Goal: Information Seeking & Learning: Compare options

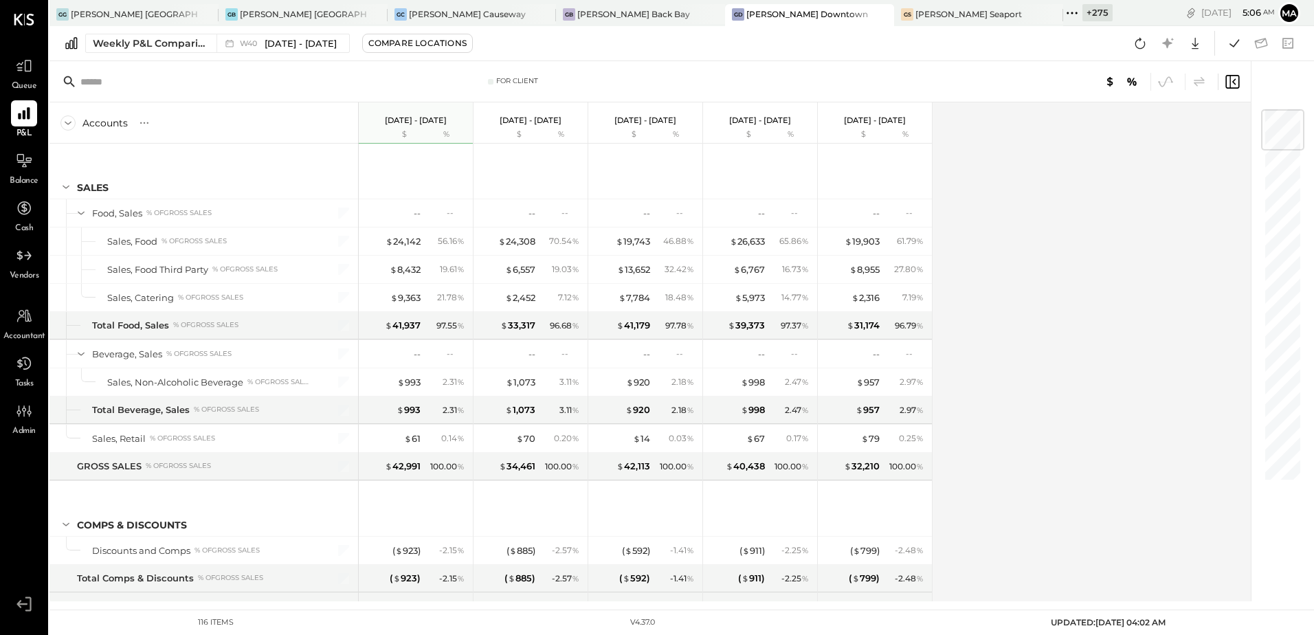
scroll to position [756, 0]
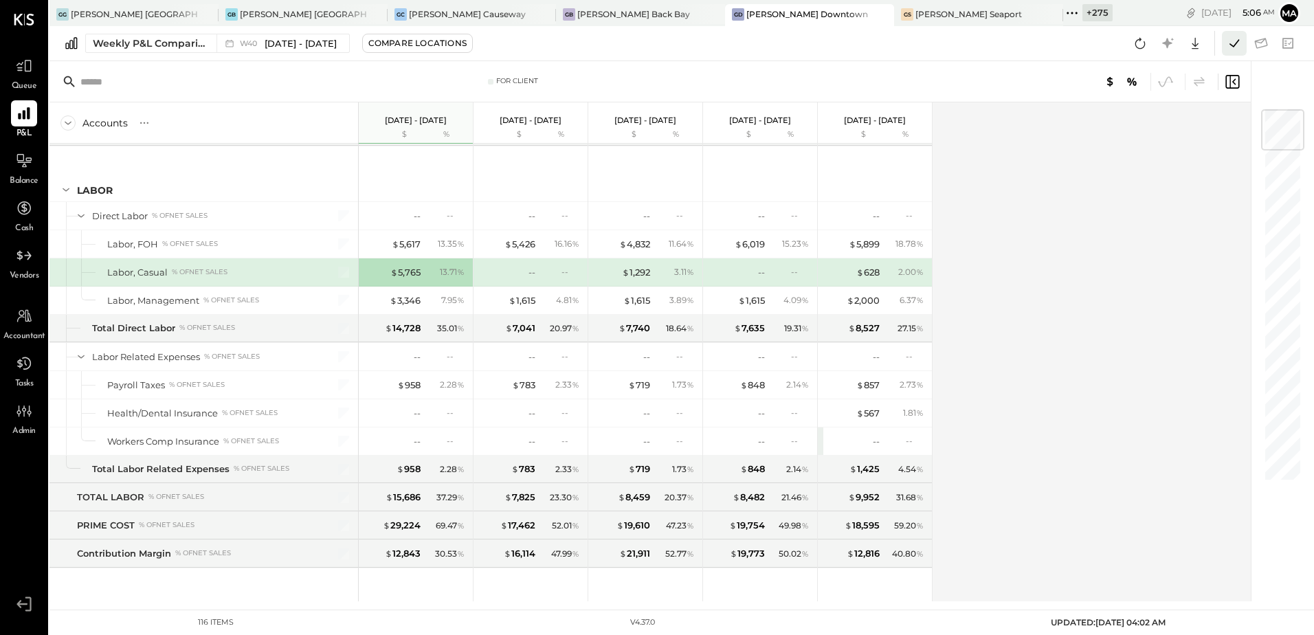
click at [1231, 46] on icon at bounding box center [1234, 43] width 18 height 18
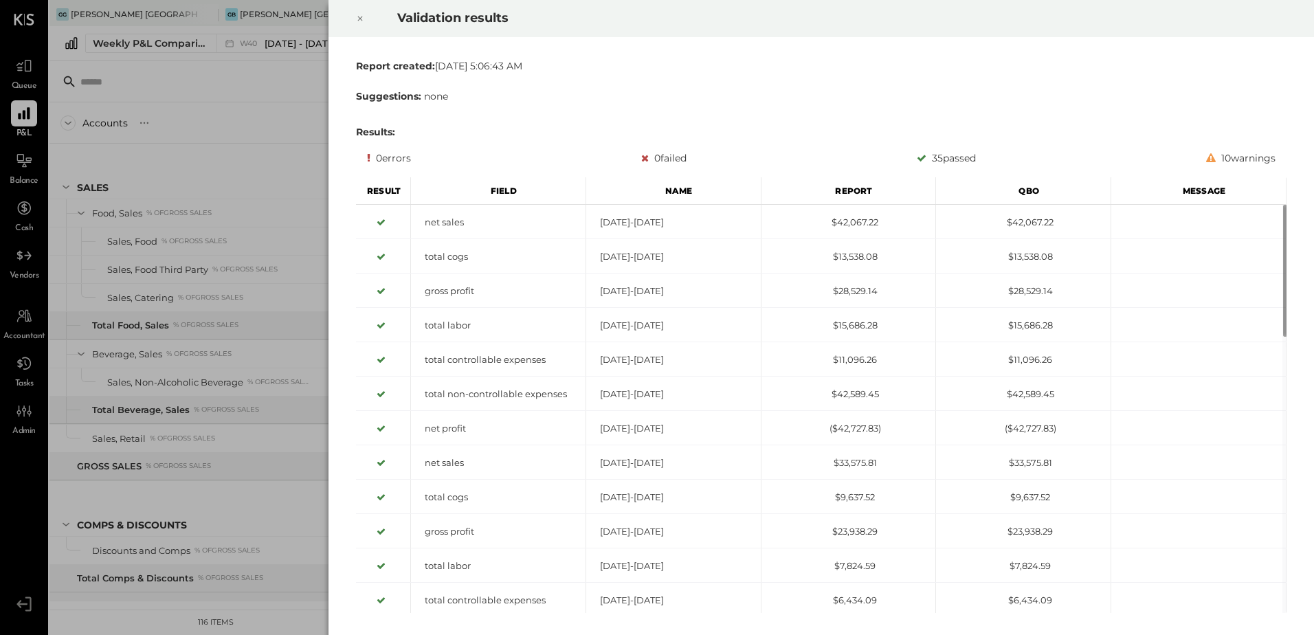
click at [361, 16] on icon at bounding box center [360, 18] width 8 height 16
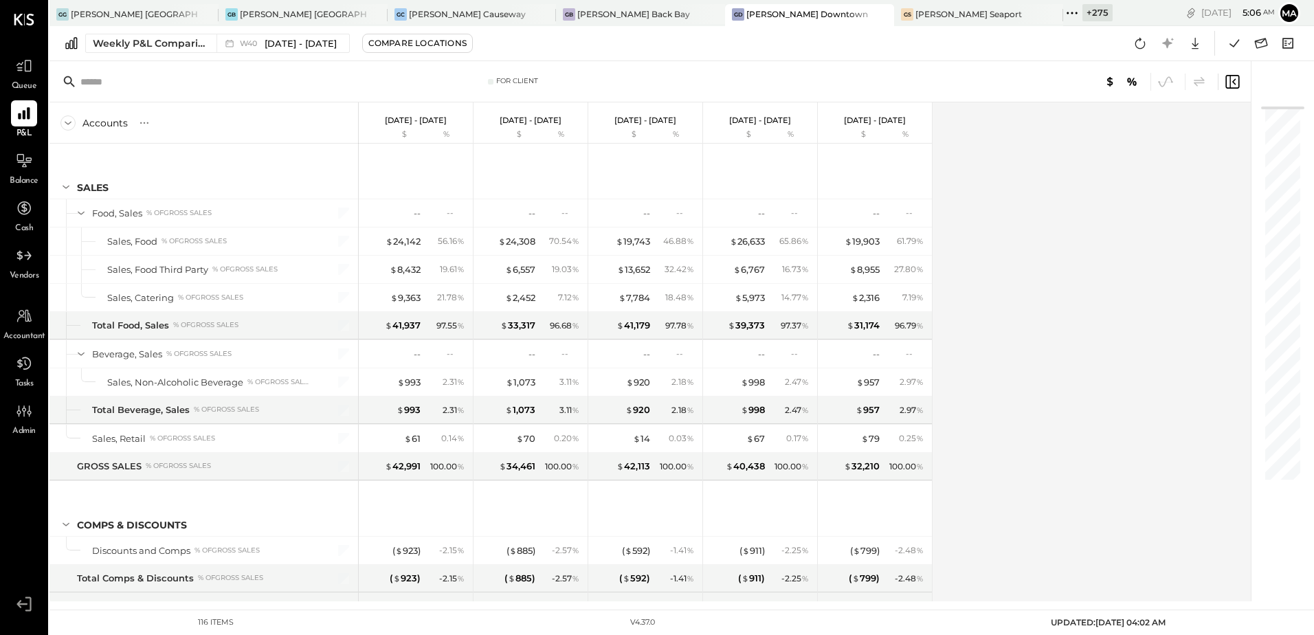
click at [1007, 313] on div "Accounts S % GL Sep 29 - Oct 5, 2025 $ % Sep 22 - 28, 2025 $ % Sep 15 - 21, 202…" at bounding box center [650, 351] width 1203 height 499
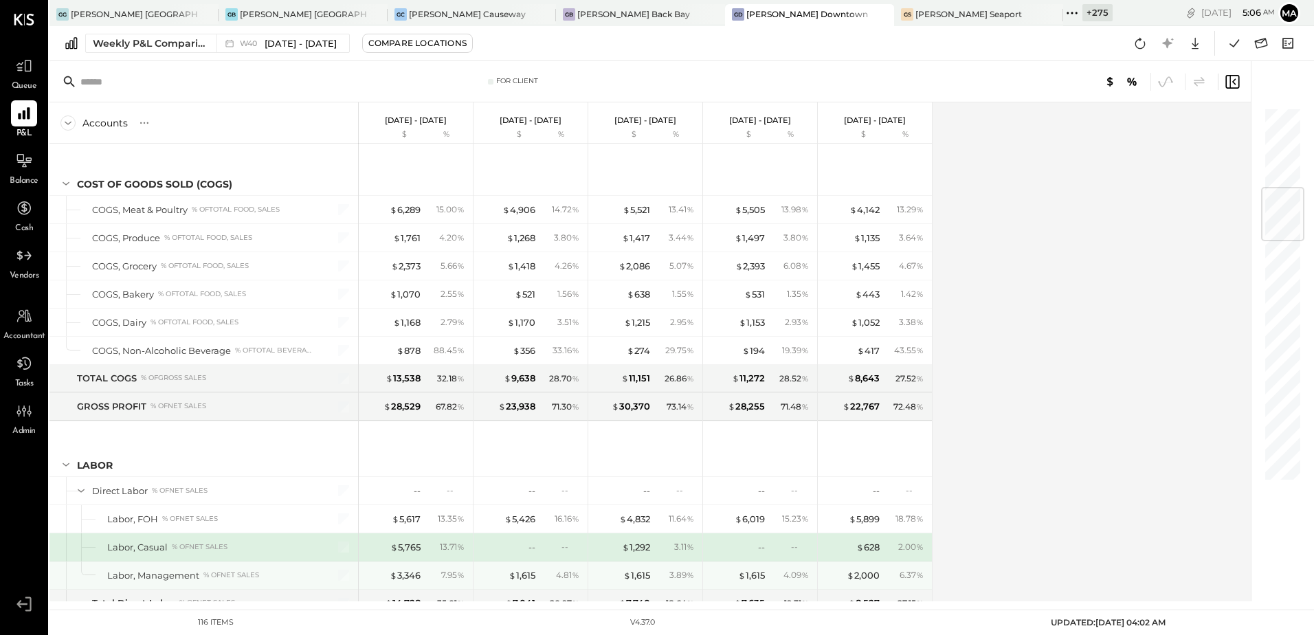
scroll to position [687, 0]
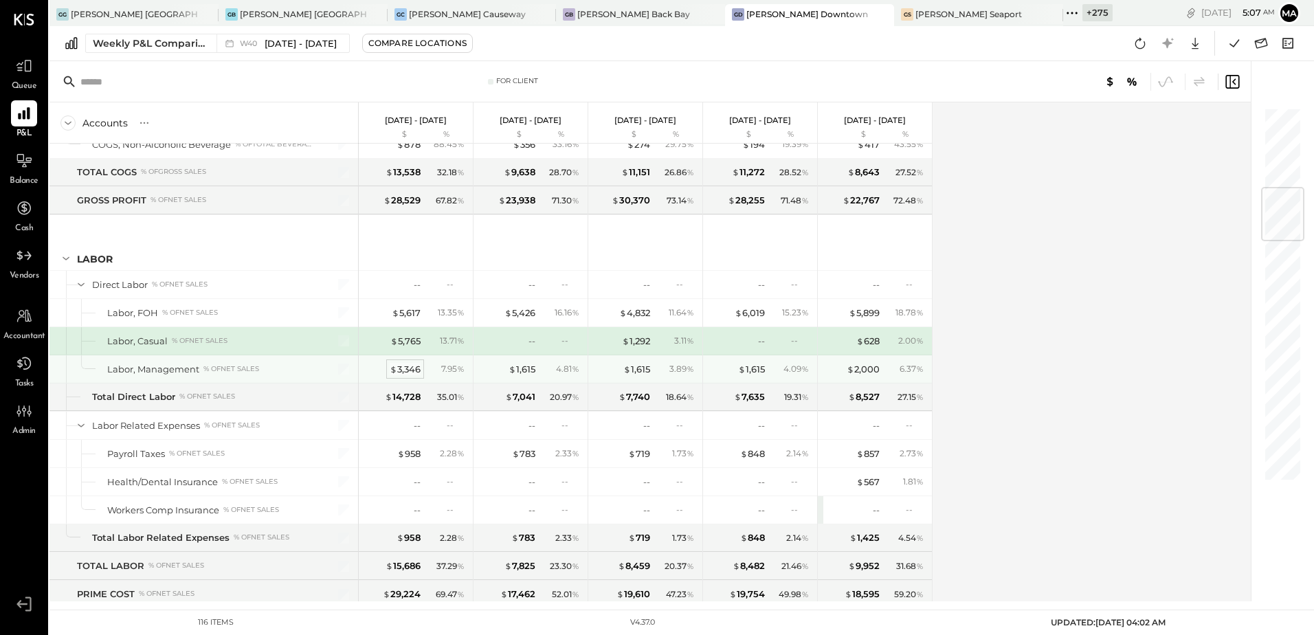
click at [410, 370] on div "$ 3,346" at bounding box center [405, 369] width 31 height 13
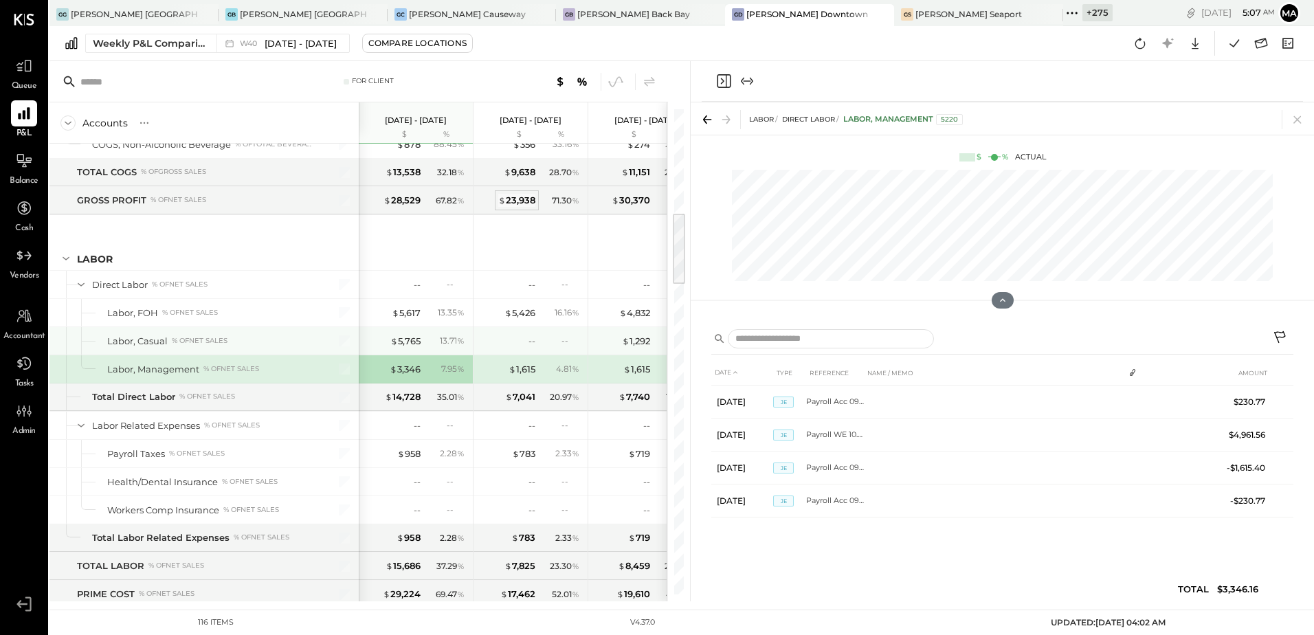
click at [512, 203] on div "$ 23,938" at bounding box center [516, 200] width 37 height 13
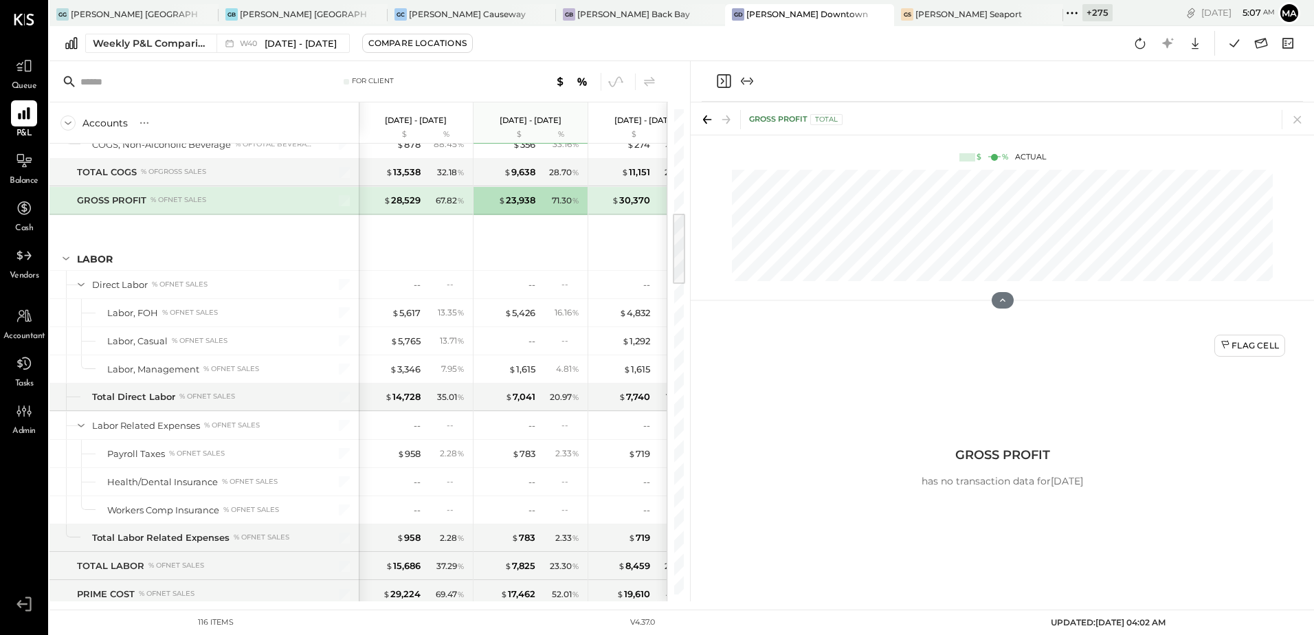
click at [724, 78] on icon "Close panel" at bounding box center [723, 81] width 16 height 16
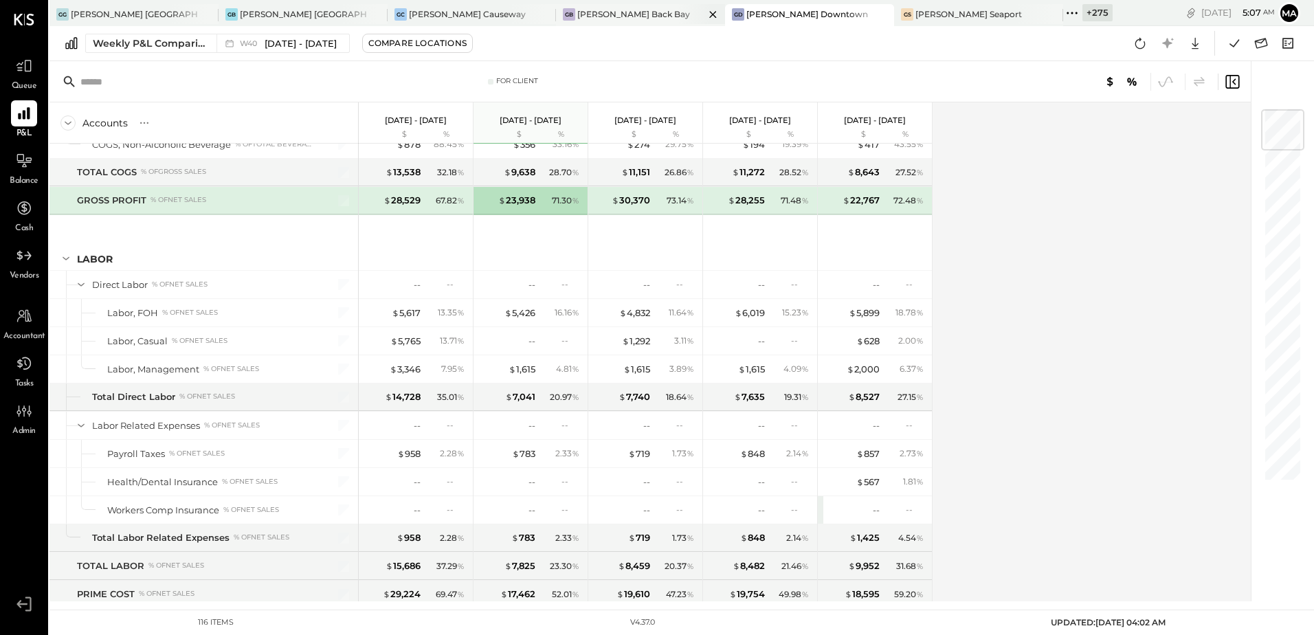
click at [577, 15] on div "[PERSON_NAME] Back Bay" at bounding box center [633, 14] width 113 height 12
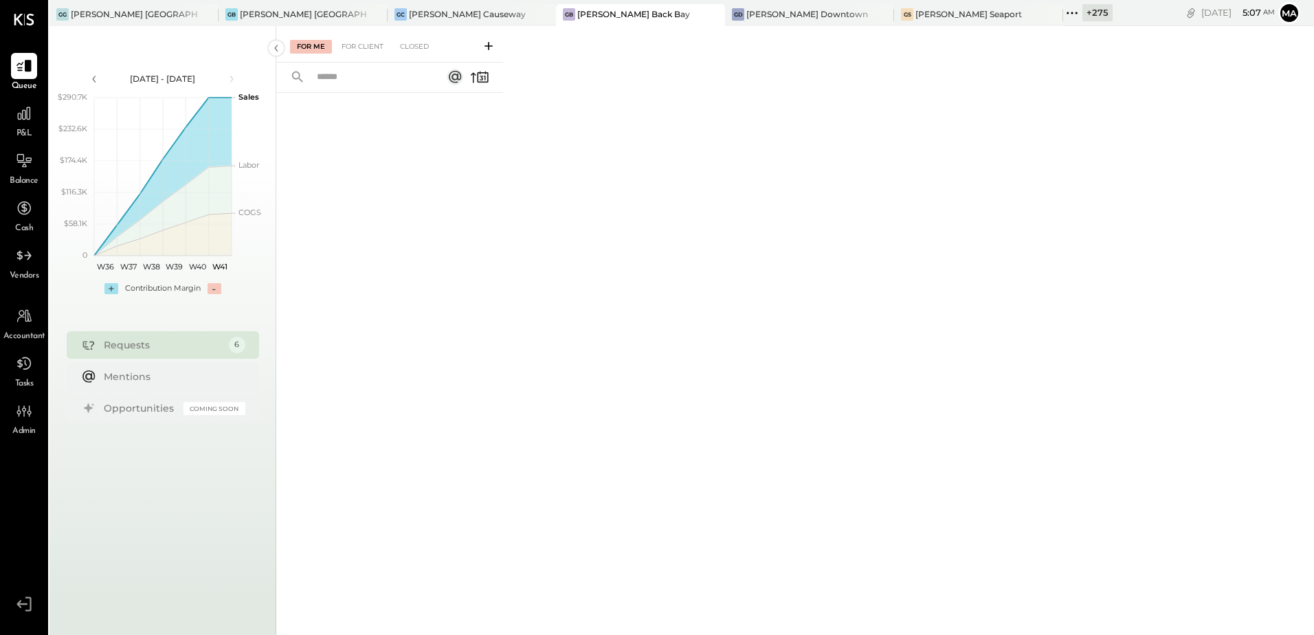
click at [19, 134] on span "P&L" at bounding box center [24, 134] width 16 height 12
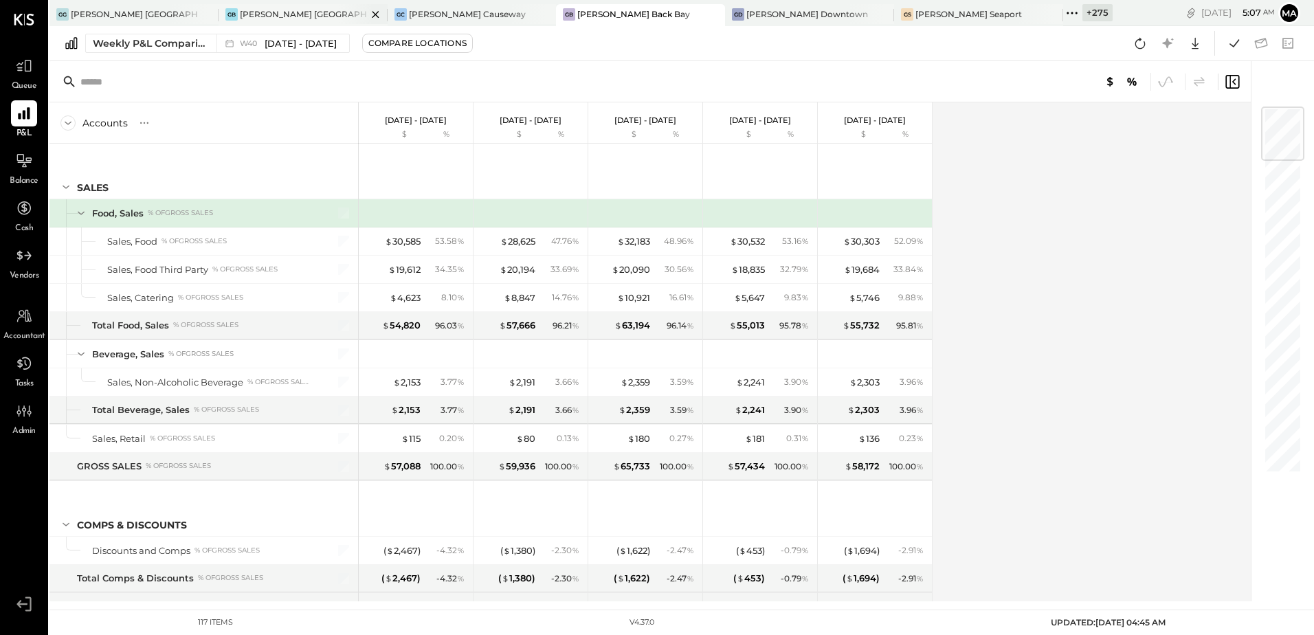
click at [262, 8] on div "[PERSON_NAME] [GEOGRAPHIC_DATA]" at bounding box center [303, 14] width 127 height 12
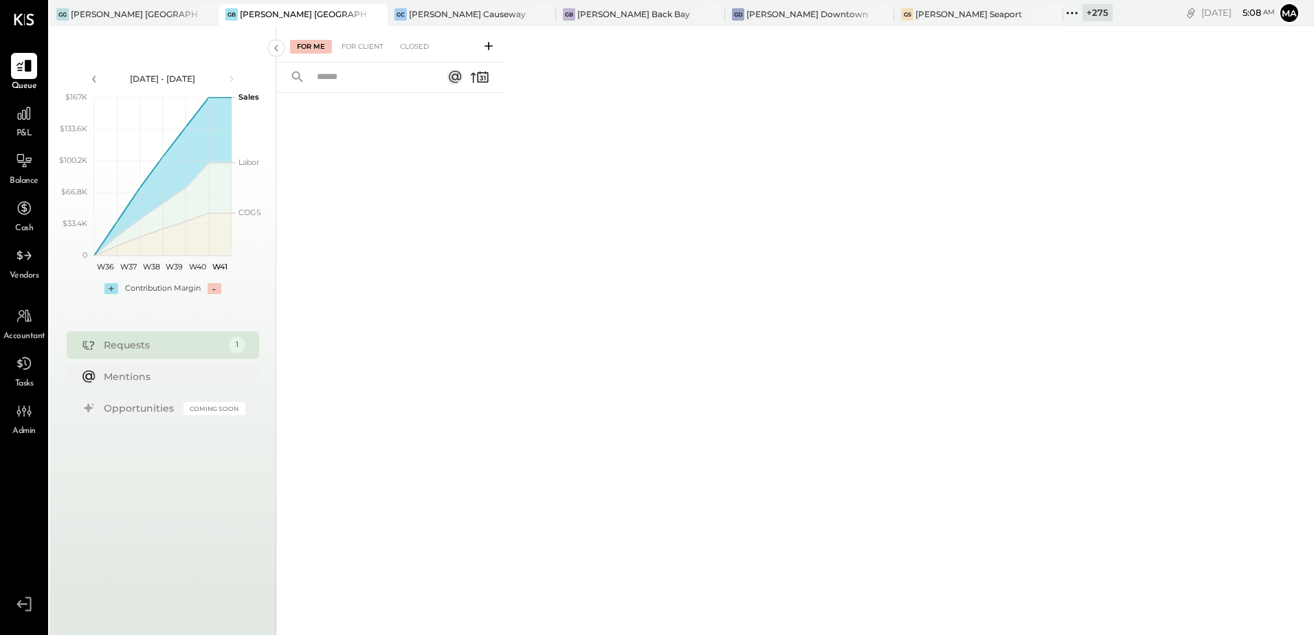
click at [23, 128] on span "P&L" at bounding box center [24, 134] width 16 height 12
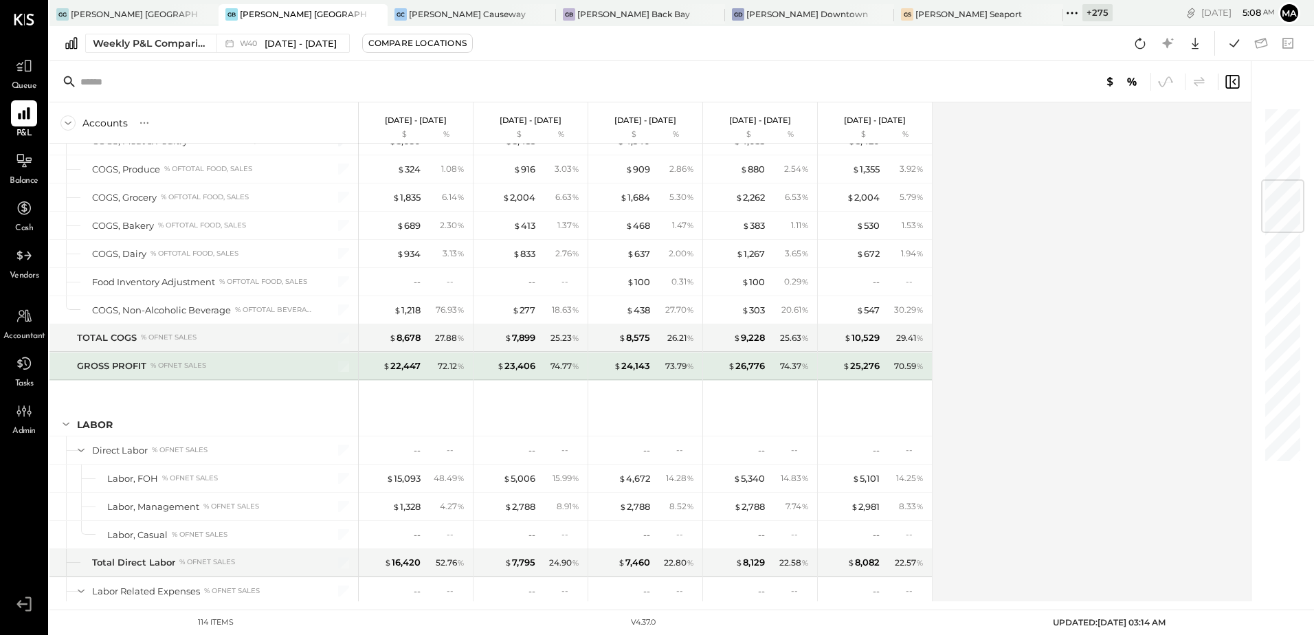
scroll to position [618, 0]
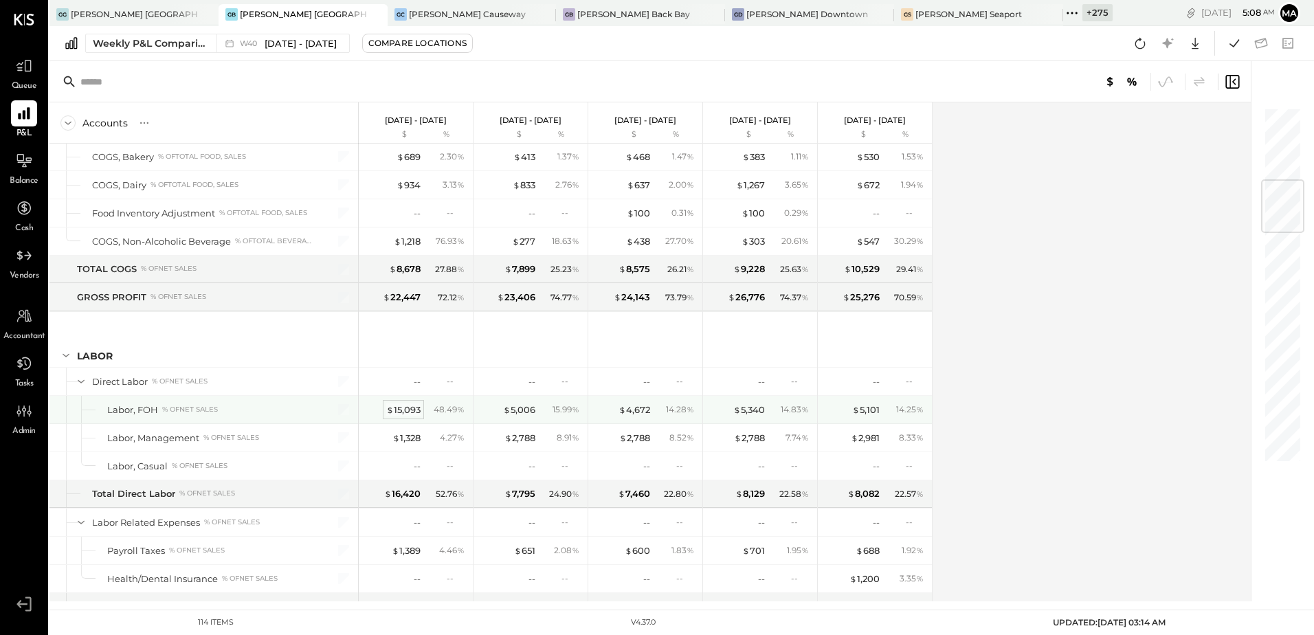
click at [403, 409] on div "$ 15,093" at bounding box center [403, 409] width 34 height 13
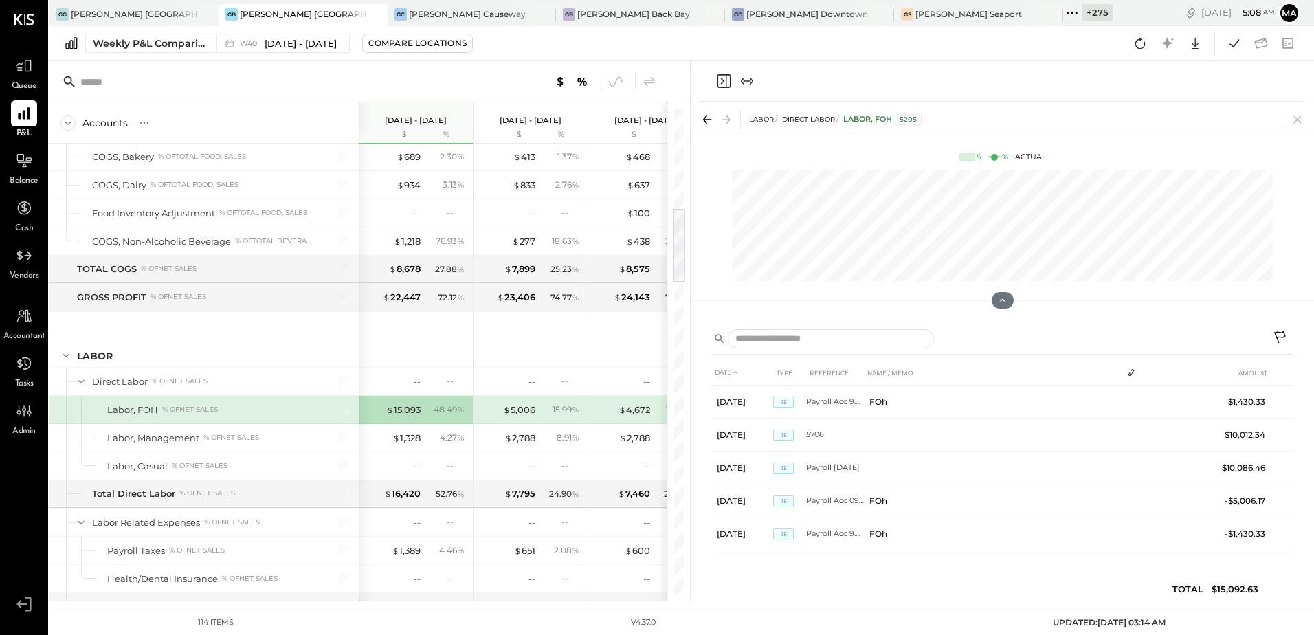
click at [720, 82] on icon "Close panel" at bounding box center [723, 81] width 16 height 16
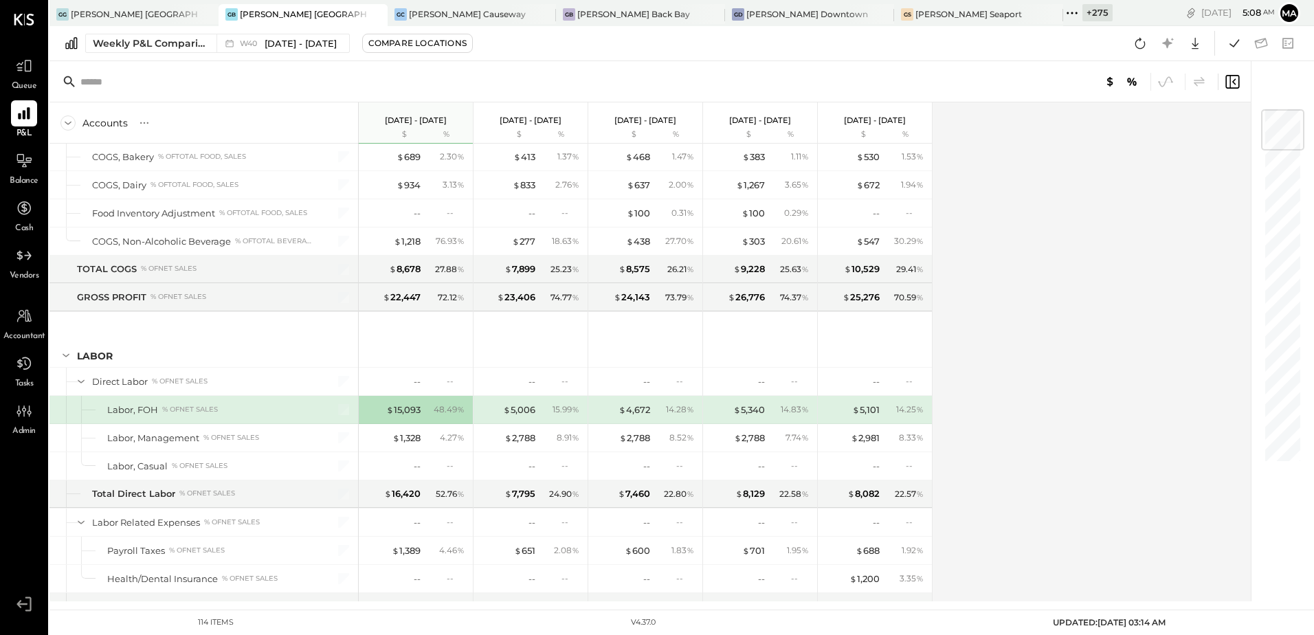
click at [1137, 339] on div "Accounts S % GL Sep 29 - Oct 5, 2025 $ % Sep 22 - 28, 2025 $ % Sep 15 - 21, 202…" at bounding box center [650, 351] width 1203 height 499
click at [114, 14] on div "[PERSON_NAME] [GEOGRAPHIC_DATA]" at bounding box center [134, 14] width 127 height 12
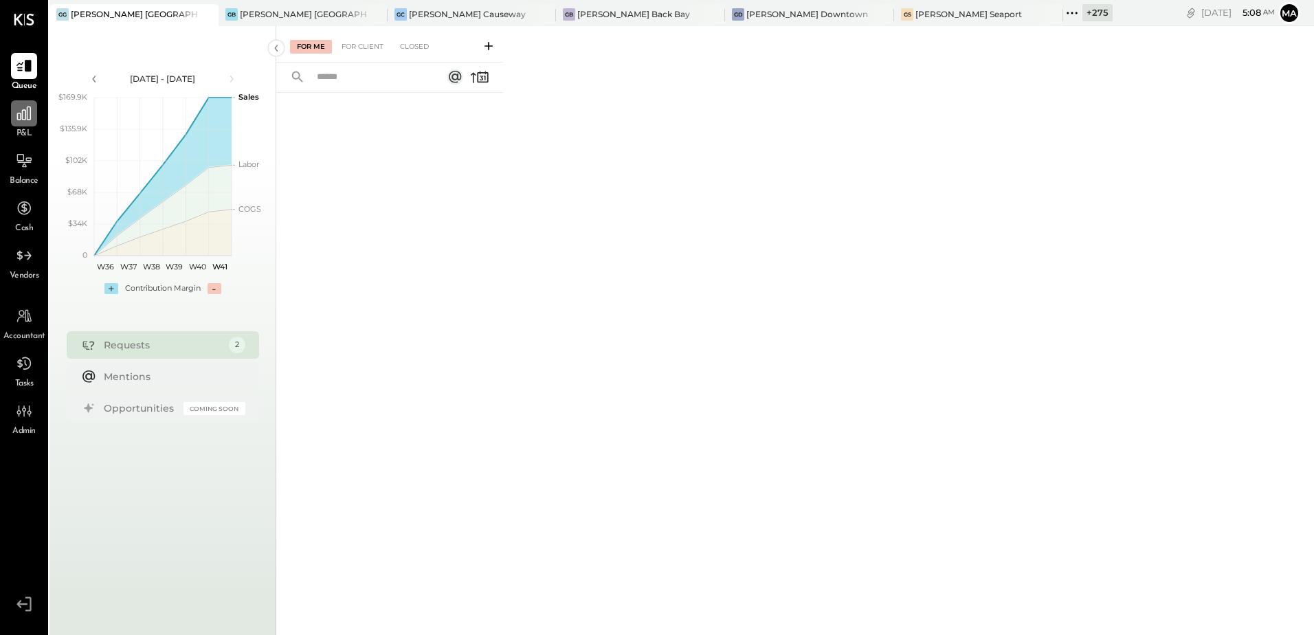
click at [18, 115] on icon at bounding box center [24, 114] width 14 height 14
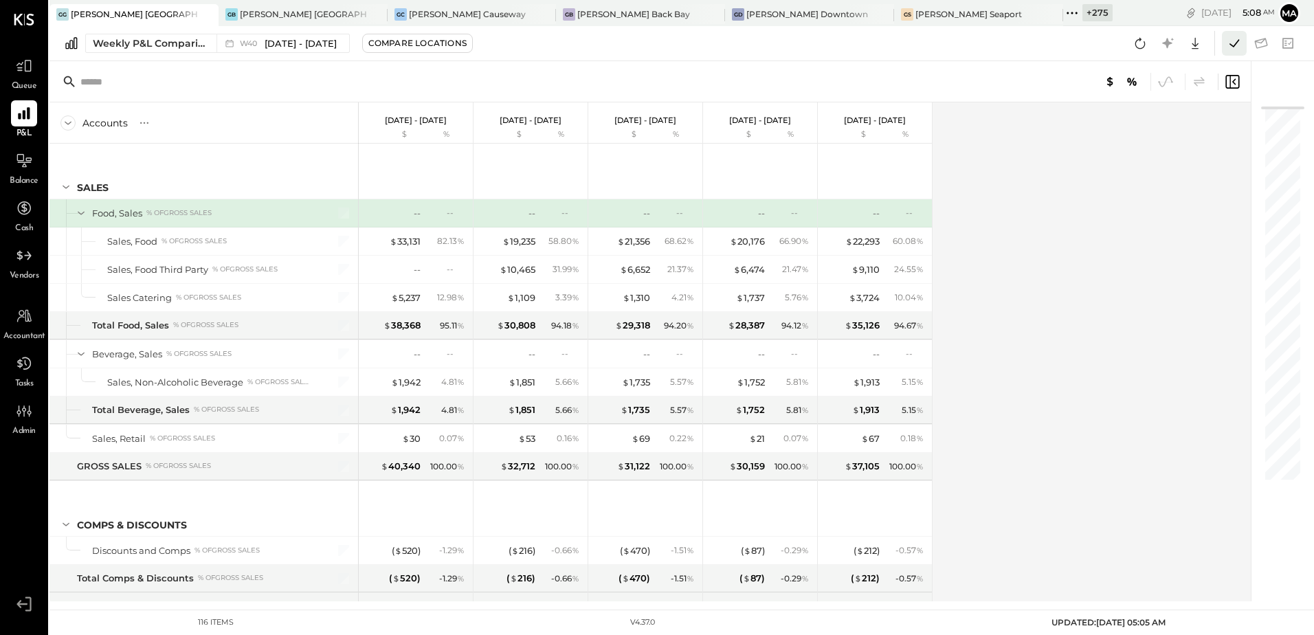
click at [1245, 40] on button at bounding box center [1234, 43] width 25 height 25
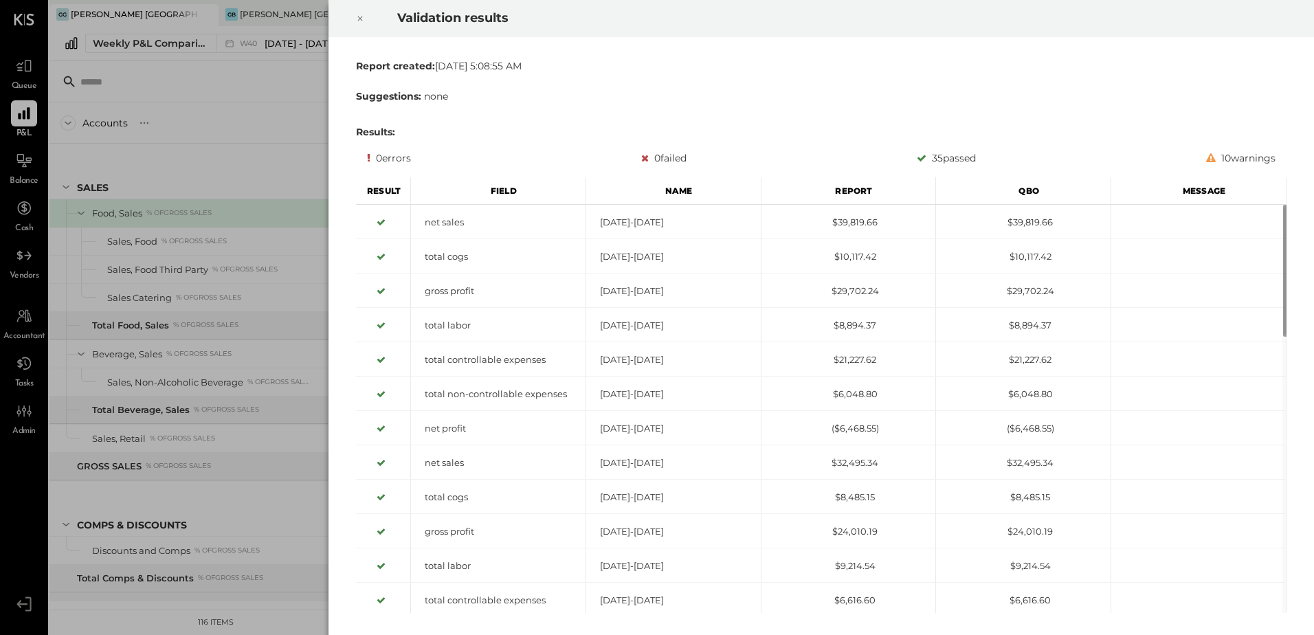
click at [360, 19] on icon at bounding box center [360, 18] width 5 height 5
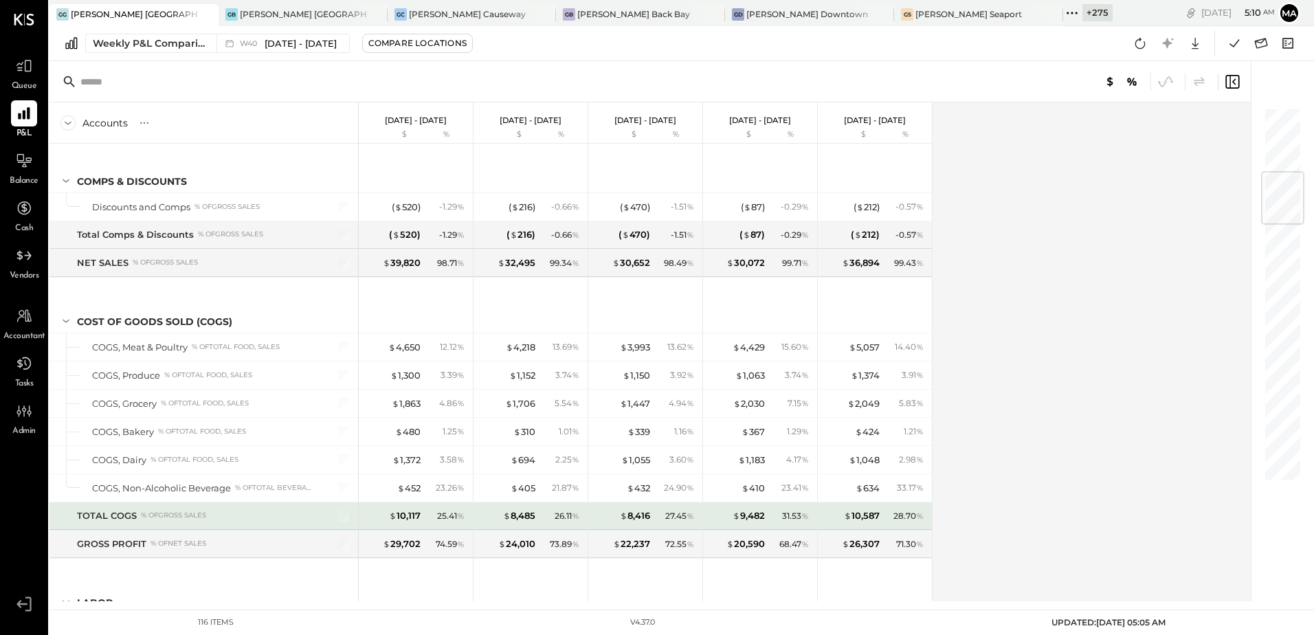
scroll to position [618, 0]
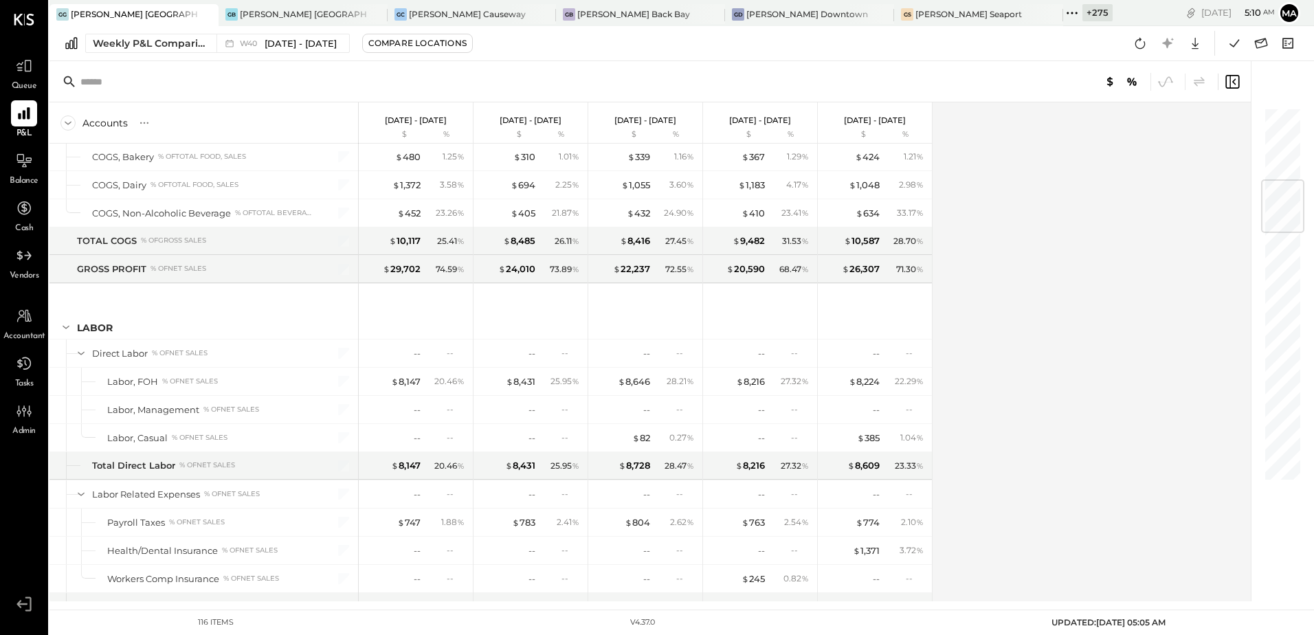
click at [1088, 339] on div "Accounts S % GL Sep 29 - Oct 5, 2025 $ % Sep 22 - 28, 2025 $ % Sep 15 - 21, 202…" at bounding box center [650, 351] width 1203 height 499
click at [915, 12] on div "[PERSON_NAME] Seaport" at bounding box center [968, 14] width 107 height 12
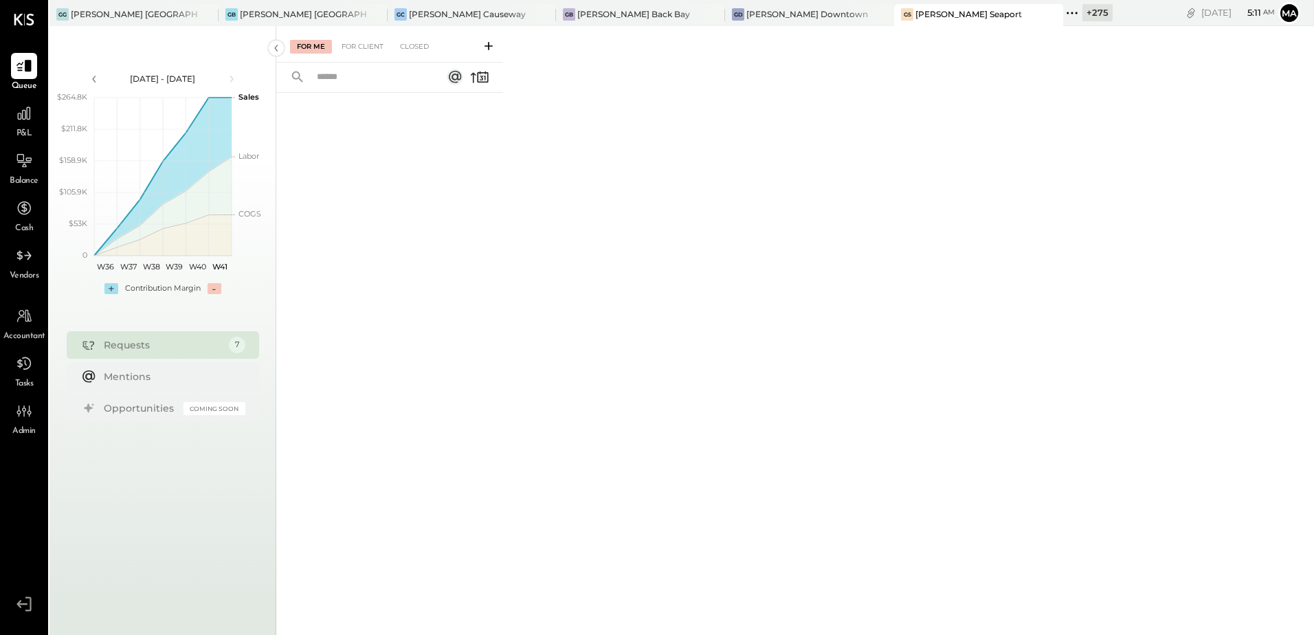
click at [24, 133] on span "P&L" at bounding box center [24, 134] width 16 height 12
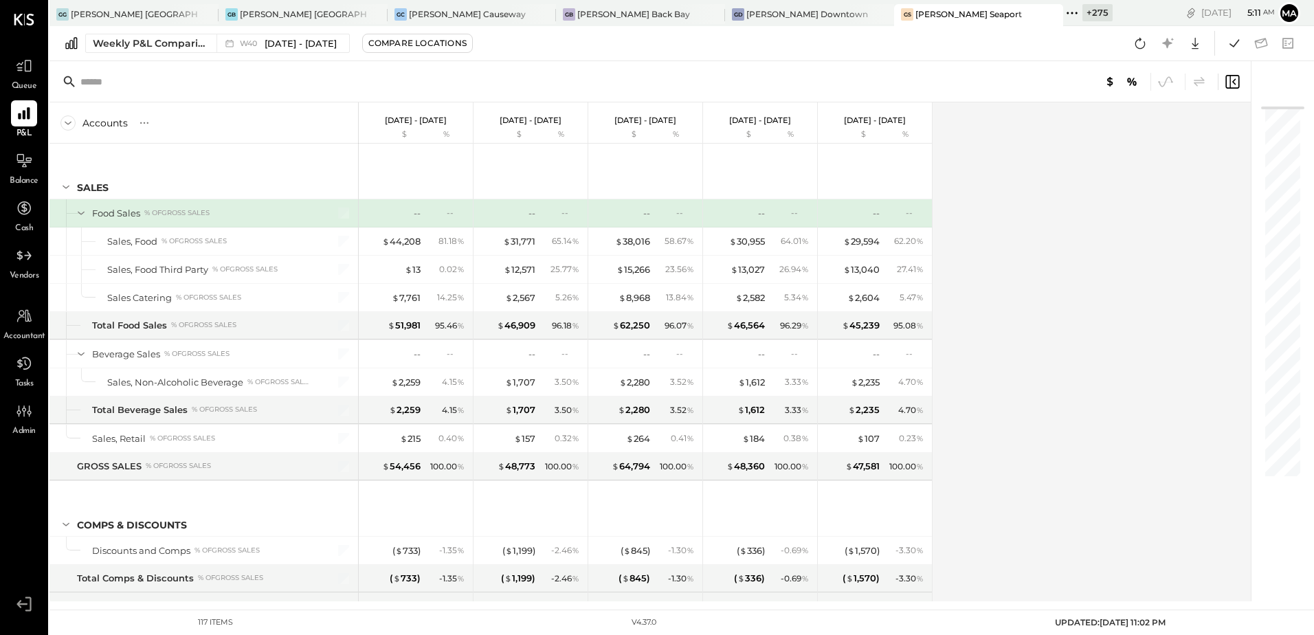
click at [1018, 220] on div "Accounts S % GL [DATE] - [DATE] $ % [DATE] - [DATE] $ % [DATE] - [DATE] $ % [DA…" at bounding box center [650, 351] width 1203 height 499
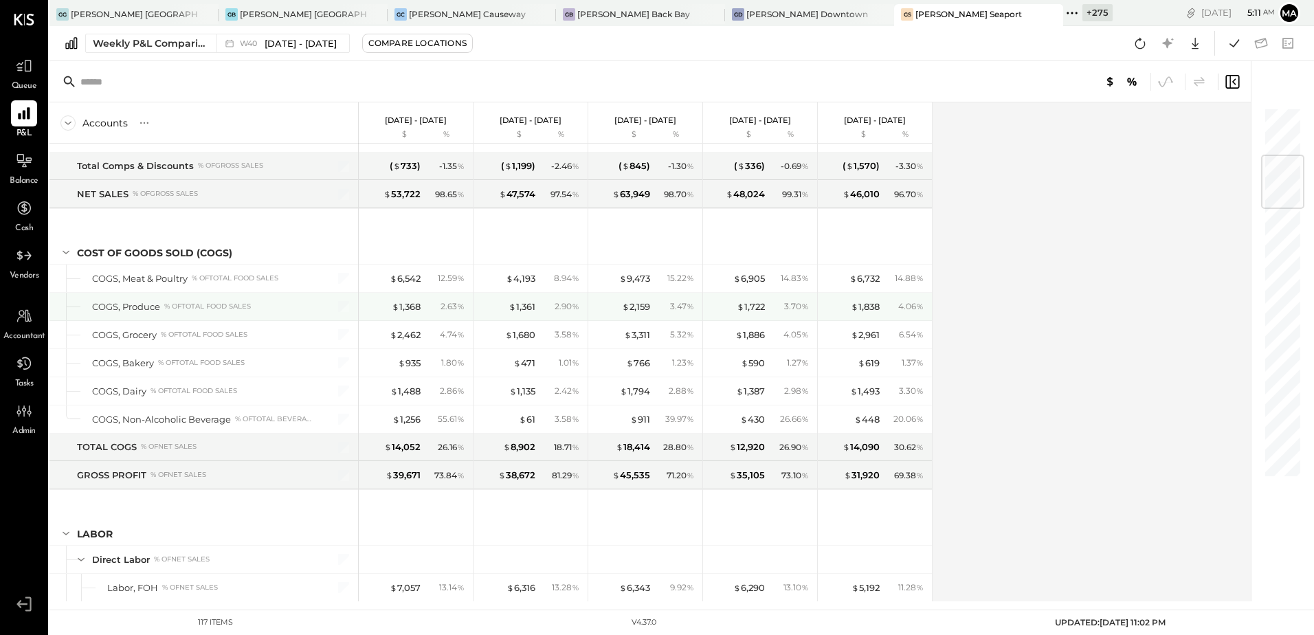
scroll to position [618, 0]
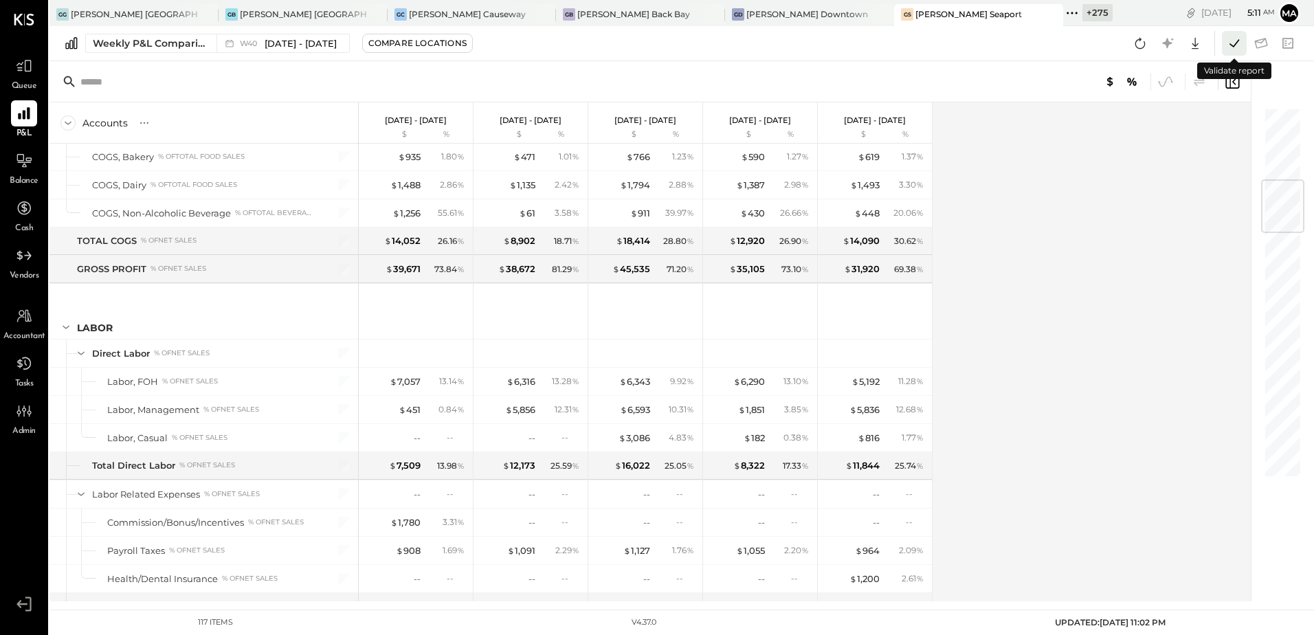
click at [1234, 44] on icon at bounding box center [1234, 43] width 18 height 18
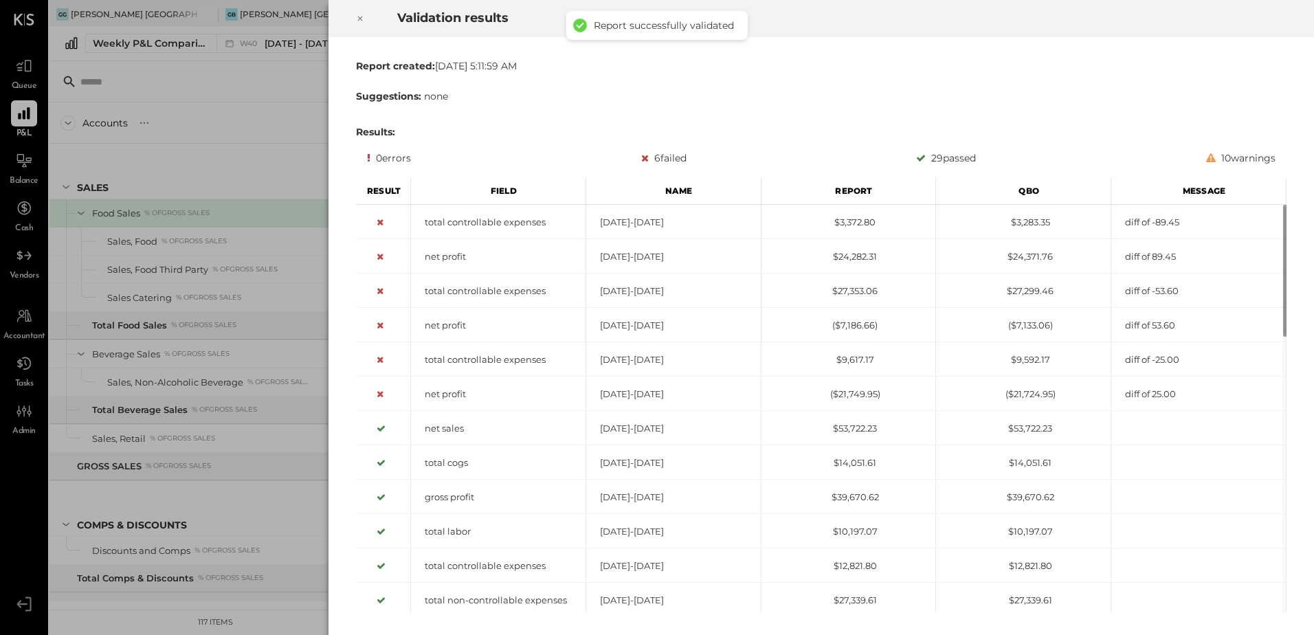
click at [357, 19] on icon at bounding box center [360, 18] width 8 height 16
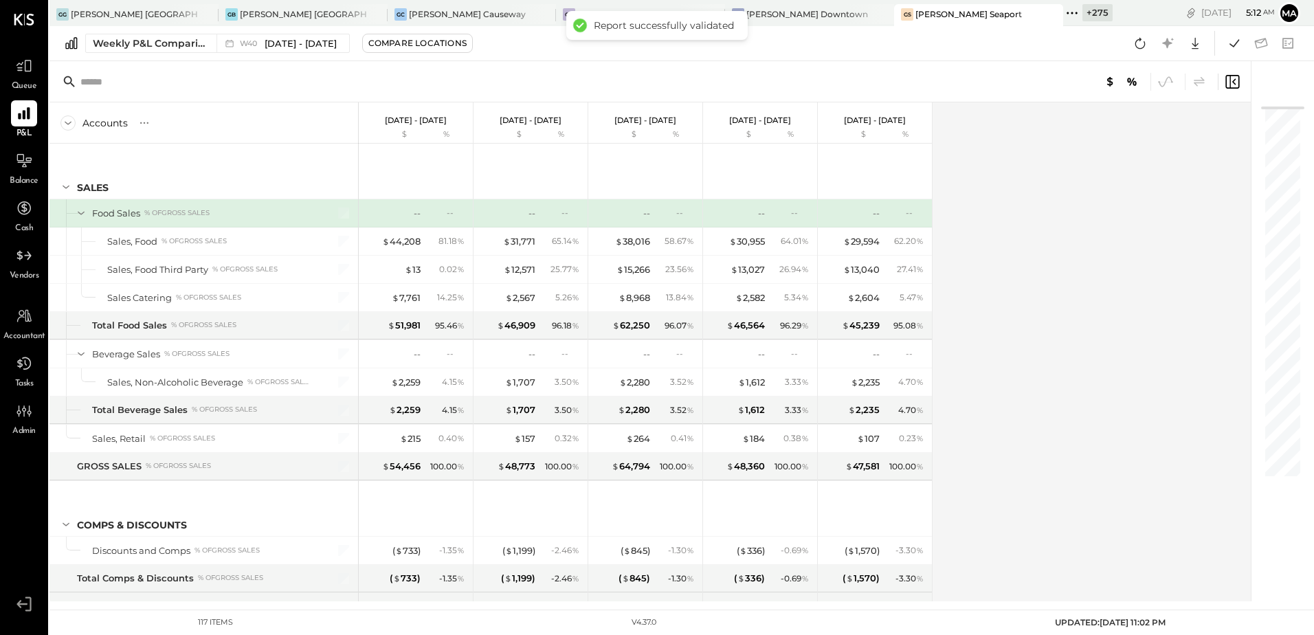
click at [1027, 267] on div "Accounts S % GL [DATE] - [DATE] $ % [DATE] - [DATE] $ % [DATE] - [DATE] $ % [DA…" at bounding box center [650, 351] width 1203 height 499
click at [1234, 44] on icon at bounding box center [1234, 43] width 18 height 18
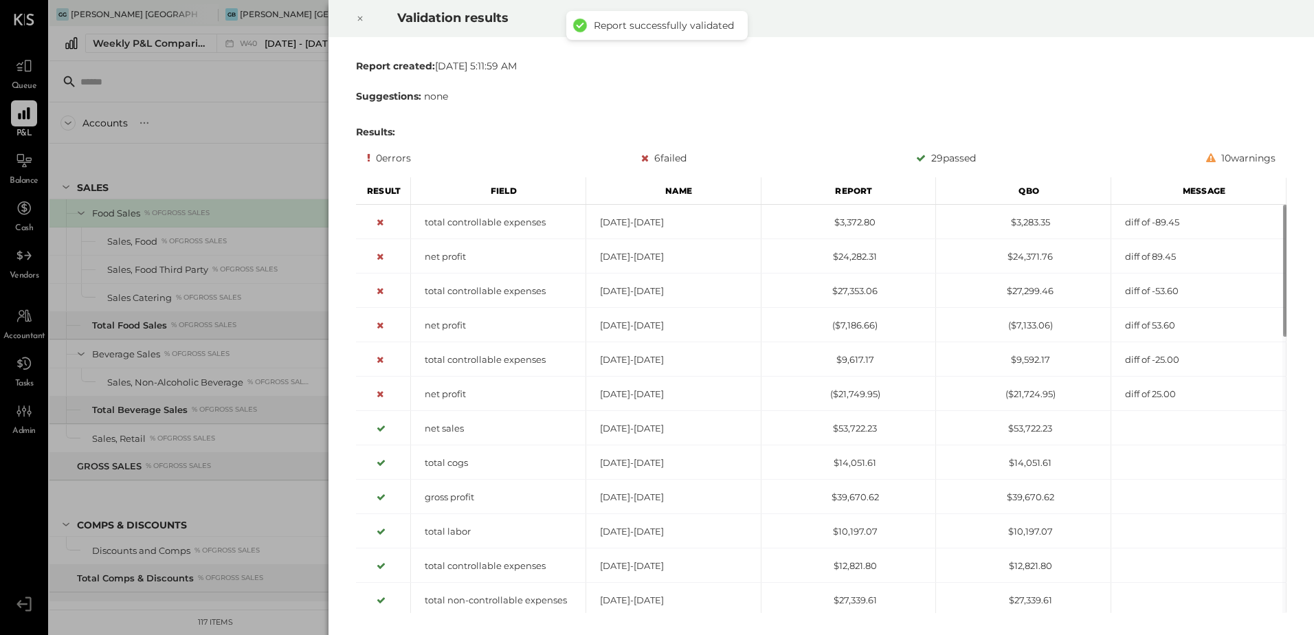
drag, startPoint x: 361, startPoint y: 14, endPoint x: 357, endPoint y: 23, distance: 10.2
click at [361, 14] on icon at bounding box center [360, 18] width 8 height 16
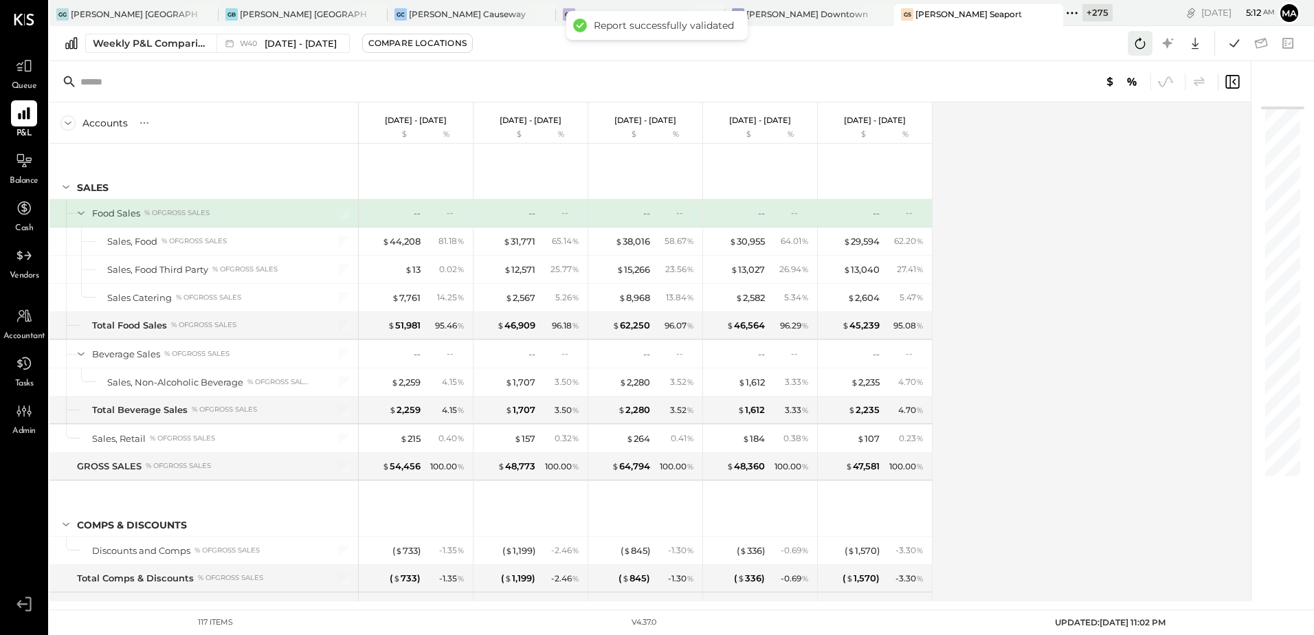
click at [1150, 47] on button at bounding box center [1140, 43] width 25 height 25
click at [1044, 361] on div "Accounts S % GL [DATE] - [DATE] $ % [DATE] - [DATE] $ % [DATE] - [DATE] $ % [DA…" at bounding box center [650, 351] width 1203 height 499
click at [252, 14] on div "[PERSON_NAME] [GEOGRAPHIC_DATA]" at bounding box center [303, 14] width 127 height 12
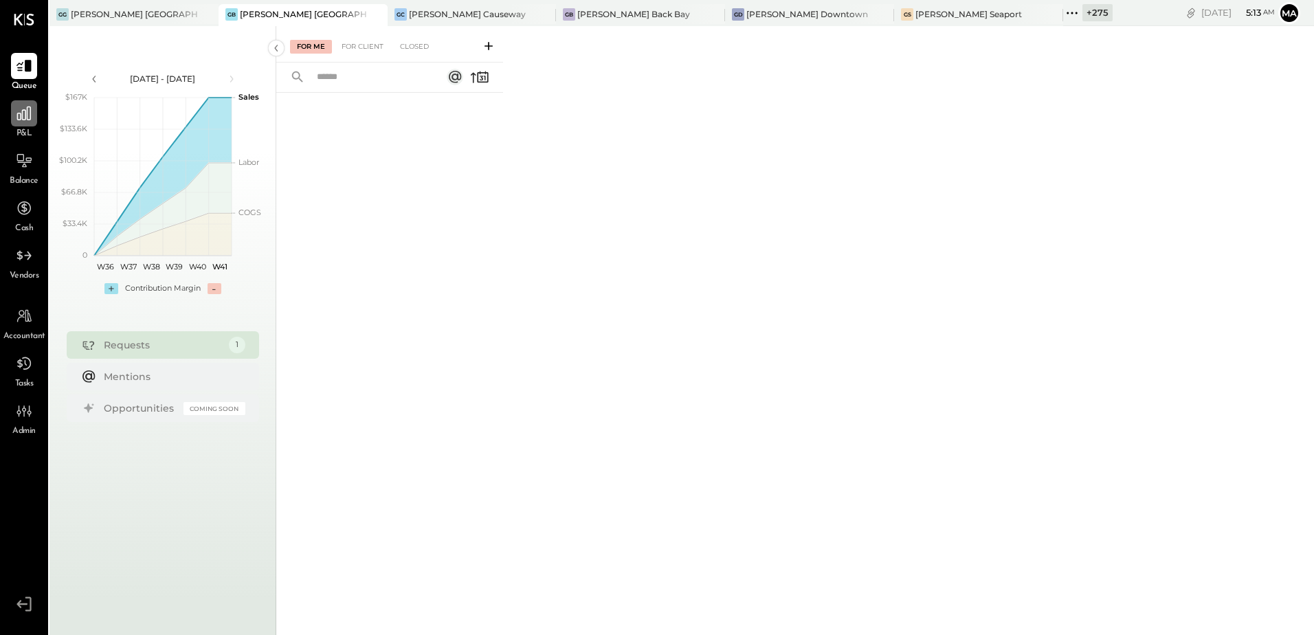
click at [27, 124] on div at bounding box center [24, 113] width 26 height 26
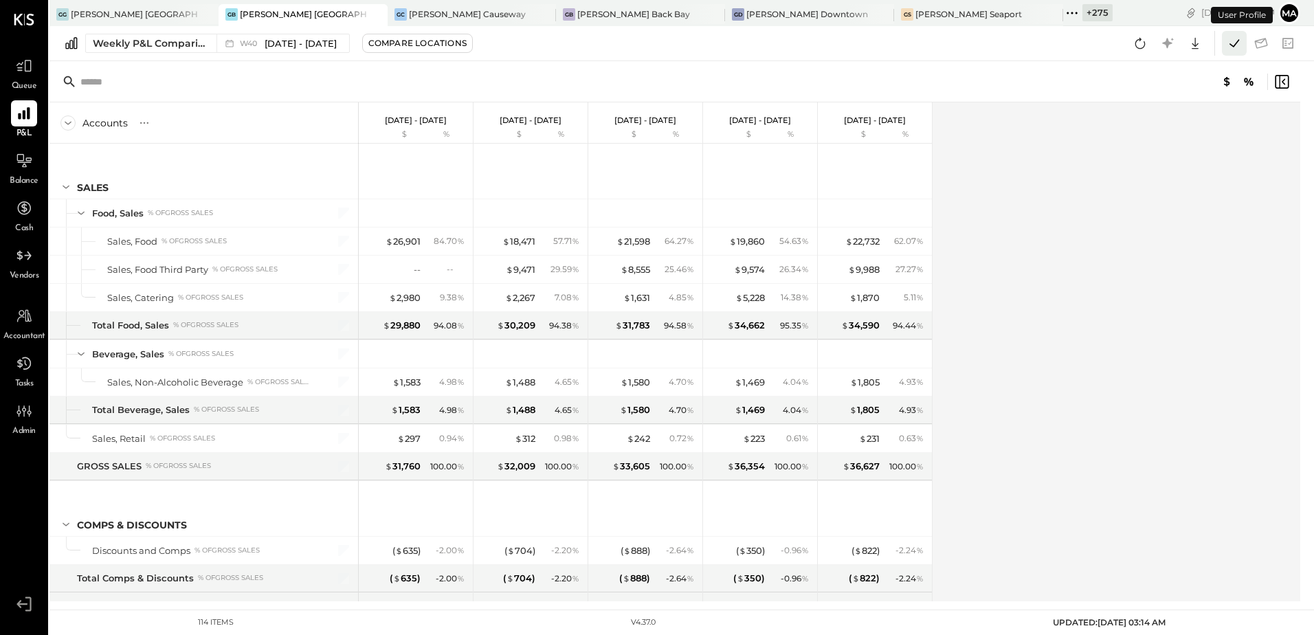
click at [1236, 43] on icon at bounding box center [1234, 43] width 10 height 8
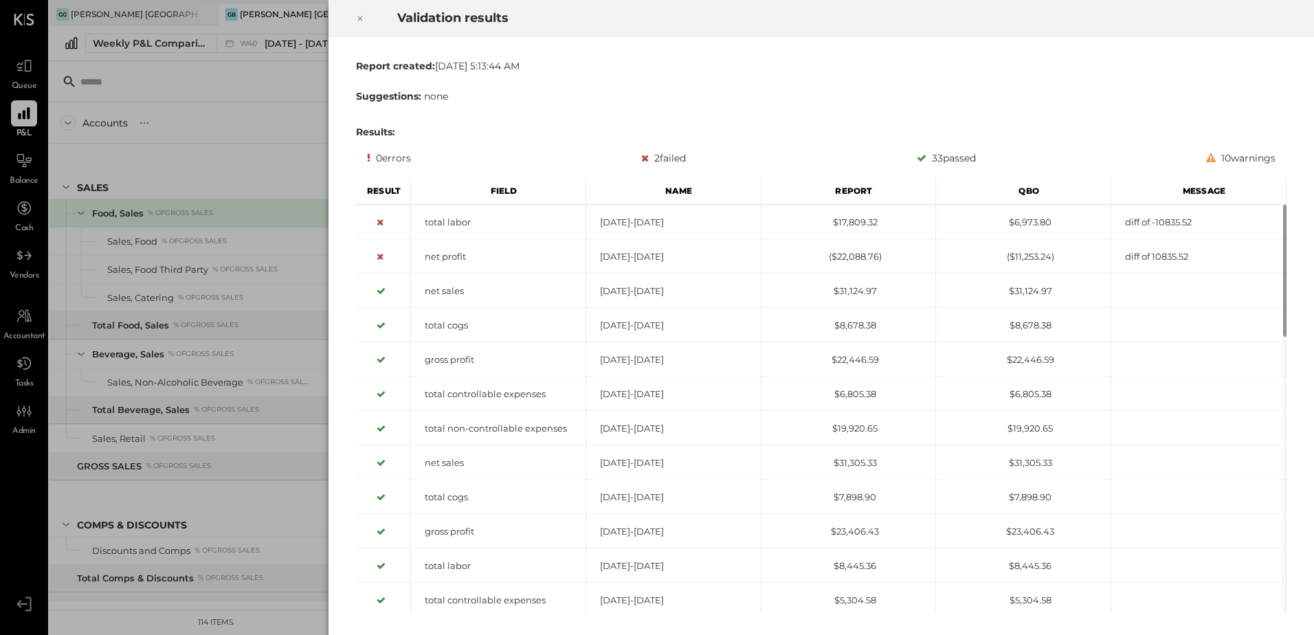
click at [361, 19] on icon at bounding box center [360, 18] width 5 height 5
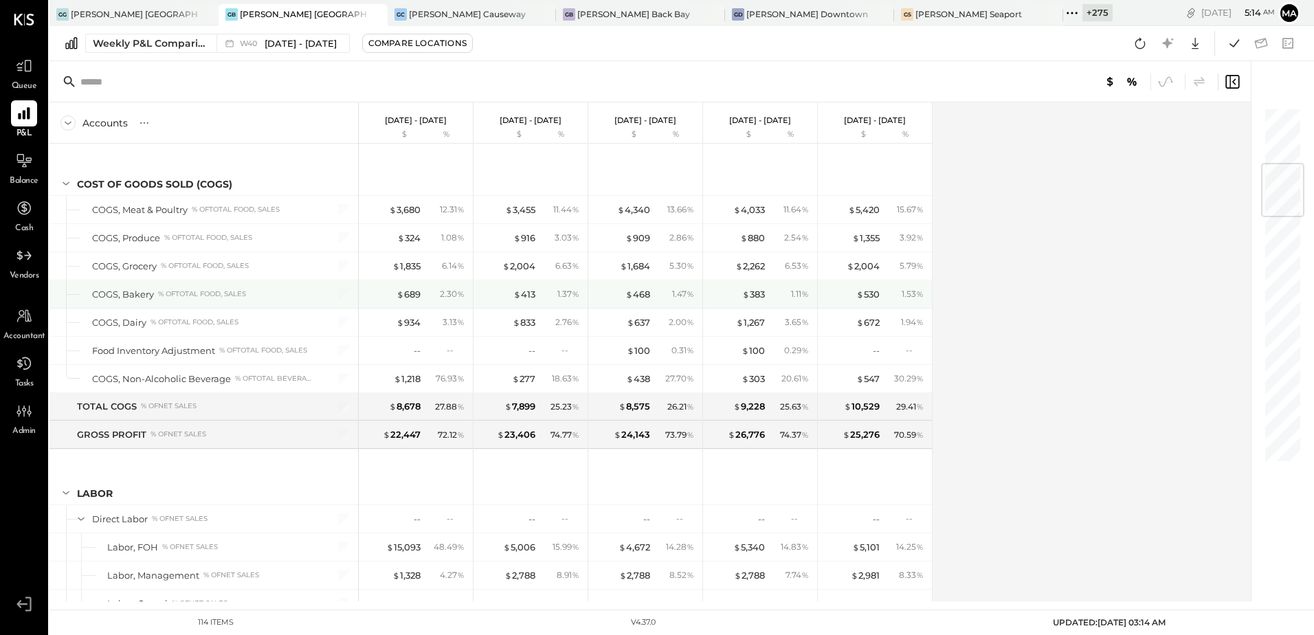
scroll to position [756, 0]
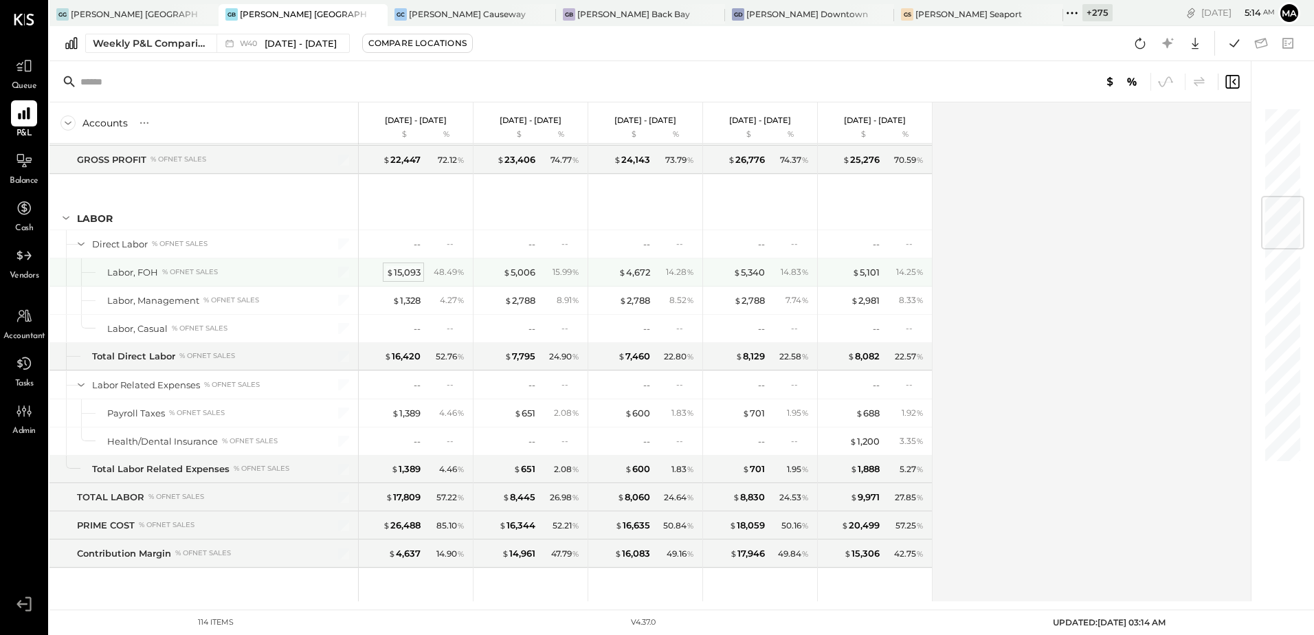
click at [397, 269] on div "$ 15,093" at bounding box center [403, 272] width 34 height 13
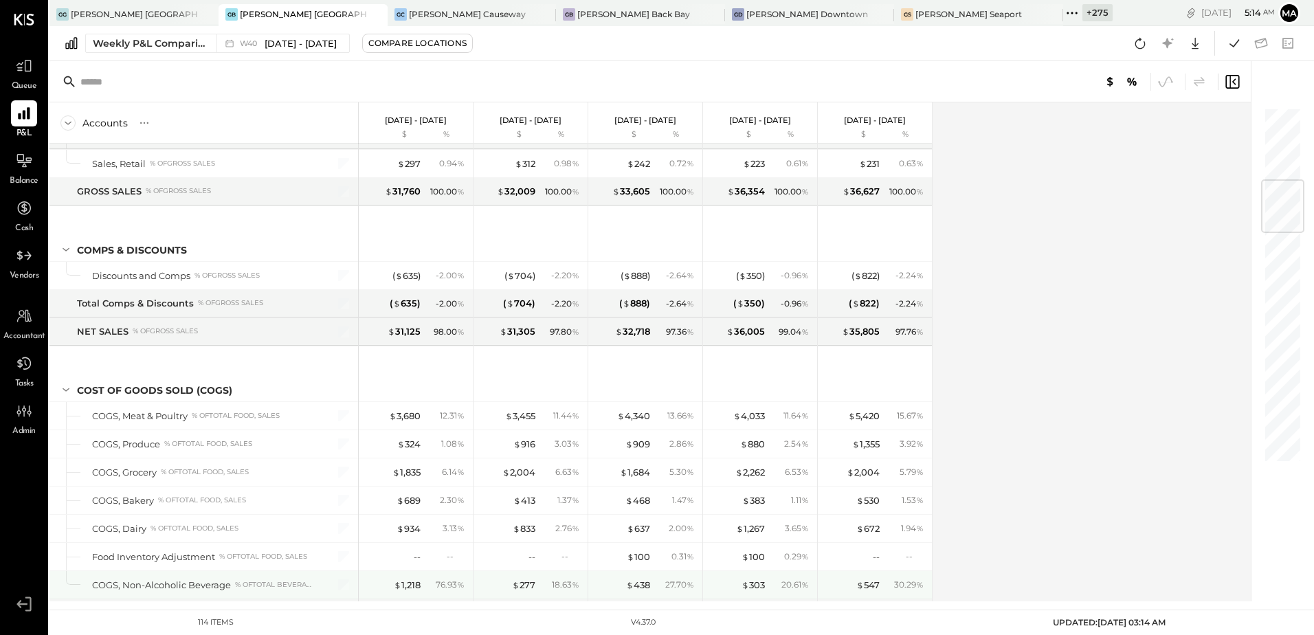
scroll to position [687, 0]
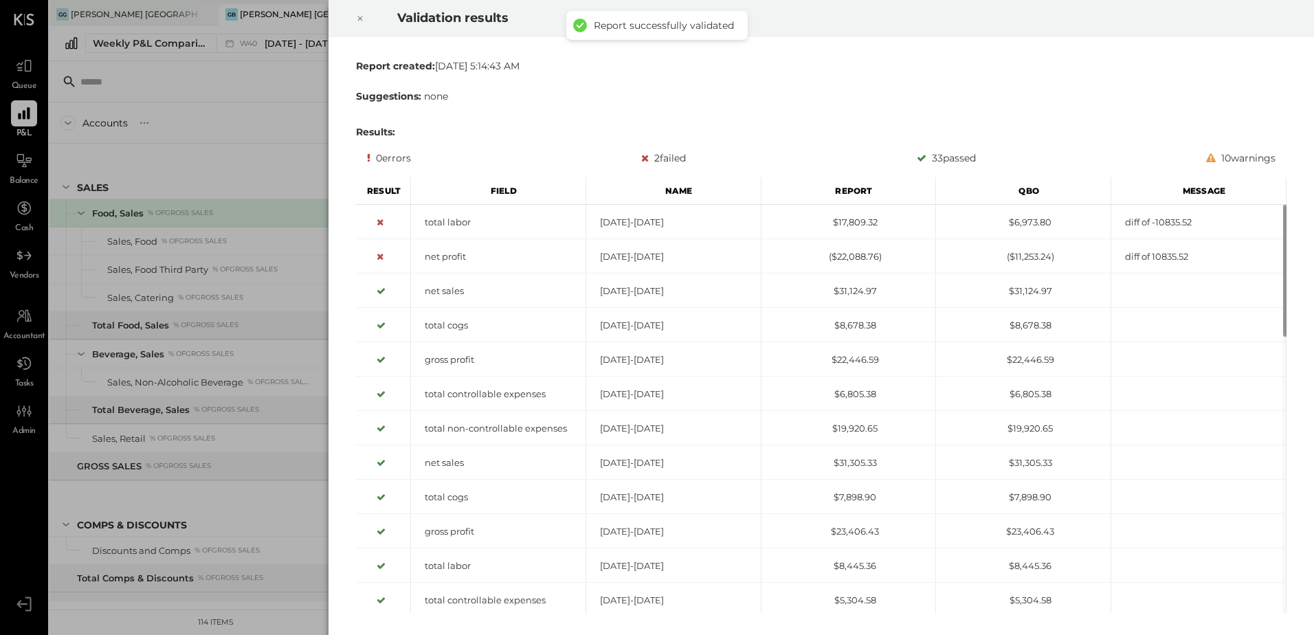
click at [360, 16] on icon at bounding box center [360, 18] width 8 height 16
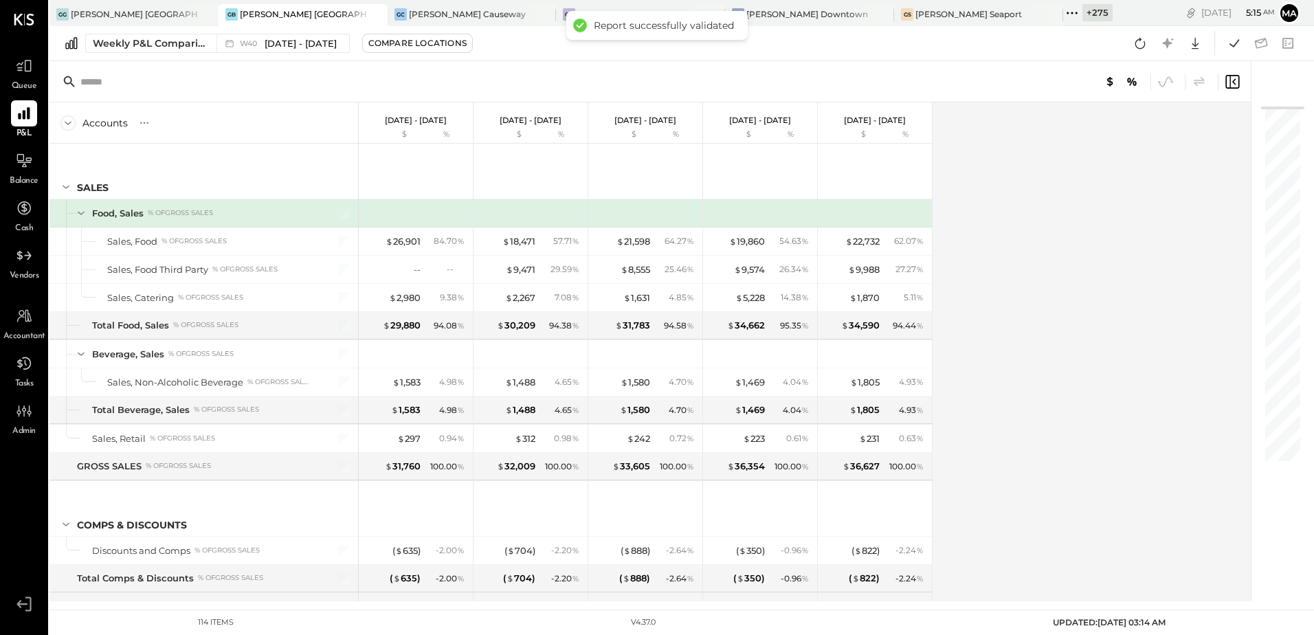
click at [1139, 285] on div "Accounts S % GL [DATE] - [DATE] $ % [DATE] - [DATE] $ % [DATE] - [DATE] $ % [DA…" at bounding box center [650, 351] width 1203 height 499
click at [1235, 38] on icon at bounding box center [1234, 43] width 18 height 18
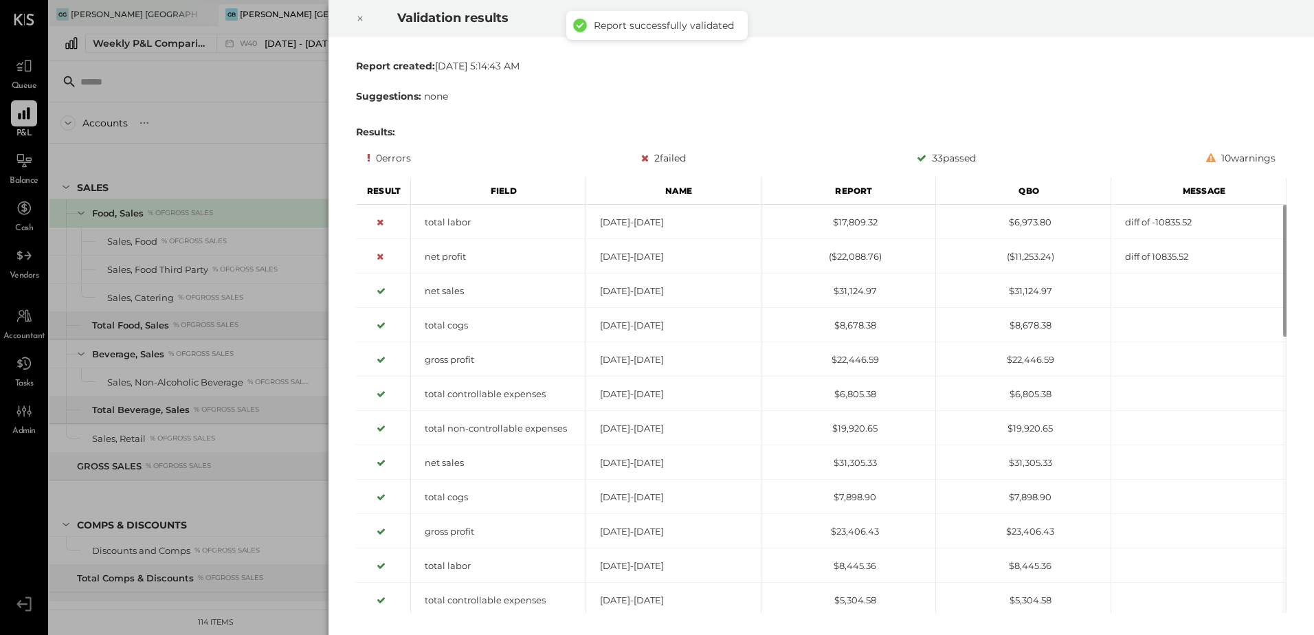
click at [362, 13] on icon at bounding box center [360, 18] width 8 height 16
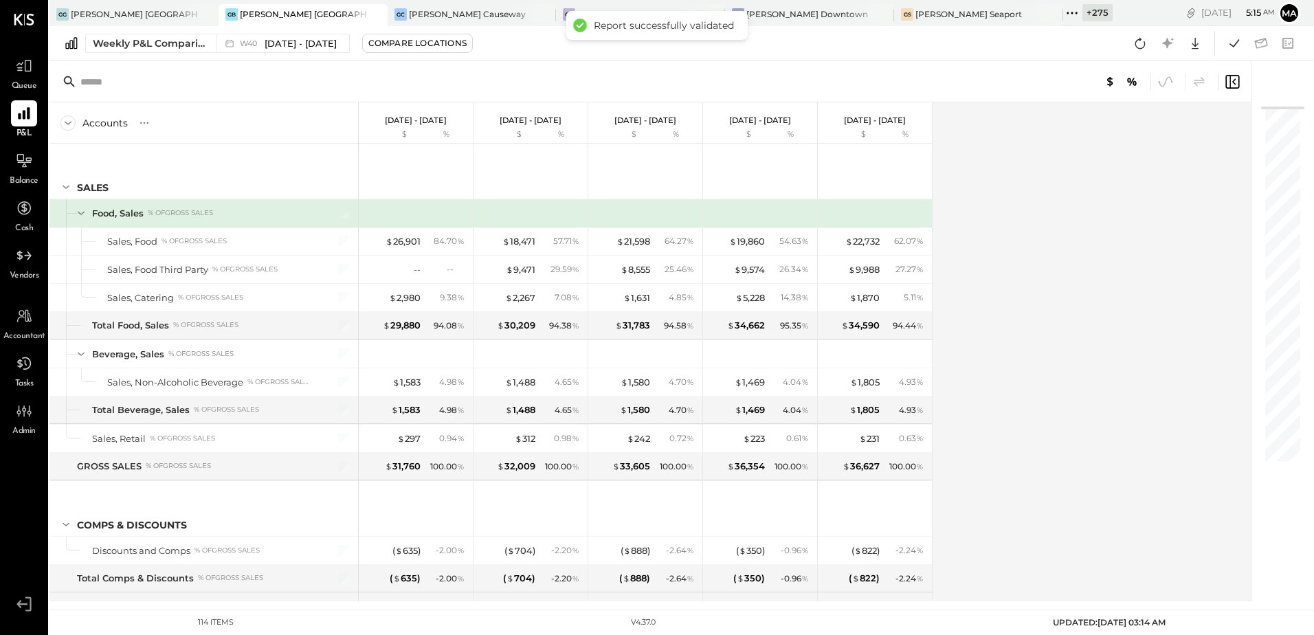
click at [1148, 43] on icon at bounding box center [1140, 43] width 18 height 18
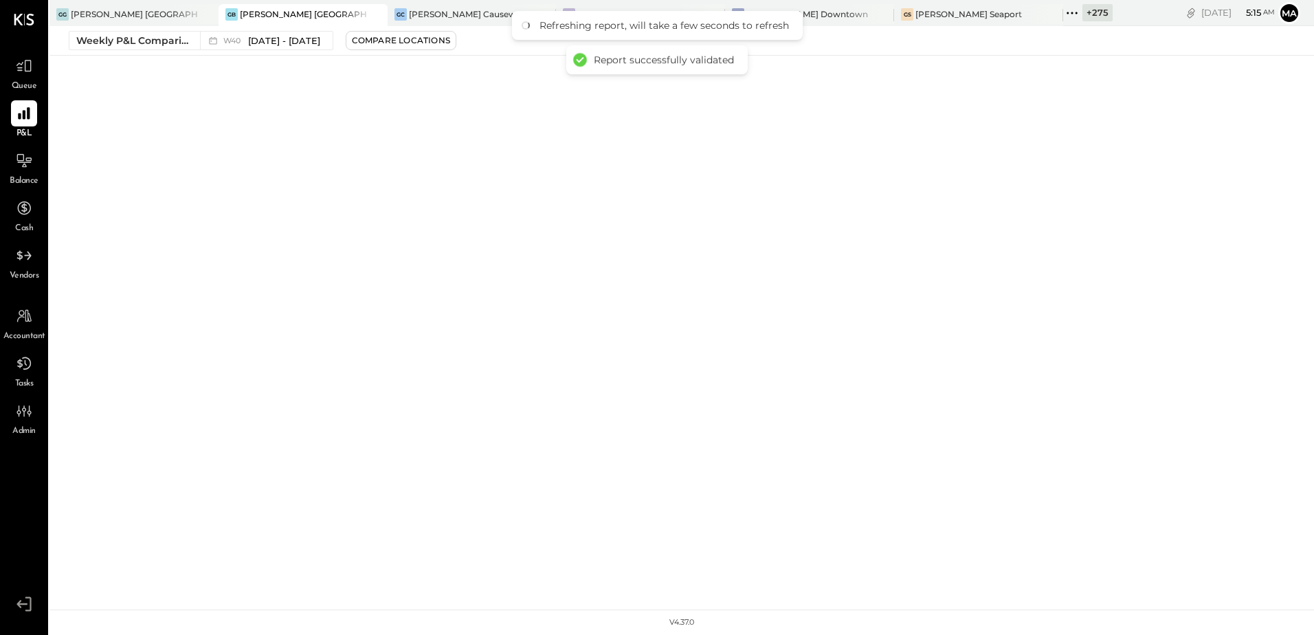
click at [1063, 327] on div "GG Greco Georgetown GB Greco Burlington GC Greco Causeway GB Greco Back Bay GD …" at bounding box center [681, 305] width 1264 height 610
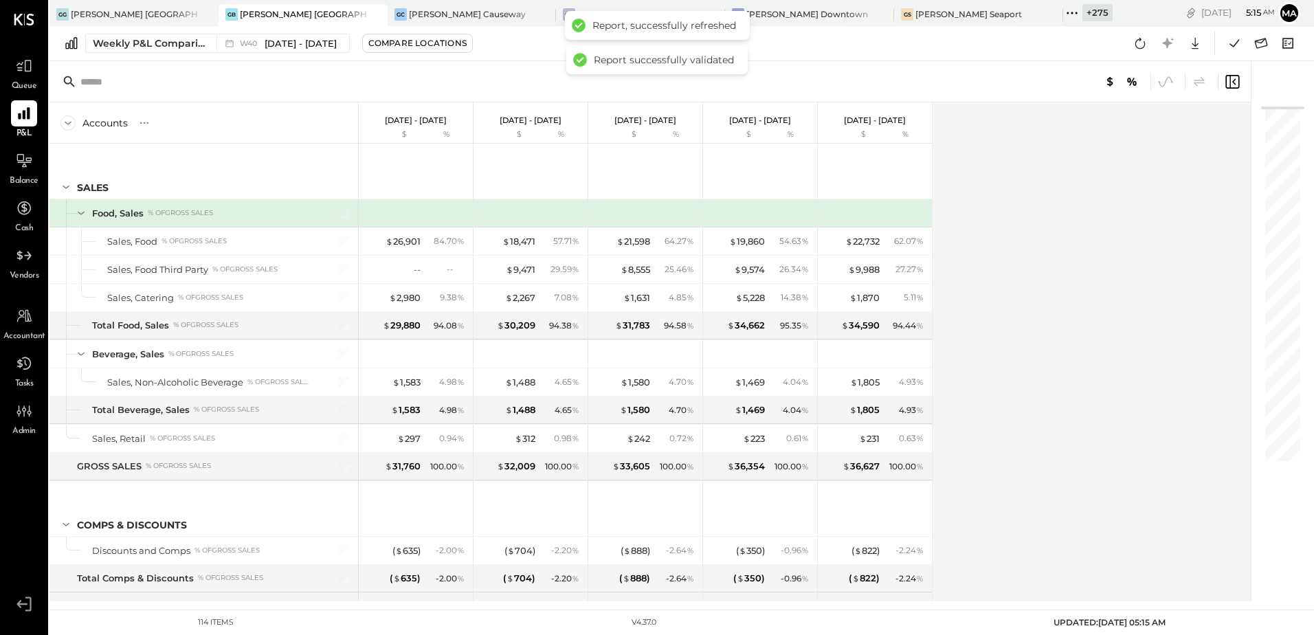
click at [1013, 370] on div "Accounts S % GL Sep 29 - Oct 5, 2025 $ % Sep 22 - 28, 2025 $ % Sep 15 - 21, 202…" at bounding box center [650, 351] width 1203 height 499
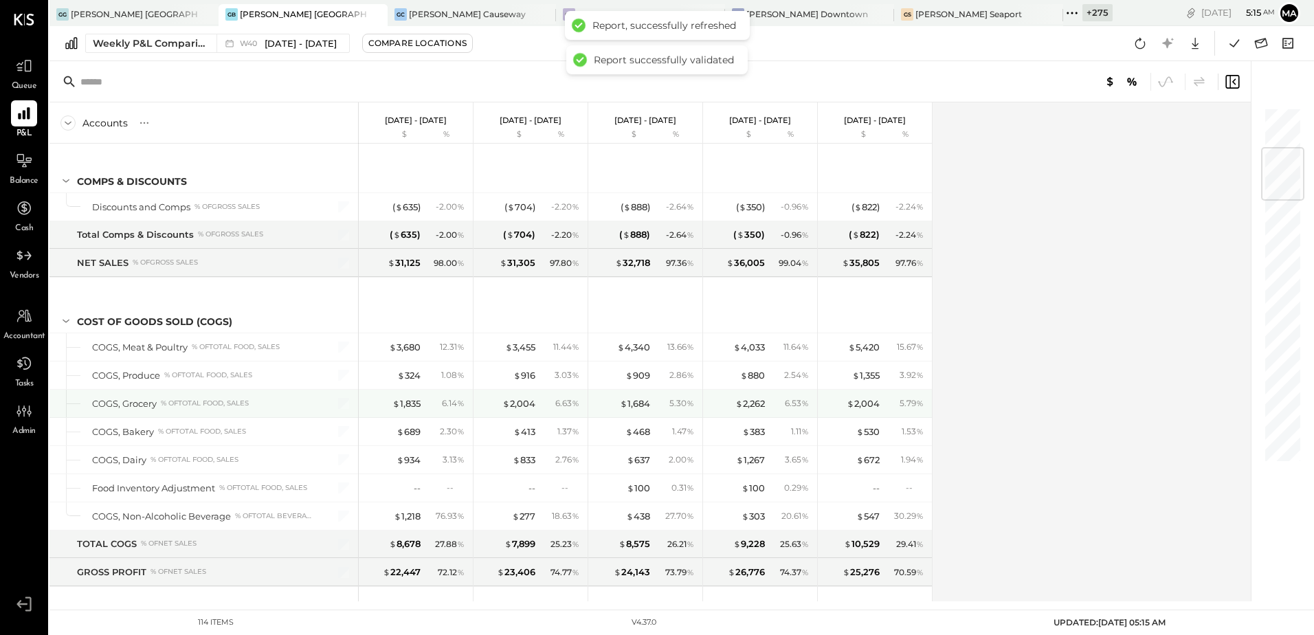
scroll to position [687, 0]
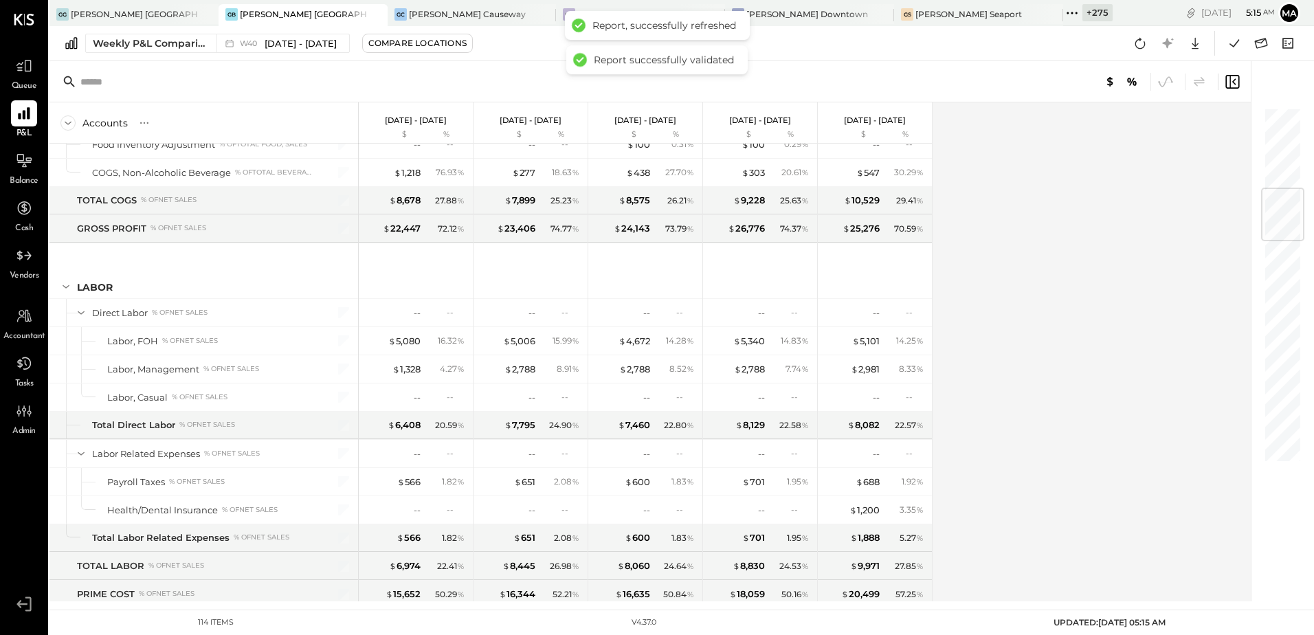
click at [1043, 371] on div "Accounts S % GL Sep 29 - Oct 5, 2025 $ % Sep 22 - 28, 2025 $ % Sep 15 - 21, 202…" at bounding box center [650, 351] width 1203 height 499
click at [405, 375] on div "$ 1,328" at bounding box center [406, 369] width 28 height 13
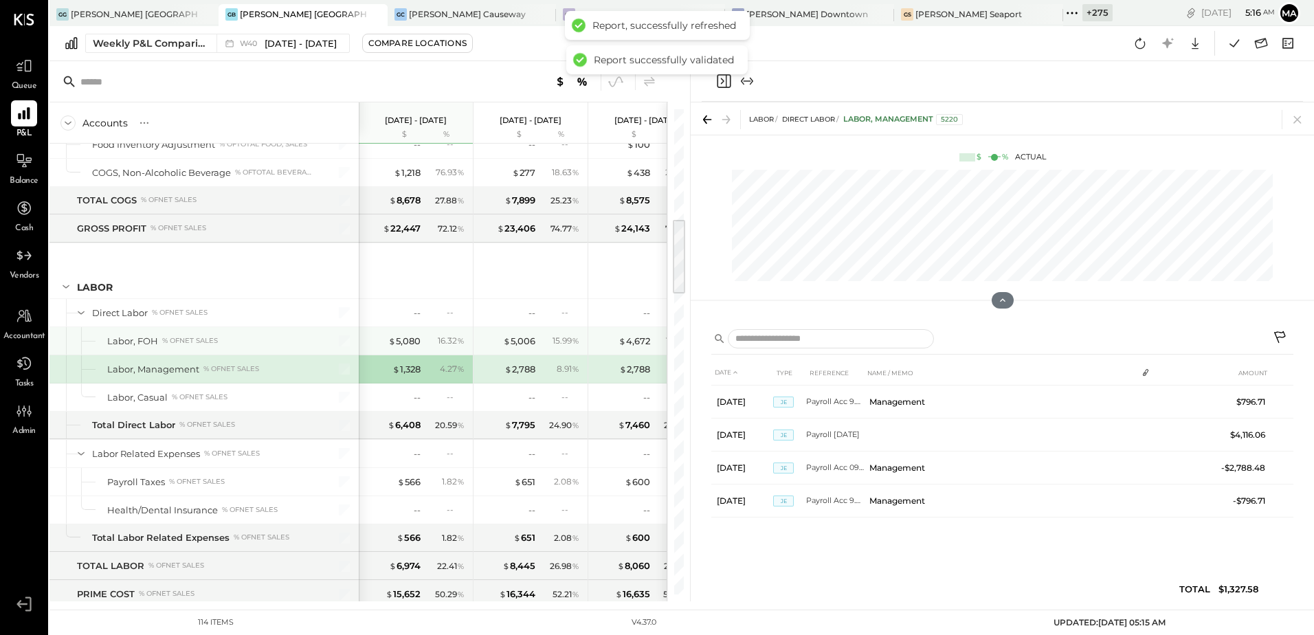
click at [644, 333] on div "$ 4,672 14.28 %" at bounding box center [646, 340] width 103 height 27
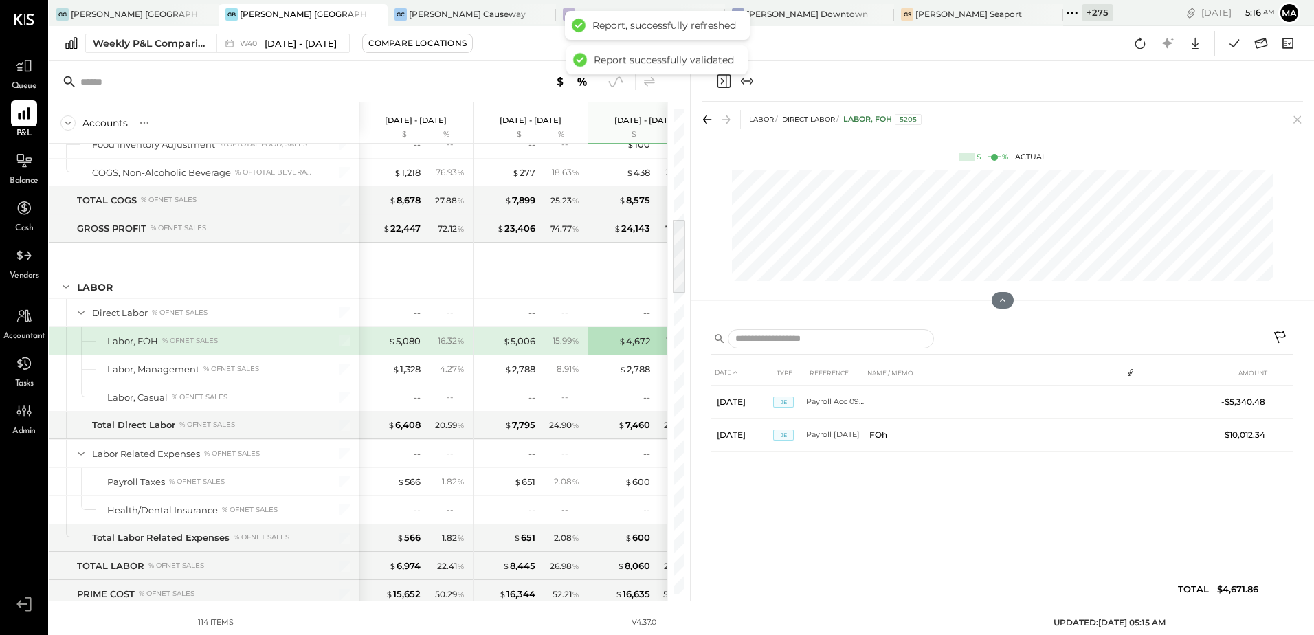
click at [725, 79] on icon "Close panel" at bounding box center [723, 81] width 16 height 16
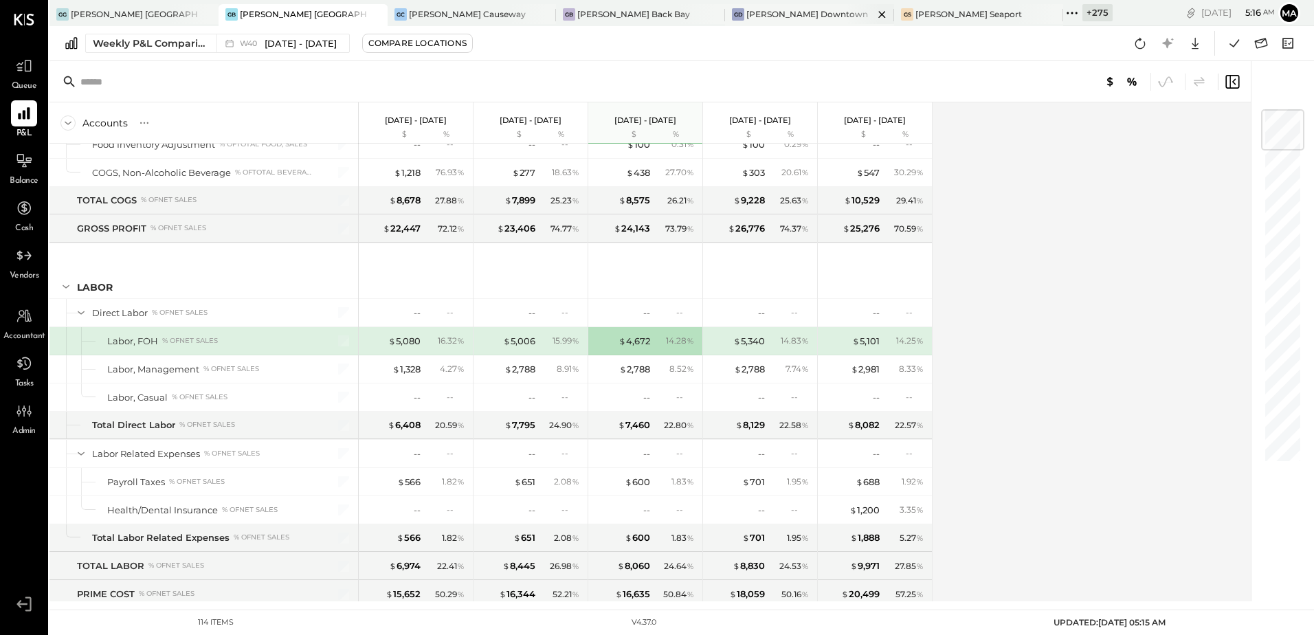
click at [746, 12] on div "[PERSON_NAME] Downtown" at bounding box center [807, 14] width 122 height 12
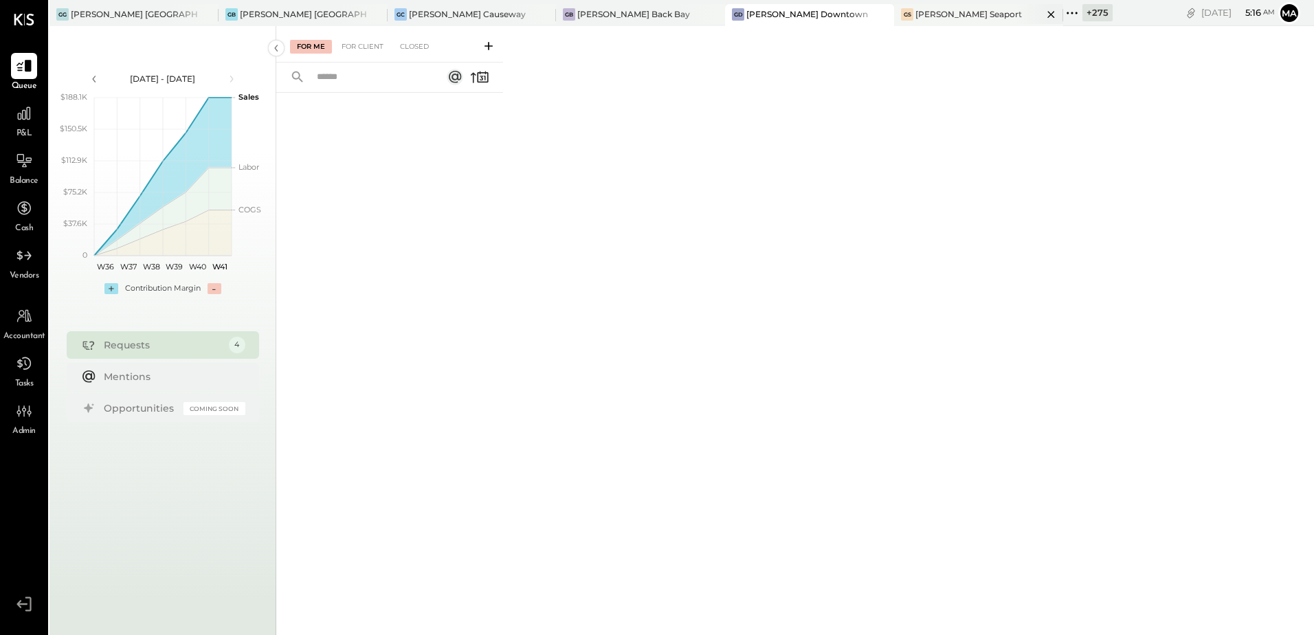
click at [915, 8] on div "[PERSON_NAME] Seaport" at bounding box center [968, 14] width 107 height 12
click at [36, 115] on div at bounding box center [24, 113] width 26 height 26
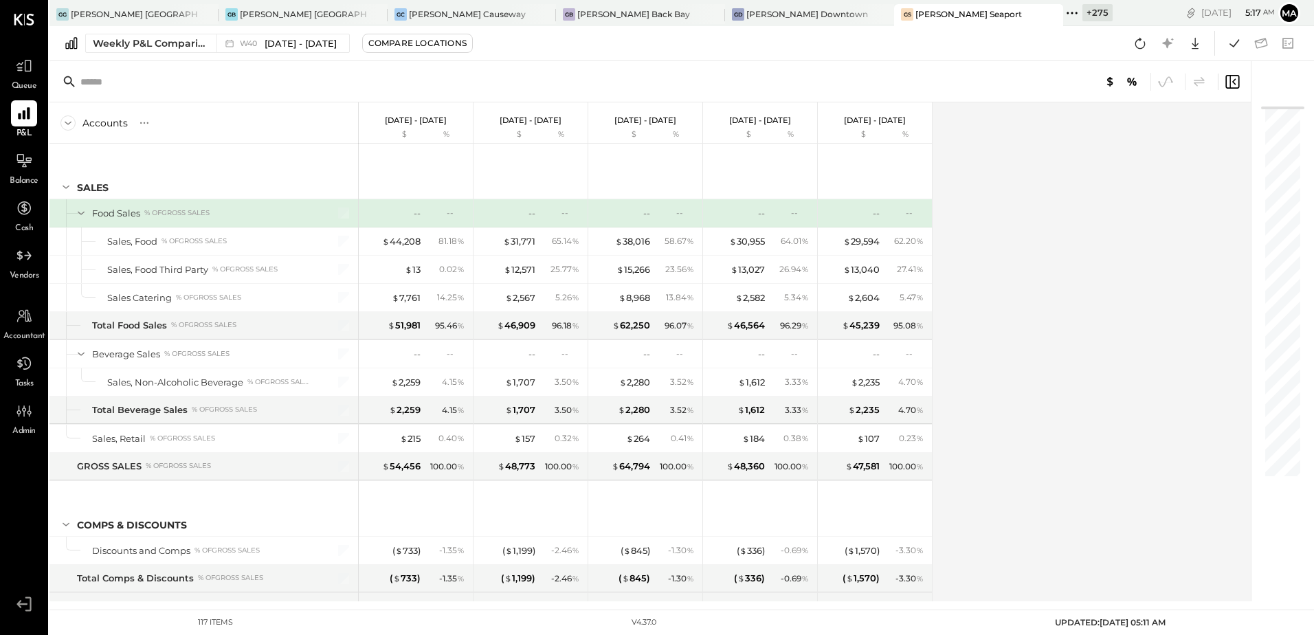
click at [994, 291] on div "Accounts S % GL [DATE] - [DATE] $ % [DATE] - [DATE] $ % [DATE] - [DATE] $ % [DA…" at bounding box center [650, 351] width 1203 height 499
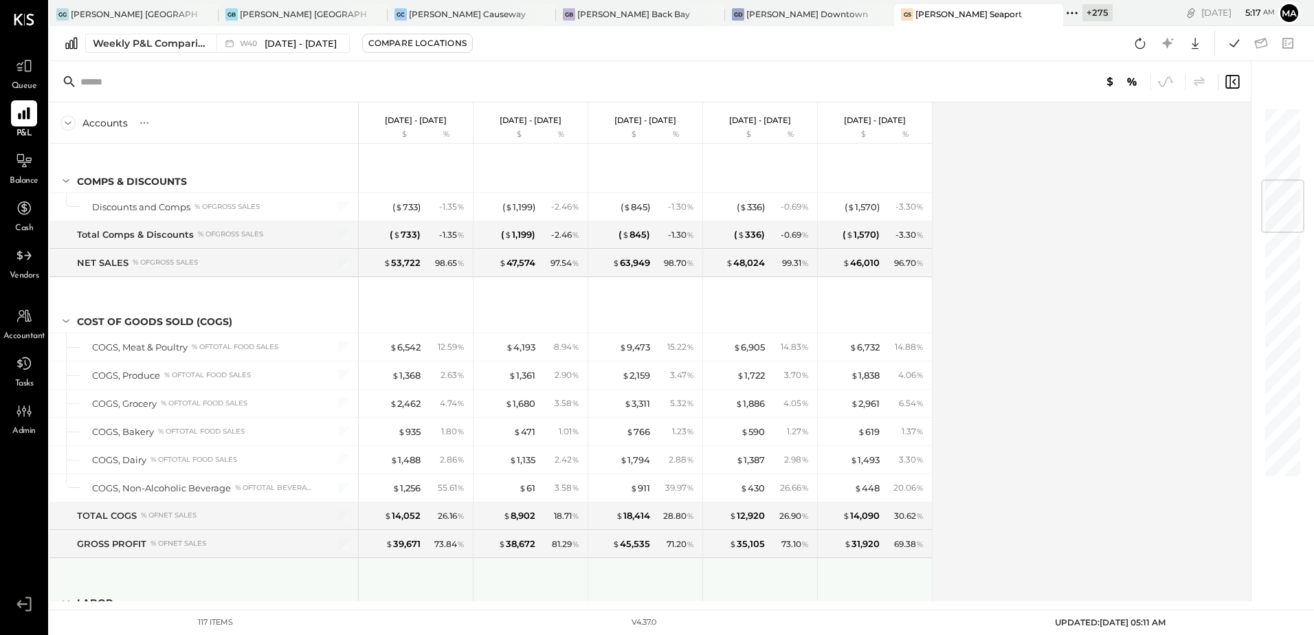
scroll to position [618, 0]
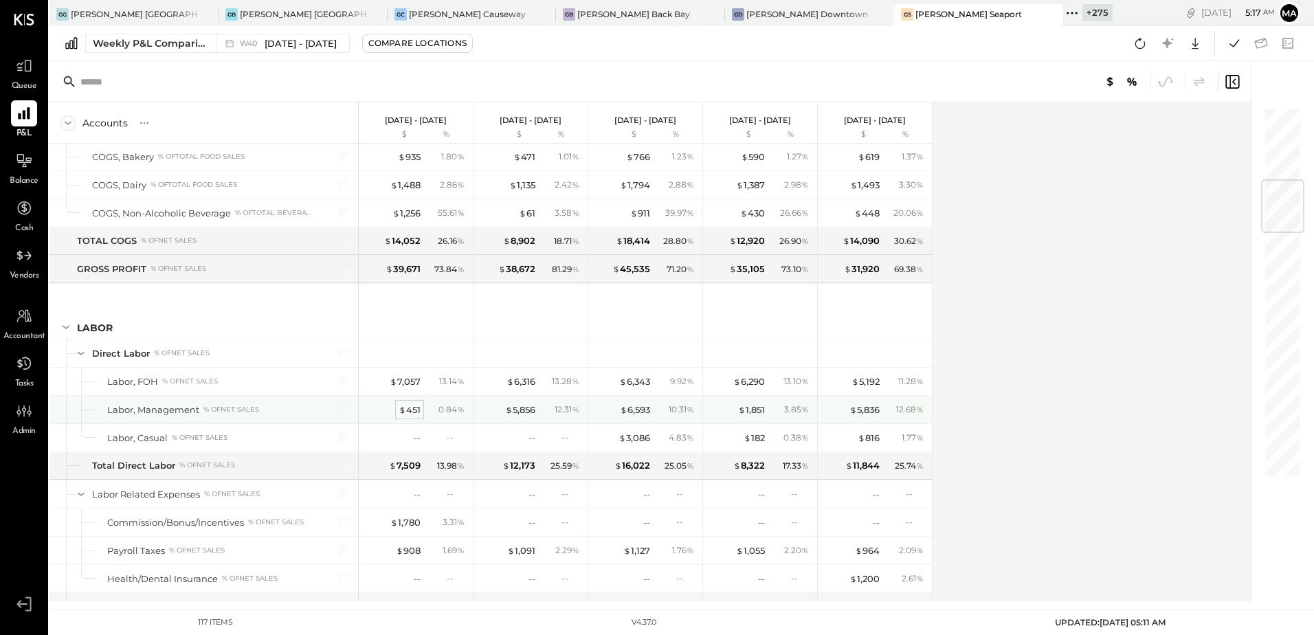
click at [408, 412] on div "$ 451" at bounding box center [410, 409] width 22 height 13
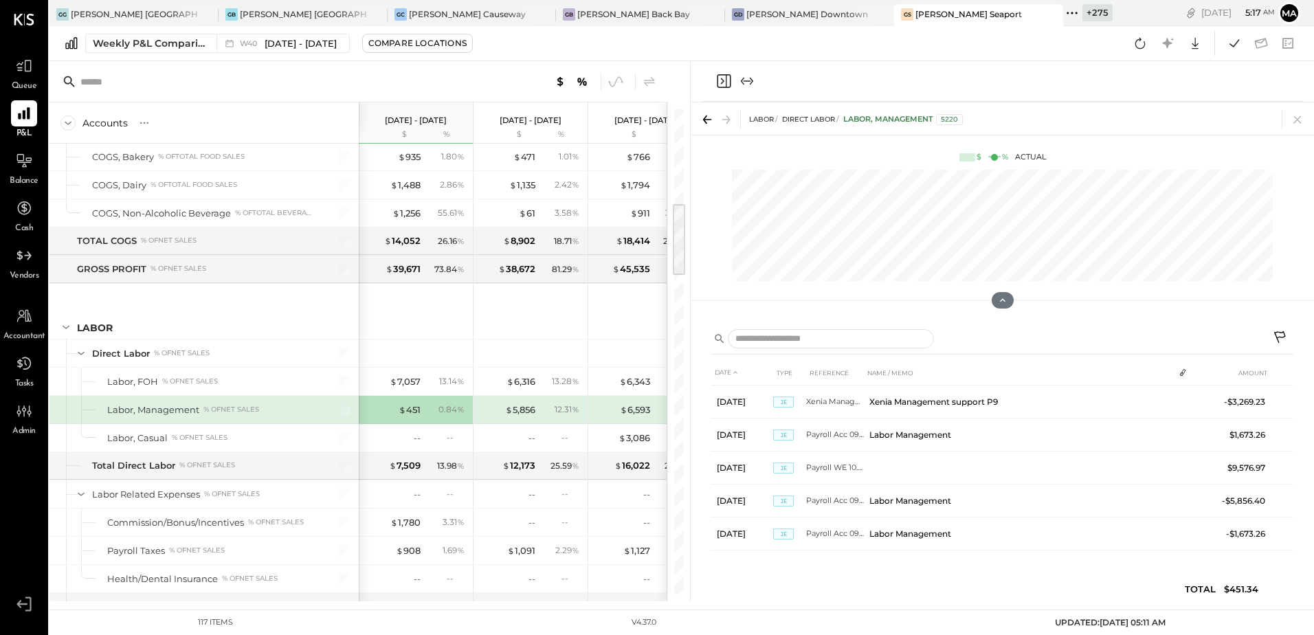
click at [719, 80] on icon "Close panel" at bounding box center [723, 81] width 16 height 16
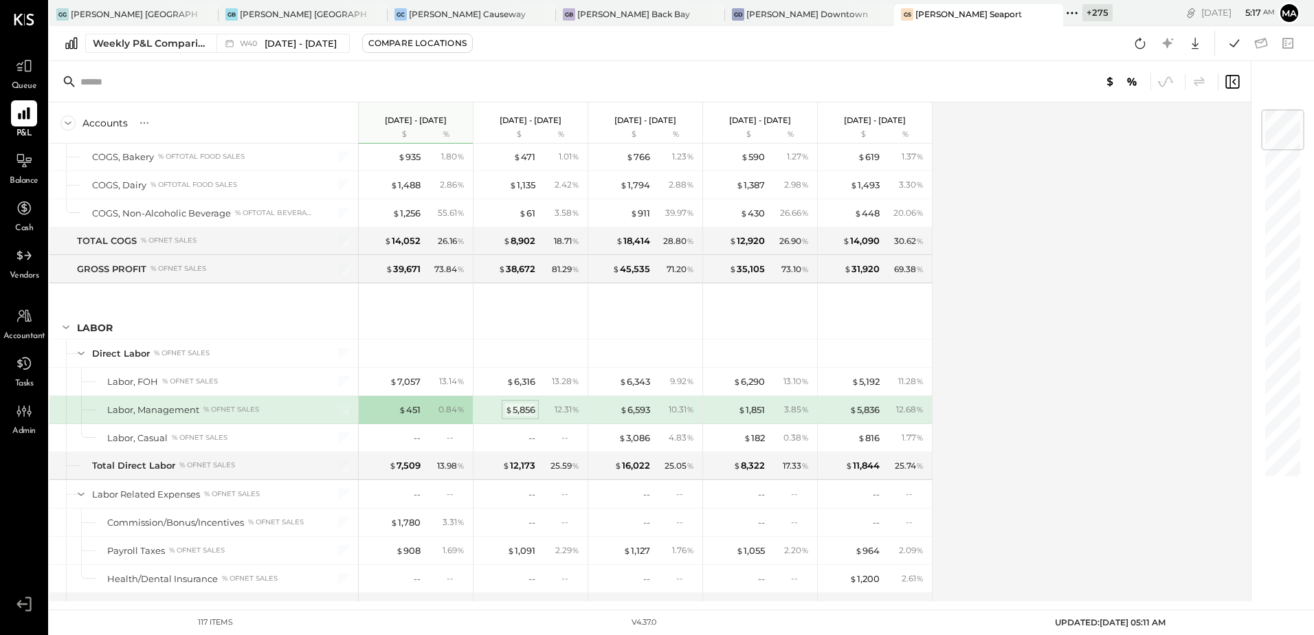
click at [522, 412] on div "$ 5,856" at bounding box center [520, 409] width 30 height 13
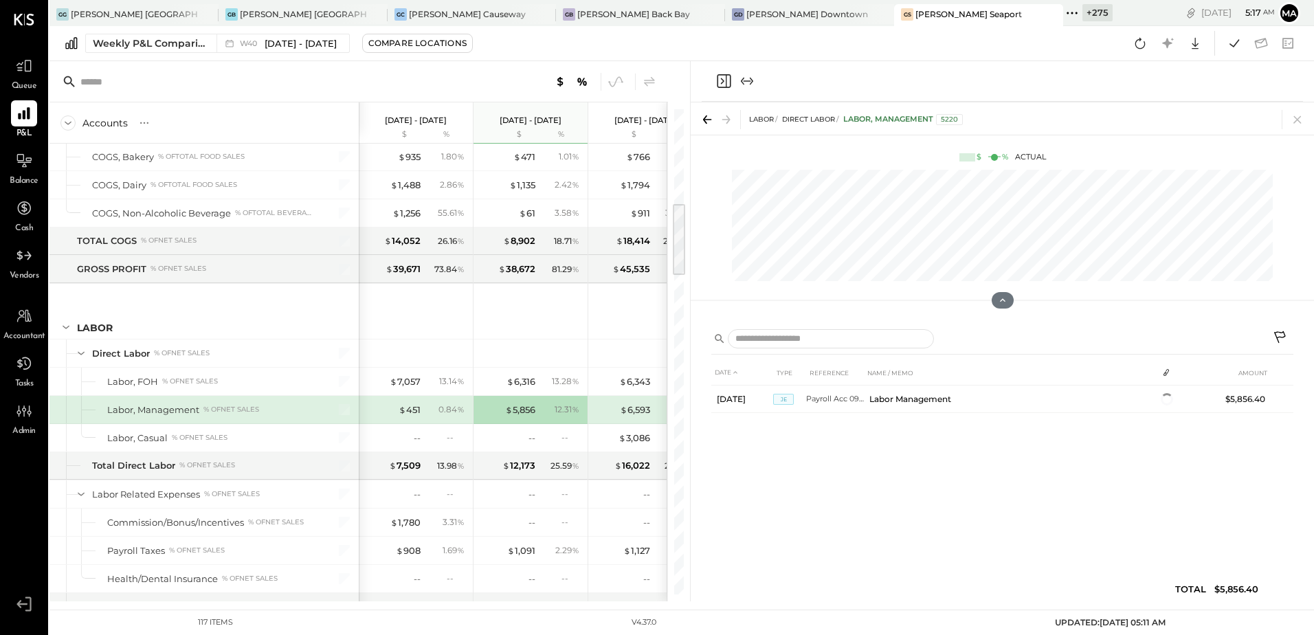
click at [722, 82] on icon "Close panel" at bounding box center [722, 81] width 3 height 6
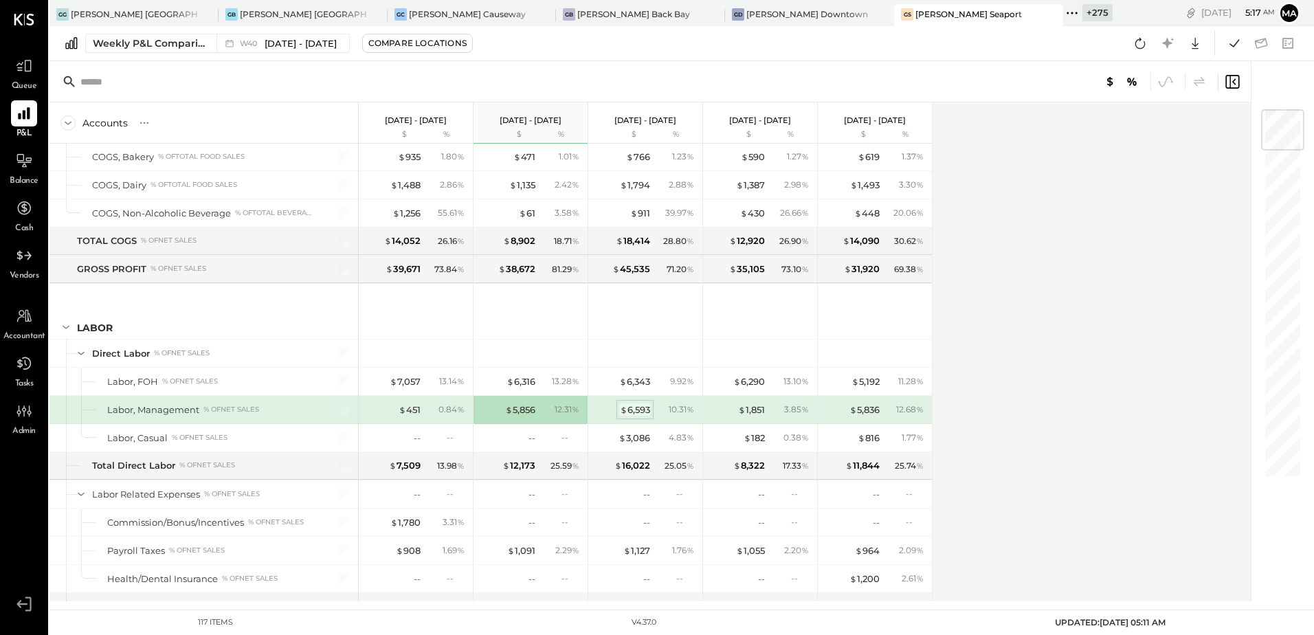
click at [635, 409] on div "$ 6,593" at bounding box center [635, 409] width 30 height 13
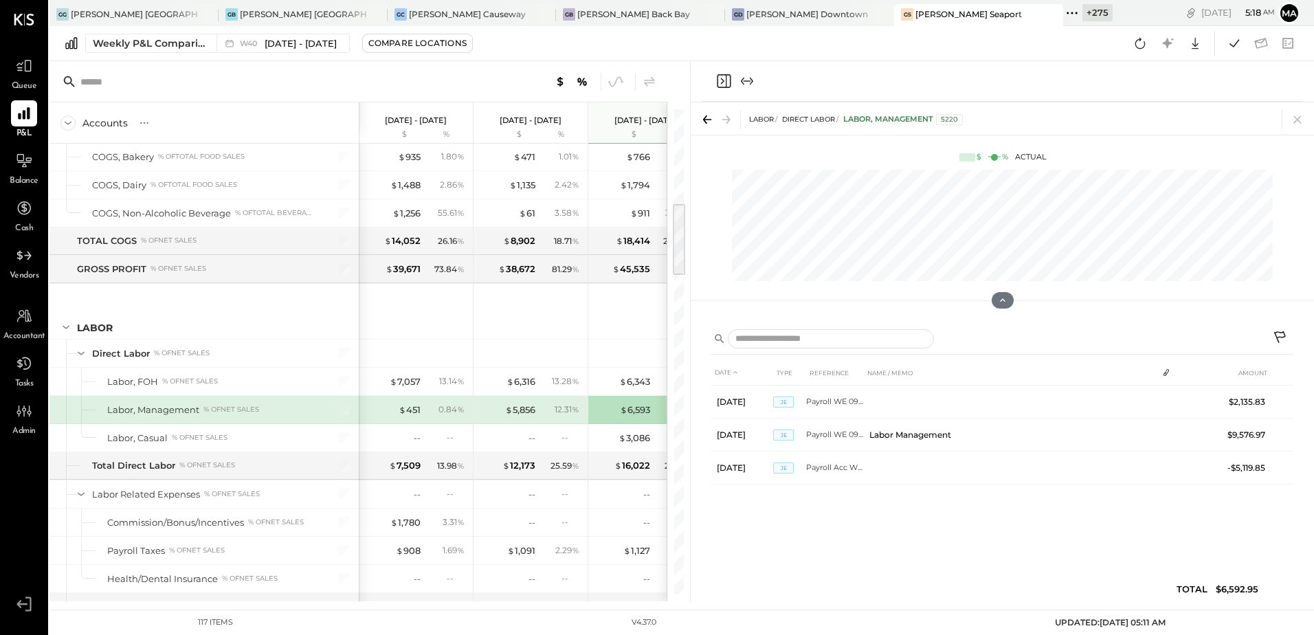
click at [726, 83] on icon "Close panel" at bounding box center [723, 81] width 16 height 16
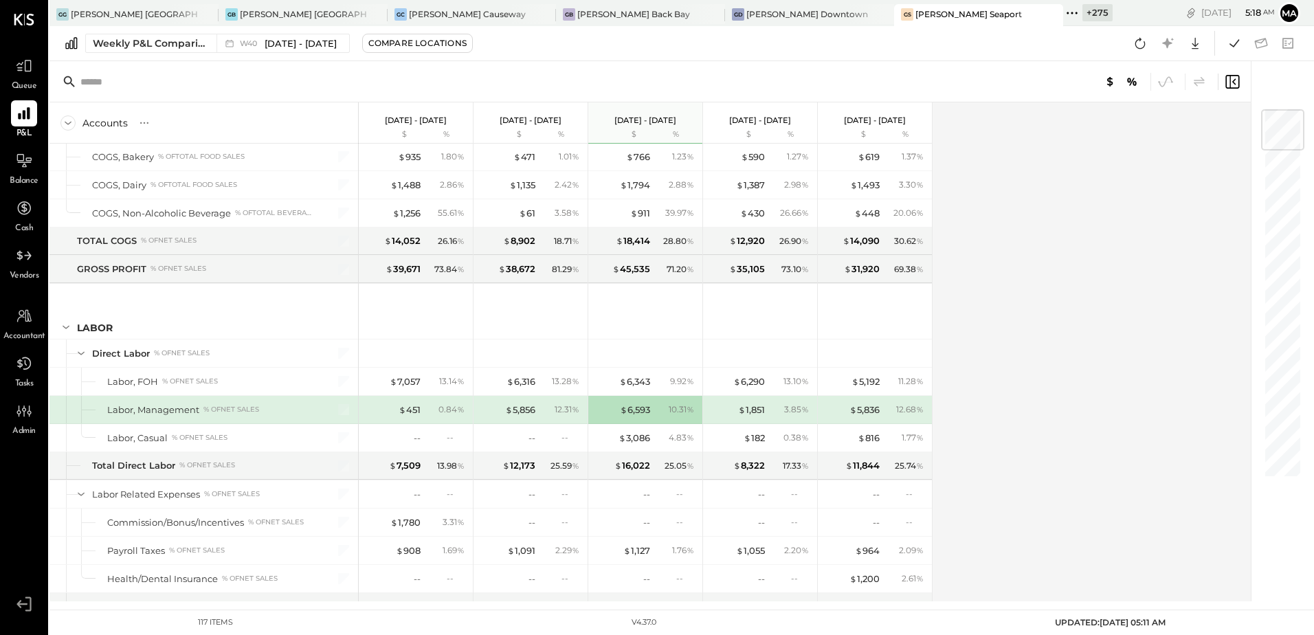
click at [1002, 333] on div "Accounts S % GL [DATE] - [DATE] $ % [DATE] - [DATE] $ % [DATE] - [DATE] $ % [DA…" at bounding box center [650, 351] width 1203 height 499
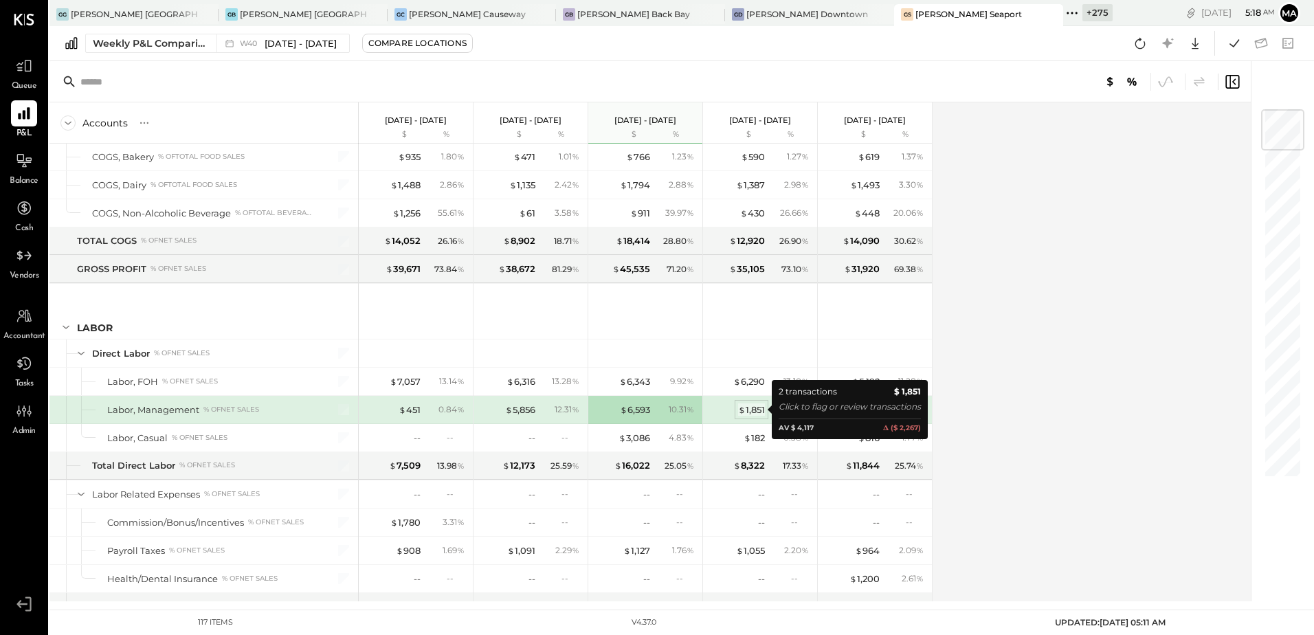
click at [754, 412] on div "$ 1,851" at bounding box center [751, 409] width 27 height 13
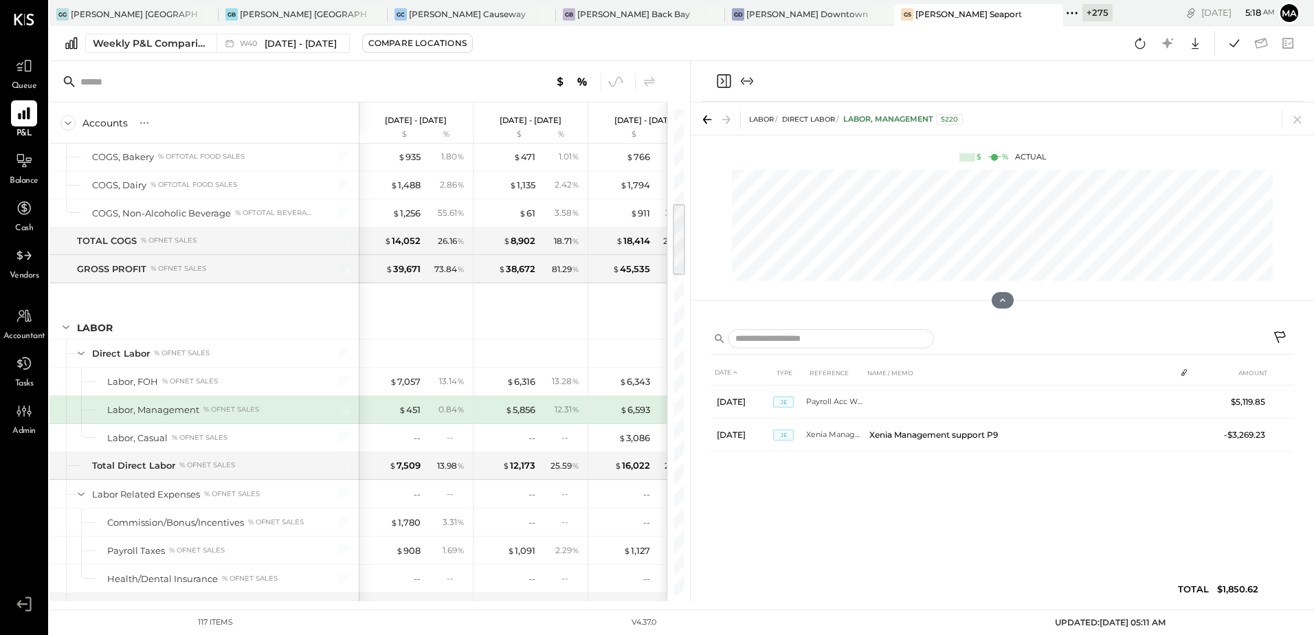
click at [722, 81] on icon "Close panel" at bounding box center [723, 81] width 16 height 16
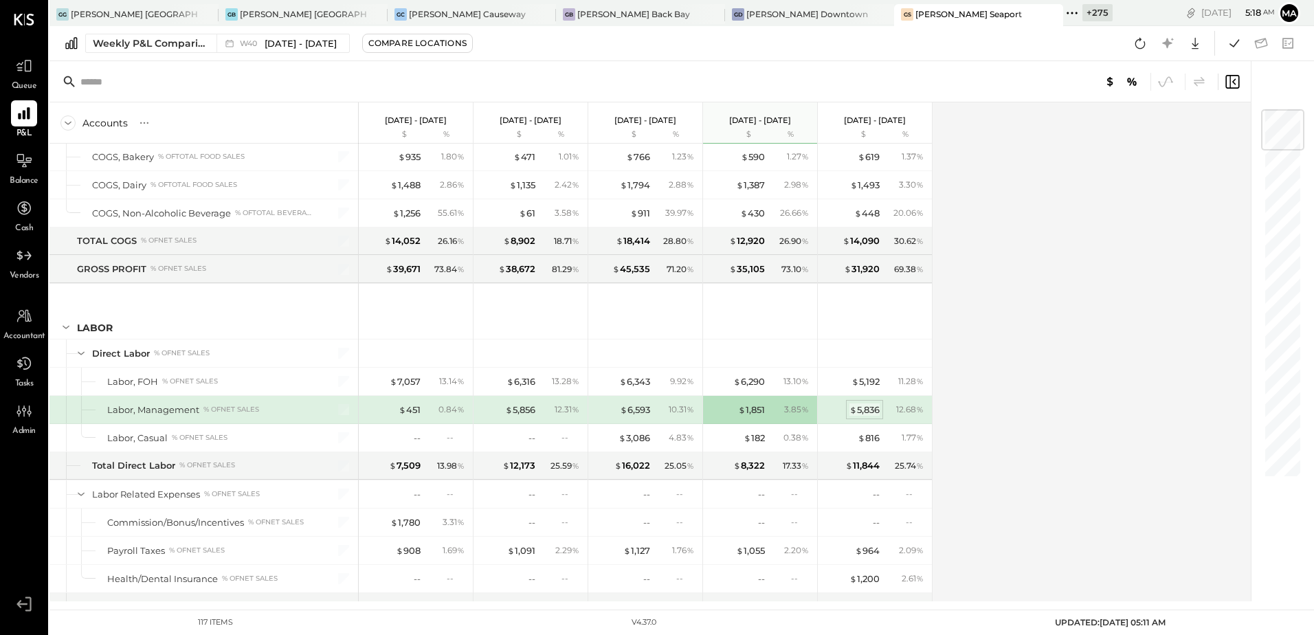
click at [868, 413] on div "$ 5,836" at bounding box center [864, 409] width 30 height 13
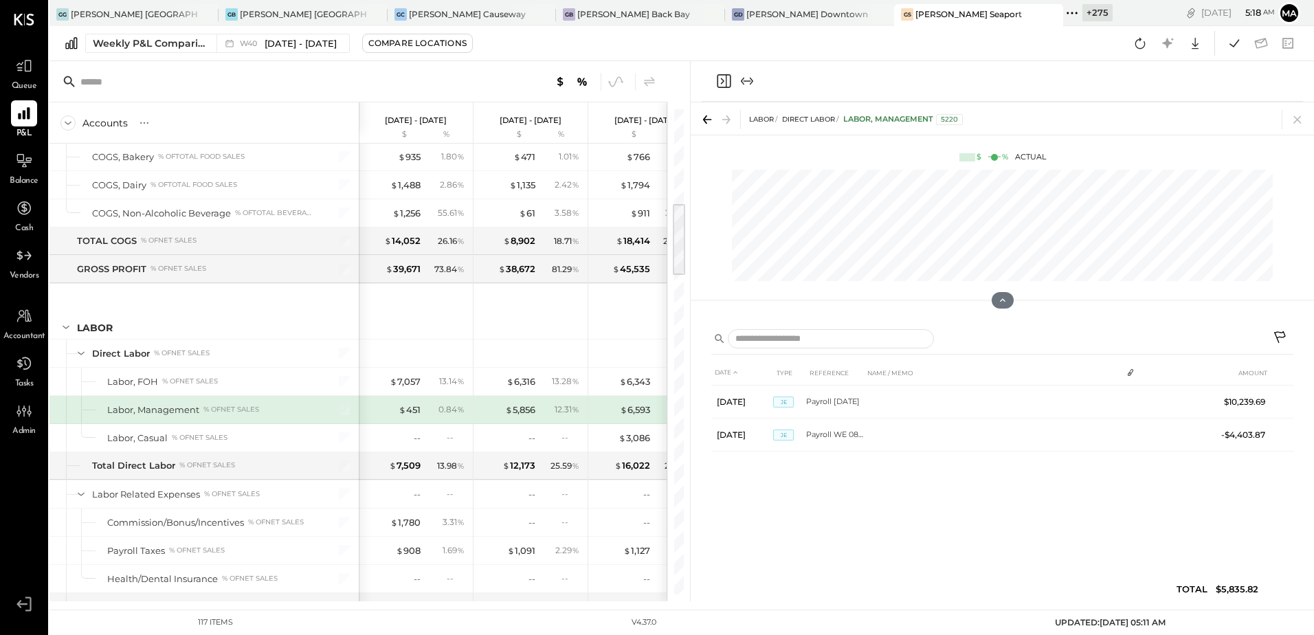
click at [720, 85] on icon "Close panel" at bounding box center [723, 81] width 16 height 16
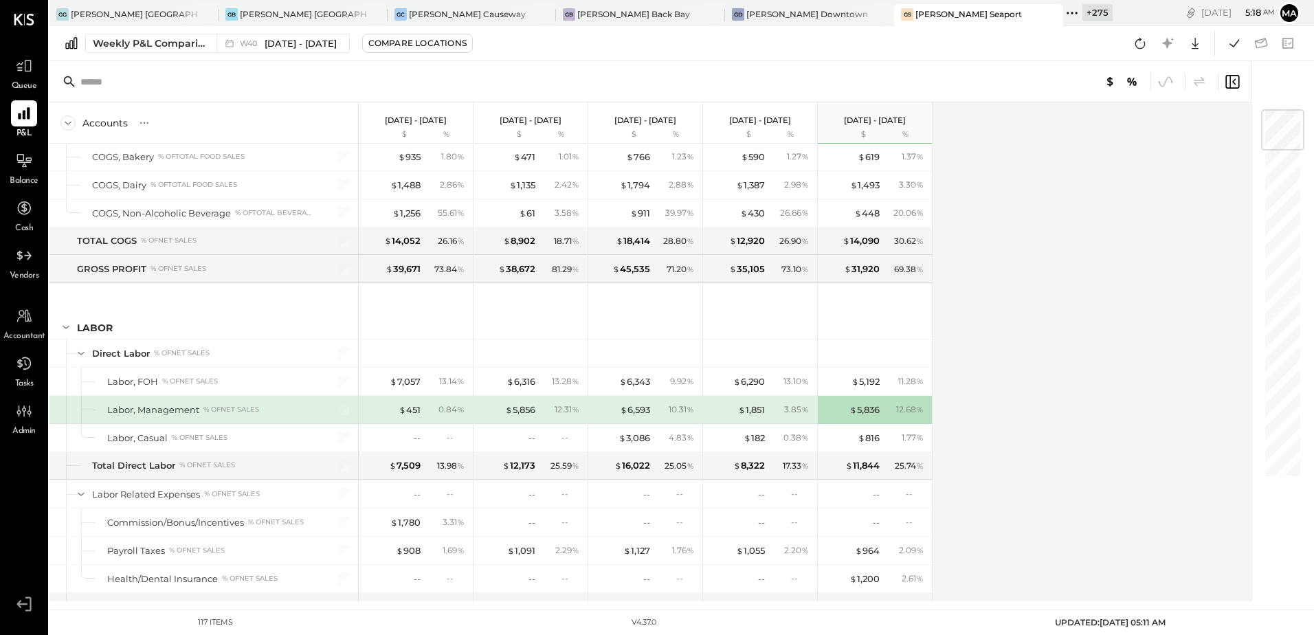
click at [1092, 334] on div "Accounts S % GL [DATE] - [DATE] $ % [DATE] - [DATE] $ % [DATE] - [DATE] $ % [DA…" at bounding box center [650, 351] width 1203 height 499
click at [414, 409] on div "$ 451" at bounding box center [410, 409] width 22 height 13
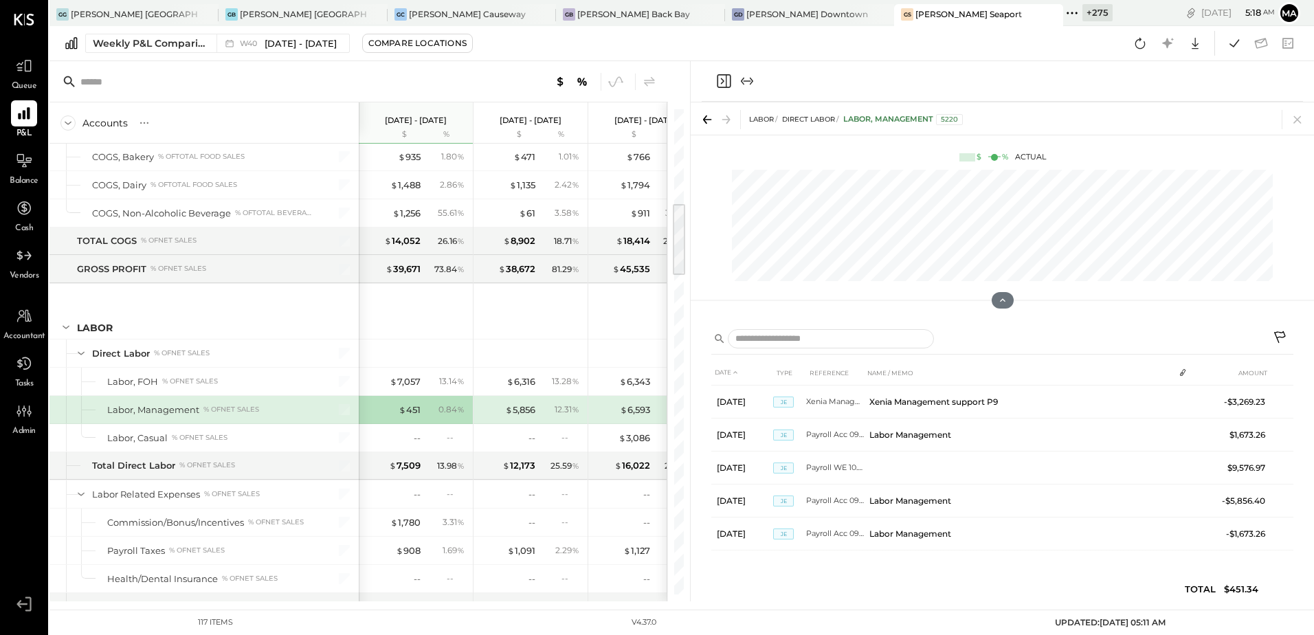
click at [726, 80] on icon "Close panel" at bounding box center [723, 81] width 16 height 16
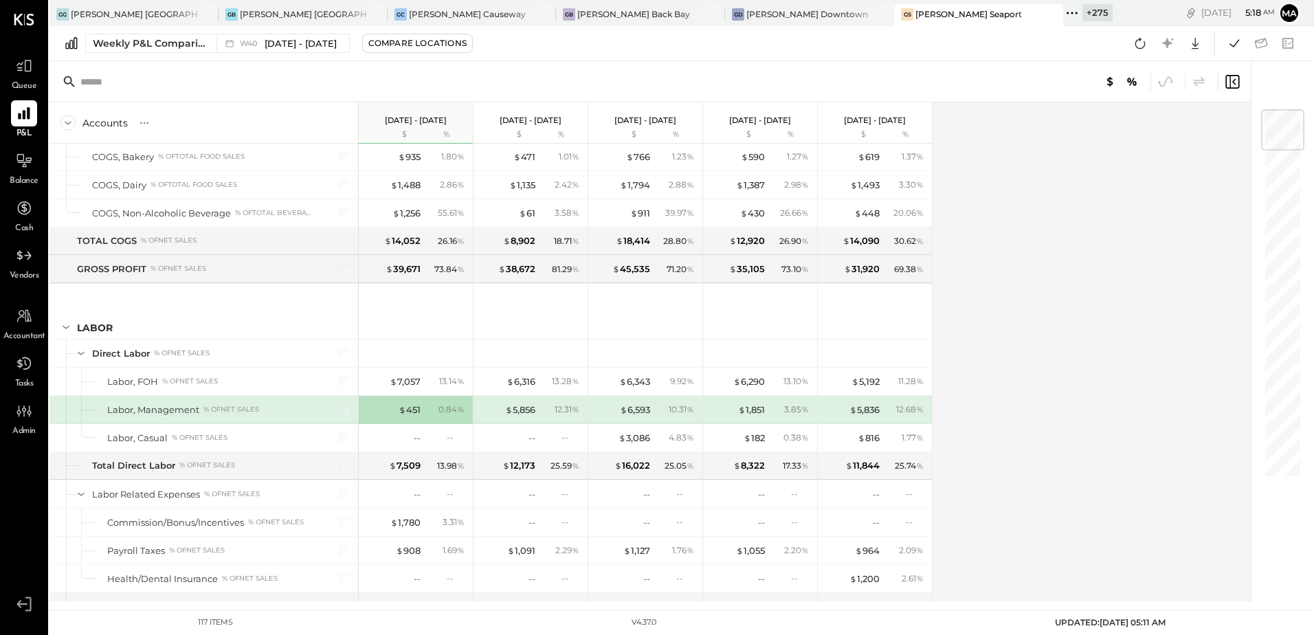
click at [1057, 270] on div "Accounts S % GL [DATE] - [DATE] $ % [DATE] - [DATE] $ % [DATE] - [DATE] $ % [DA…" at bounding box center [650, 351] width 1203 height 499
click at [1082, 8] on div "+ 275" at bounding box center [1097, 12] width 30 height 17
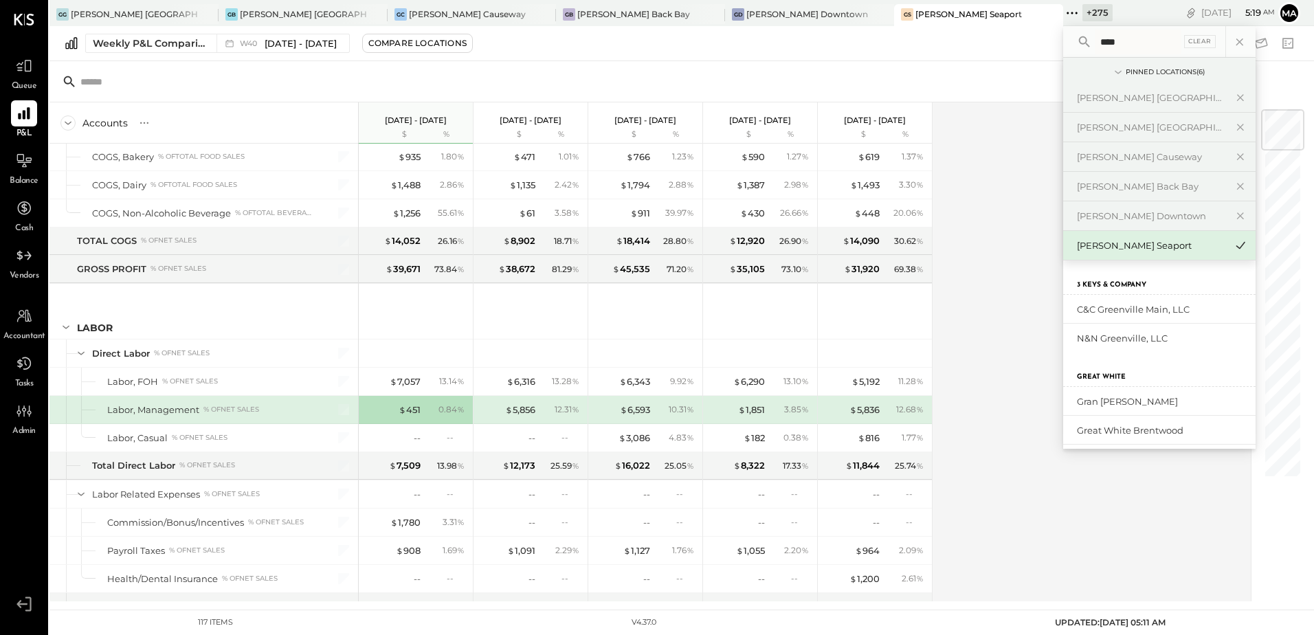
type input "*****"
click at [409, 15] on div "[PERSON_NAME] Causeway" at bounding box center [467, 14] width 117 height 12
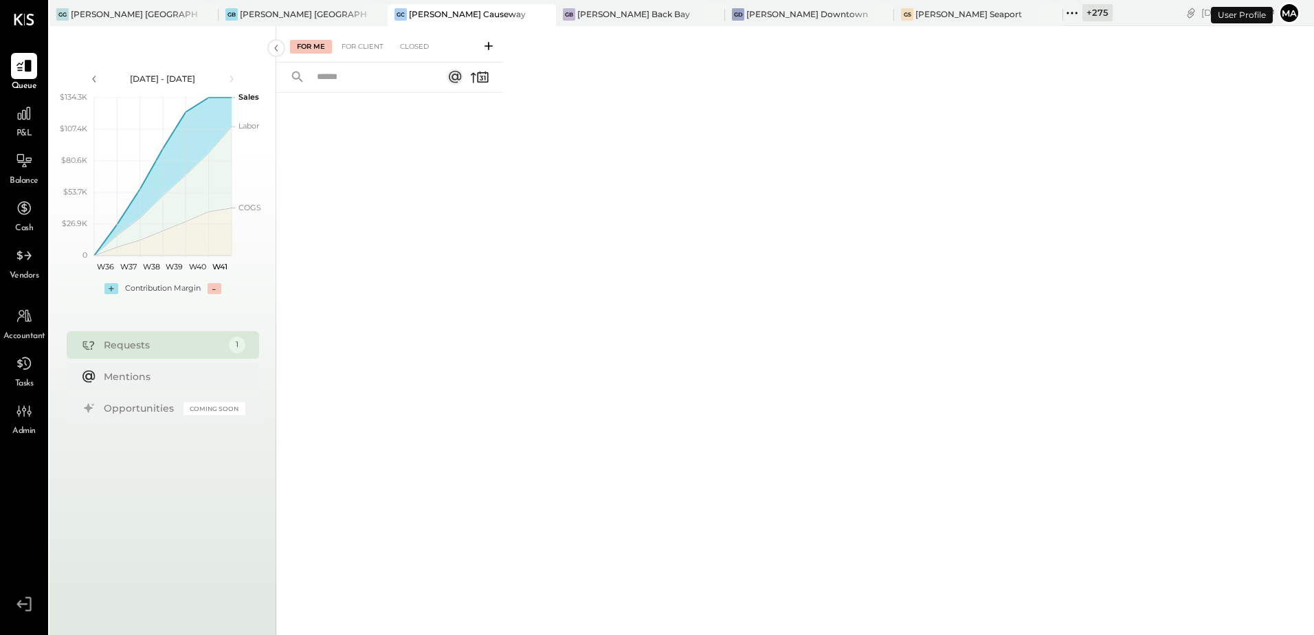
click at [17, 135] on span "P&L" at bounding box center [24, 134] width 16 height 12
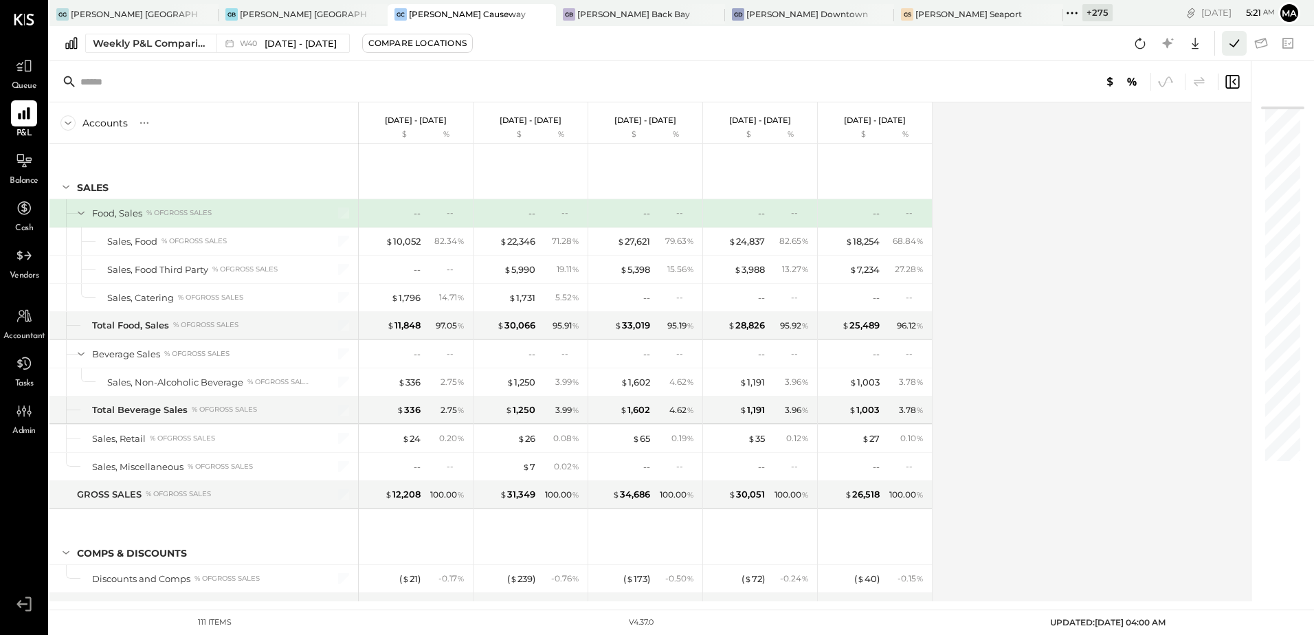
click at [1234, 41] on icon at bounding box center [1234, 43] width 18 height 18
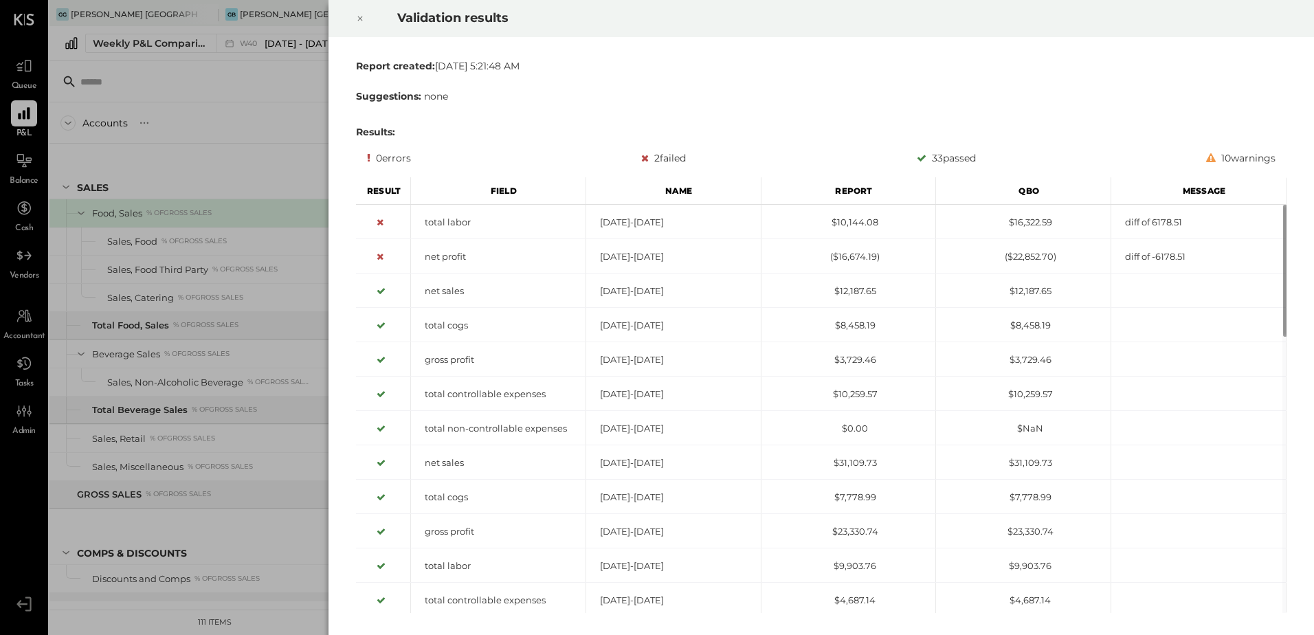
click at [364, 14] on icon at bounding box center [360, 18] width 8 height 16
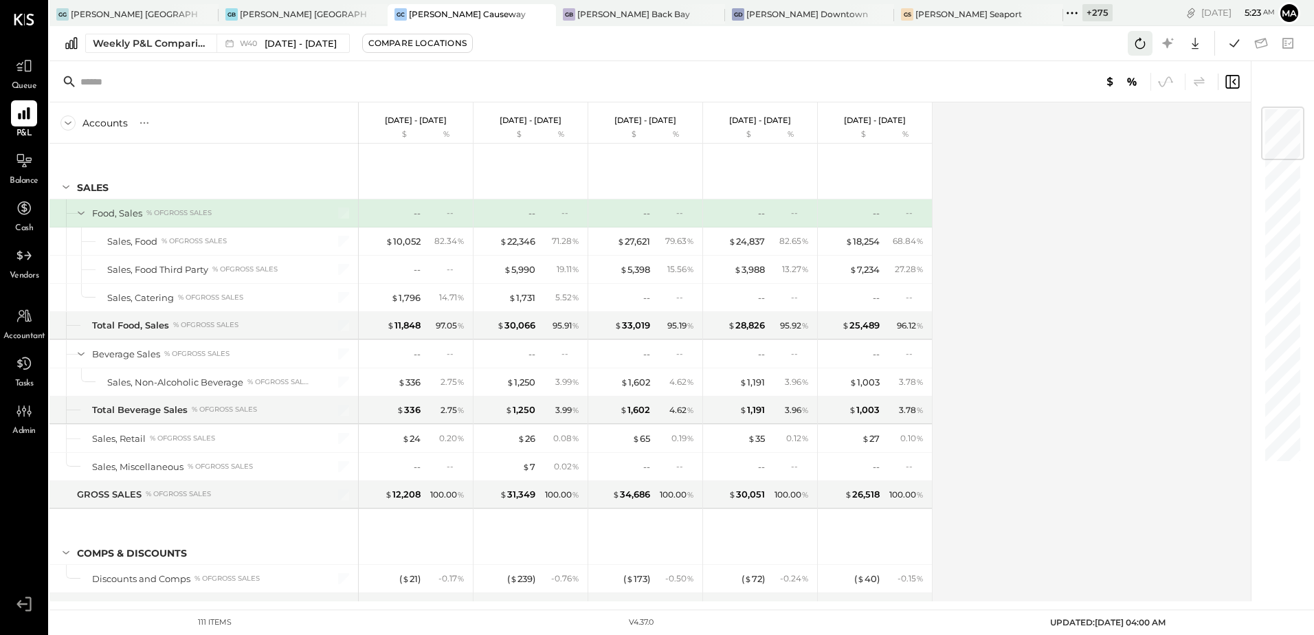
click at [1140, 38] on icon at bounding box center [1140, 43] width 18 height 18
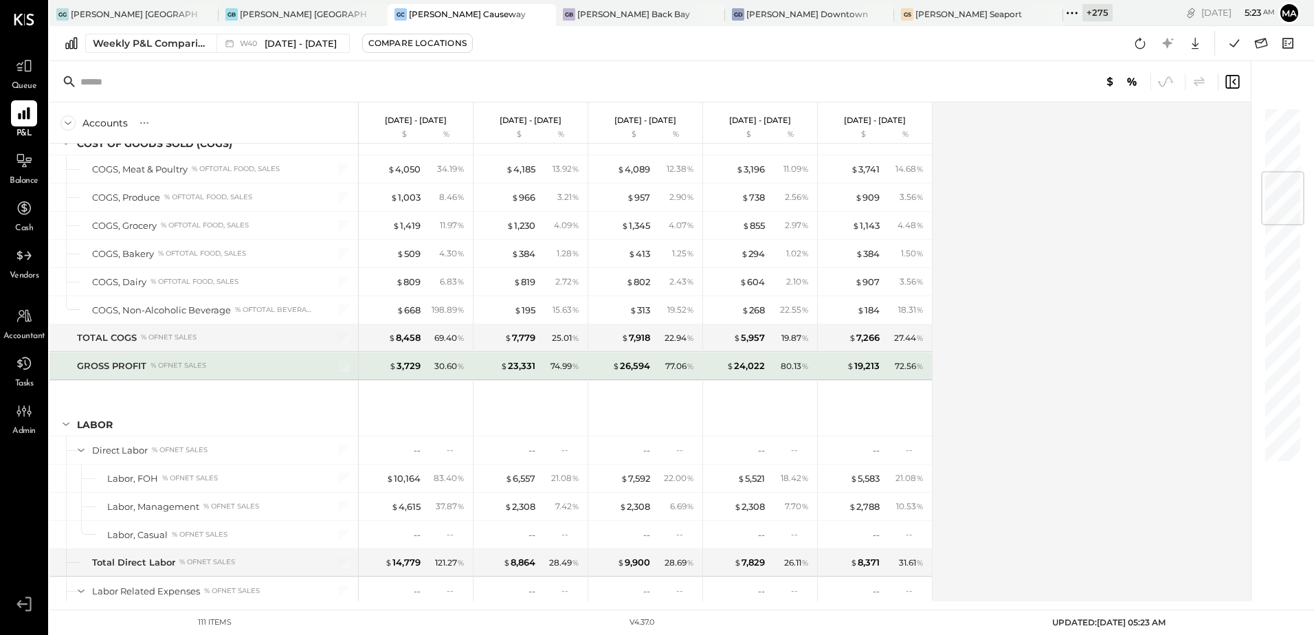
scroll to position [618, 0]
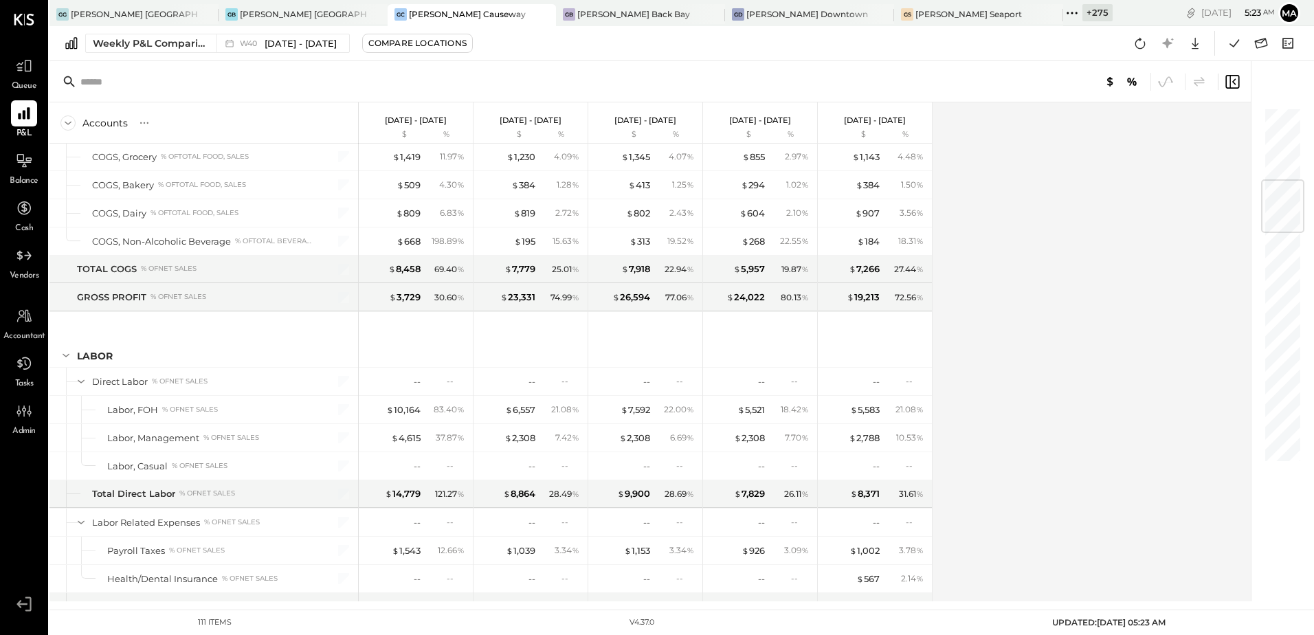
click at [1034, 347] on div "Accounts S % GL [DATE] - [DATE] $ % [DATE] - [DATE] $ % [DATE] - [DATE] $ % [DA…" at bounding box center [650, 351] width 1203 height 499
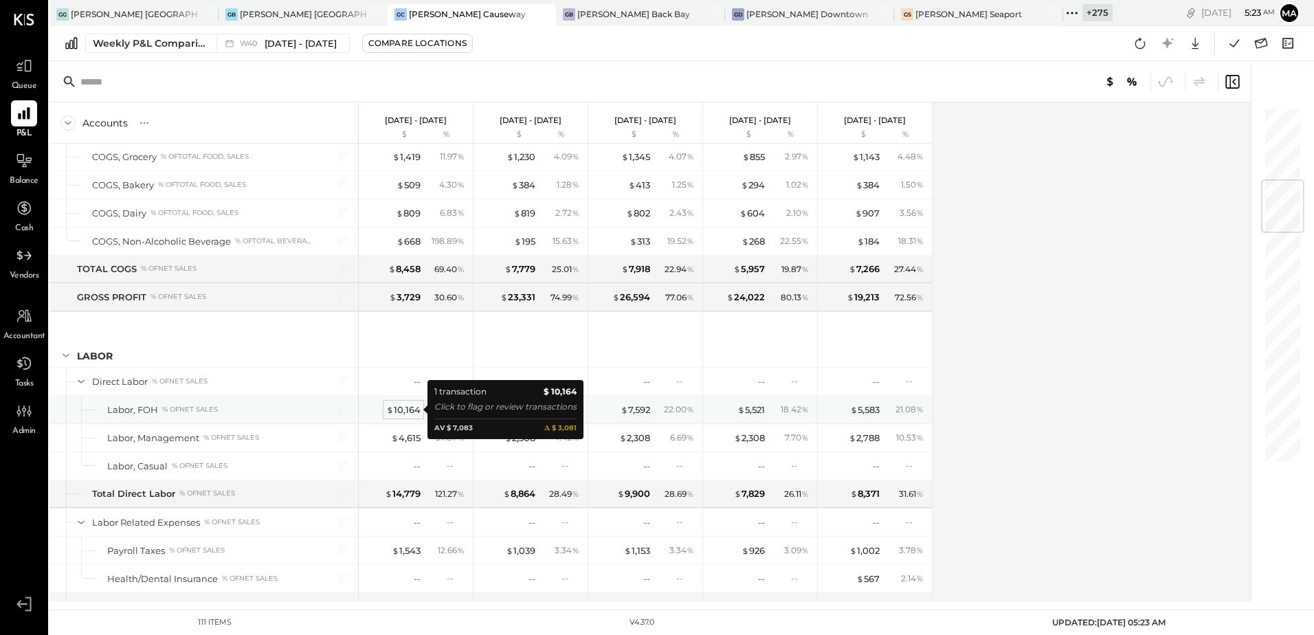
click at [408, 409] on div "$ 10,164" at bounding box center [403, 409] width 34 height 13
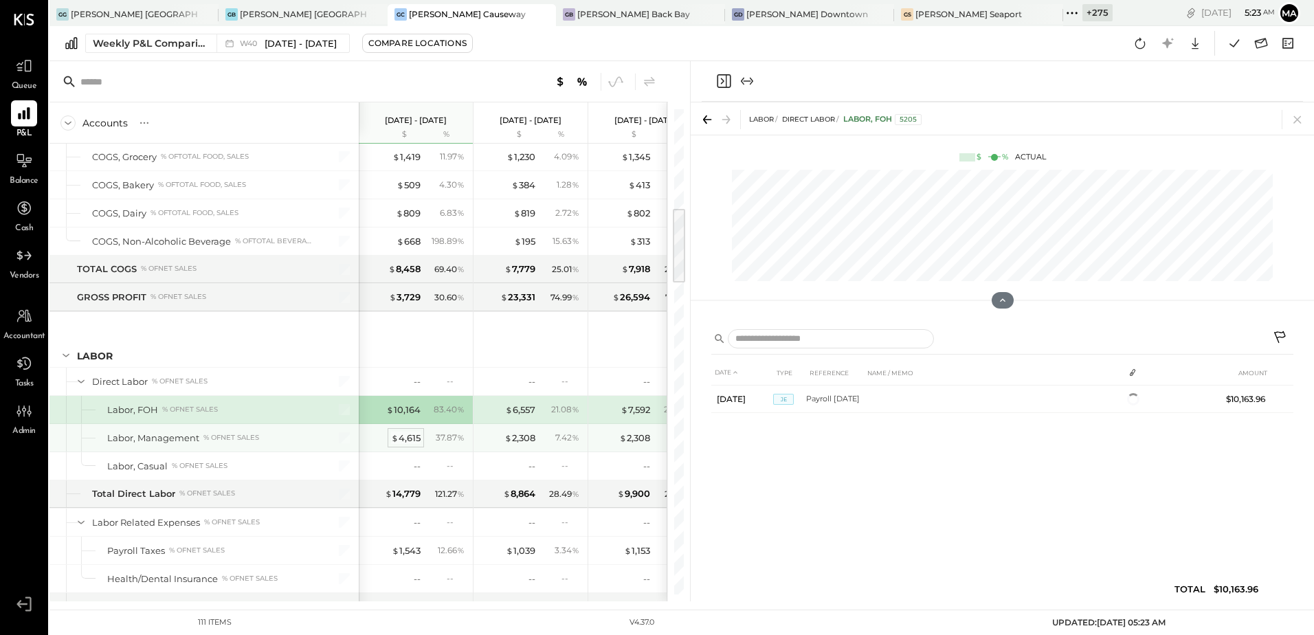
click at [401, 439] on div "$ 4,615" at bounding box center [406, 438] width 30 height 13
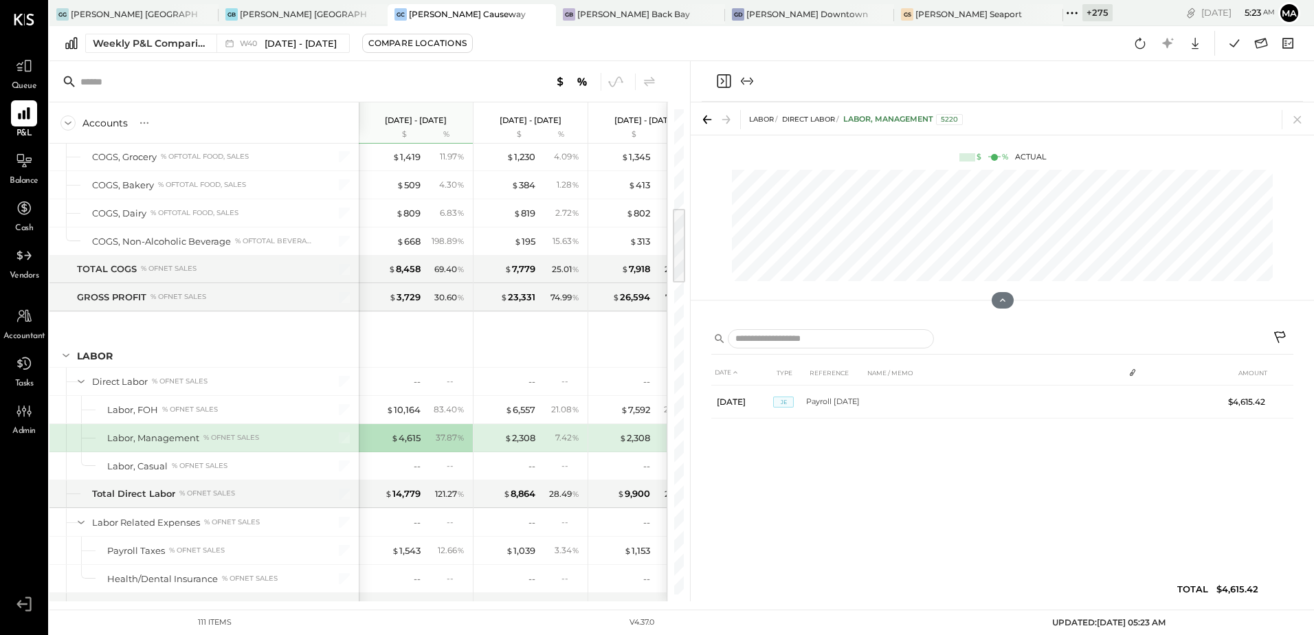
click at [722, 76] on icon "Close panel" at bounding box center [723, 81] width 16 height 16
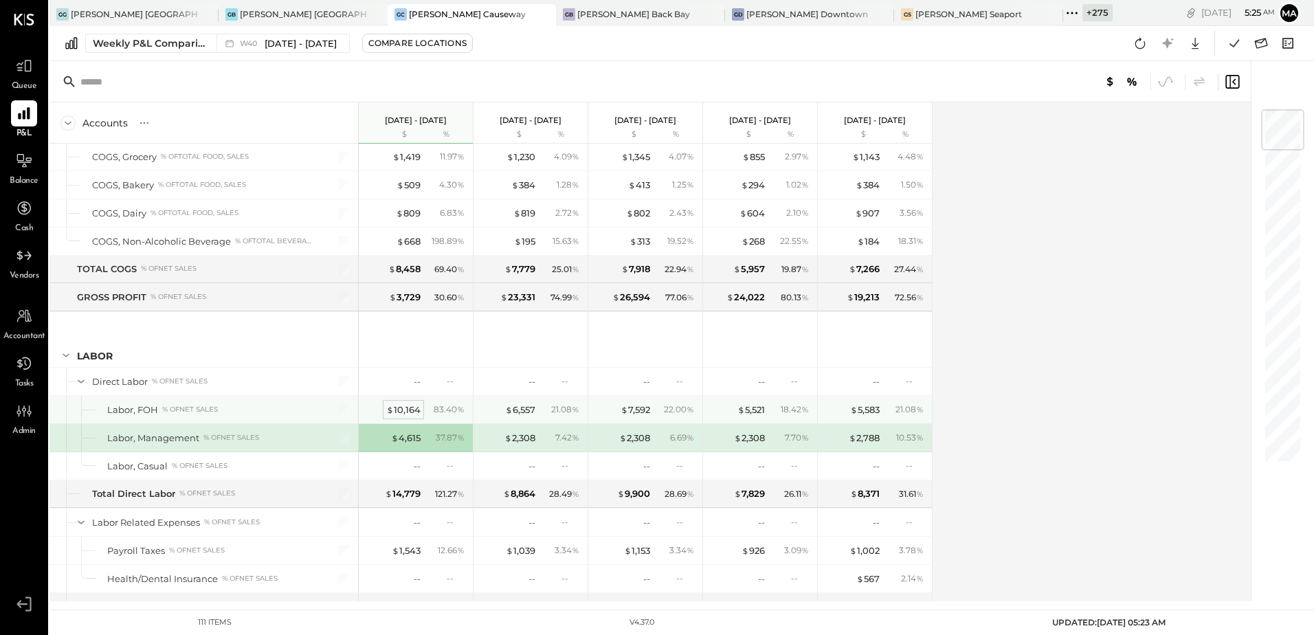
click at [414, 412] on div "$ 10,164" at bounding box center [403, 409] width 34 height 13
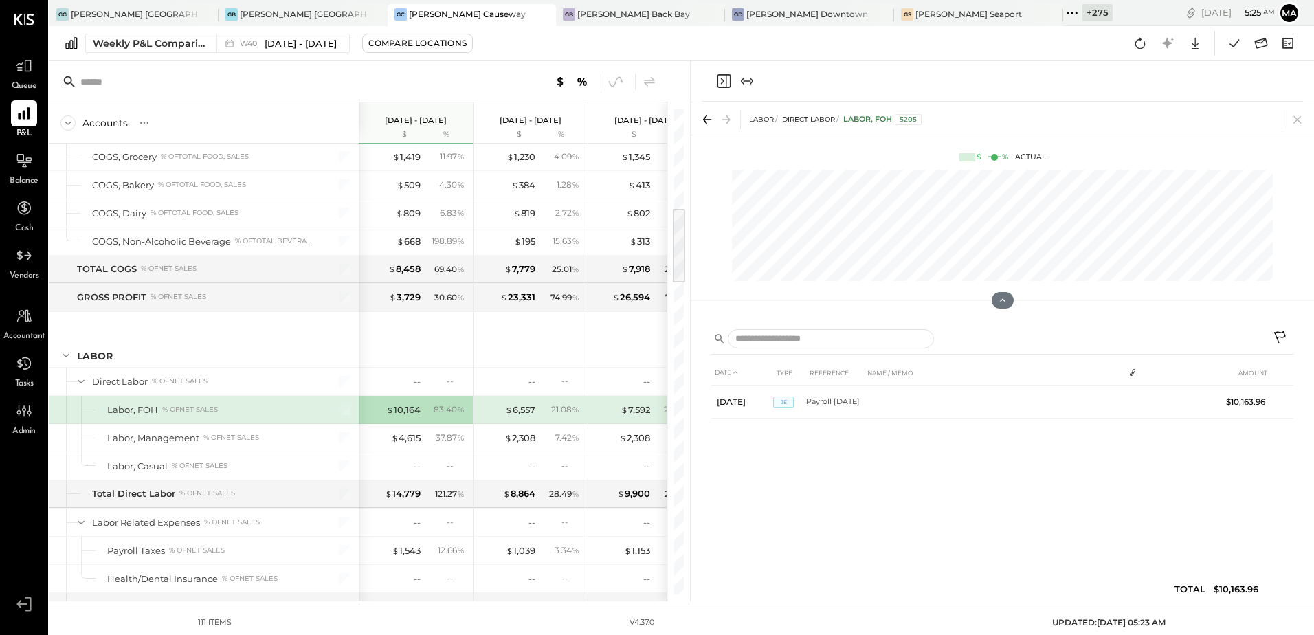
drag, startPoint x: 720, startPoint y: 80, endPoint x: 608, endPoint y: 104, distance: 114.7
click at [720, 79] on icon "Close panel" at bounding box center [723, 81] width 16 height 16
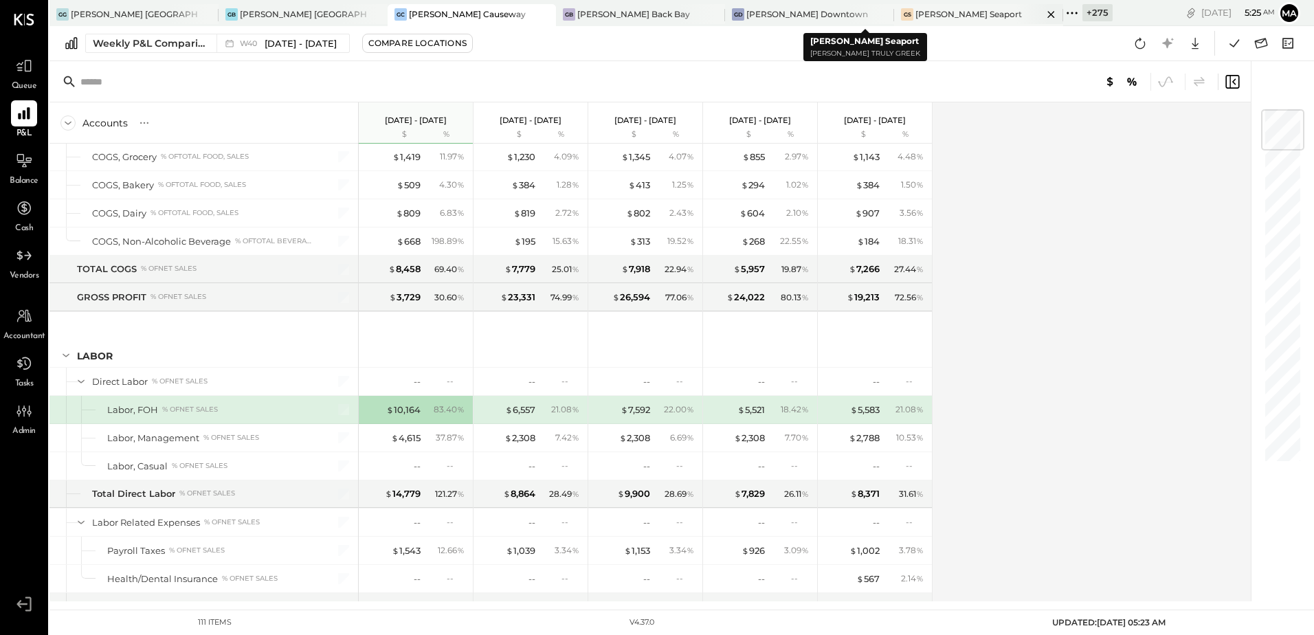
click at [915, 9] on div "[PERSON_NAME] Seaport" at bounding box center [968, 14] width 107 height 12
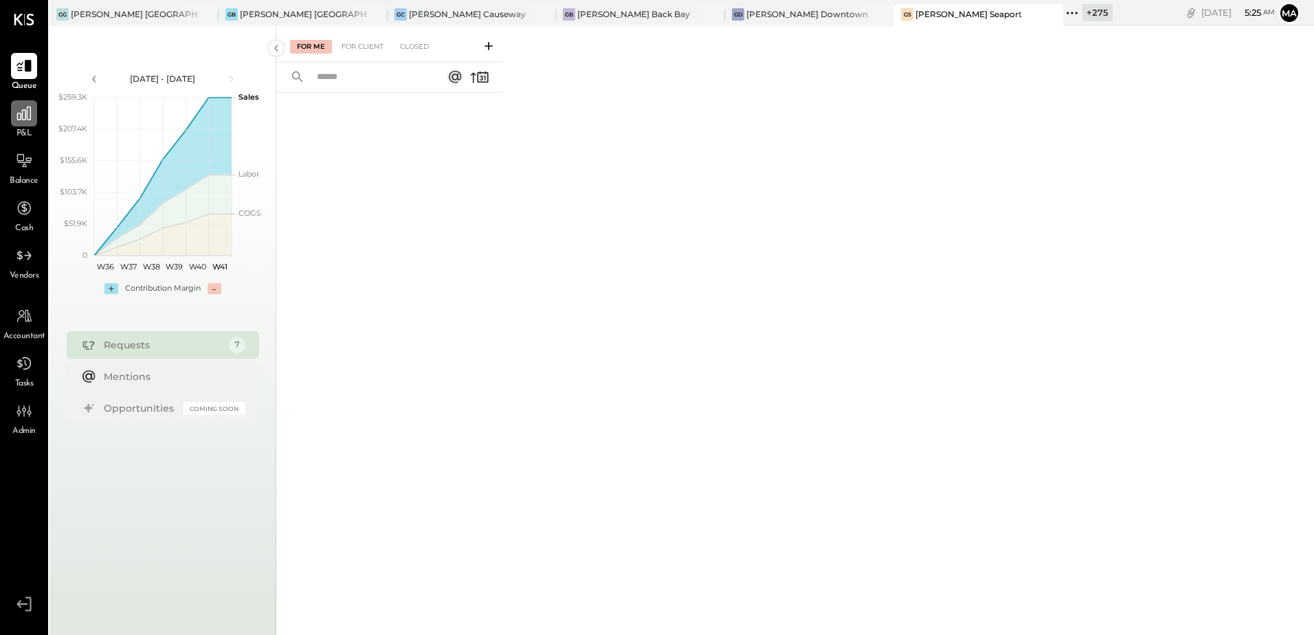
click at [18, 125] on div at bounding box center [24, 113] width 26 height 26
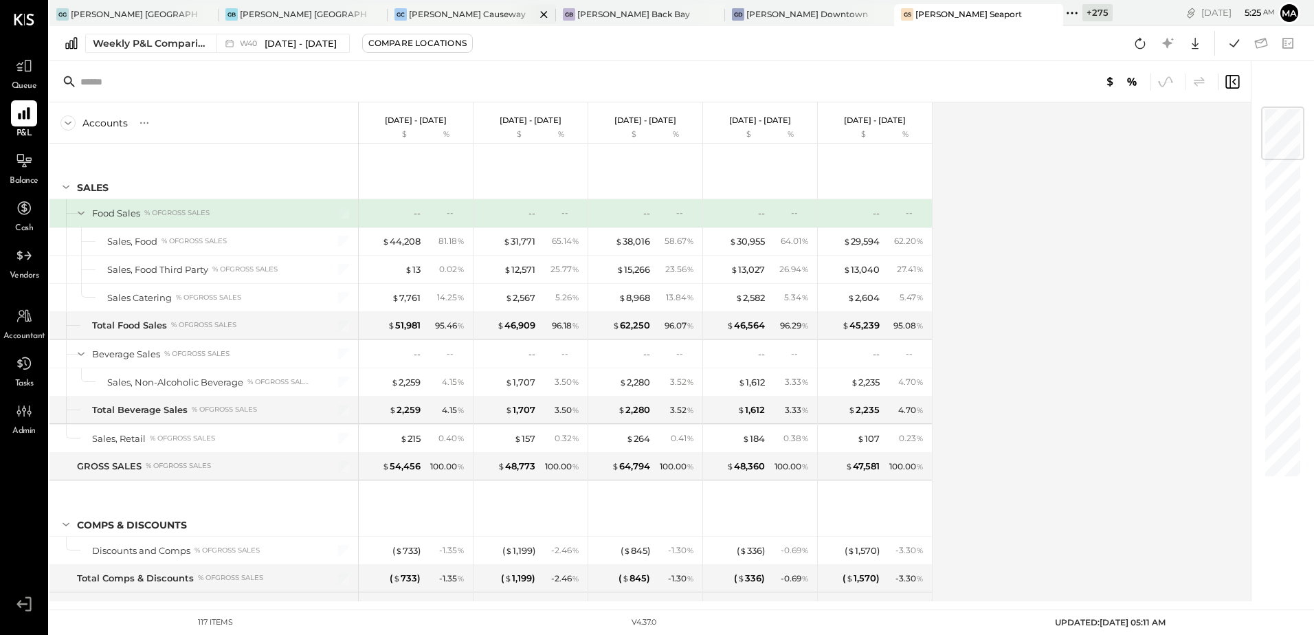
click at [409, 14] on div "[PERSON_NAME] Causeway" at bounding box center [467, 14] width 117 height 12
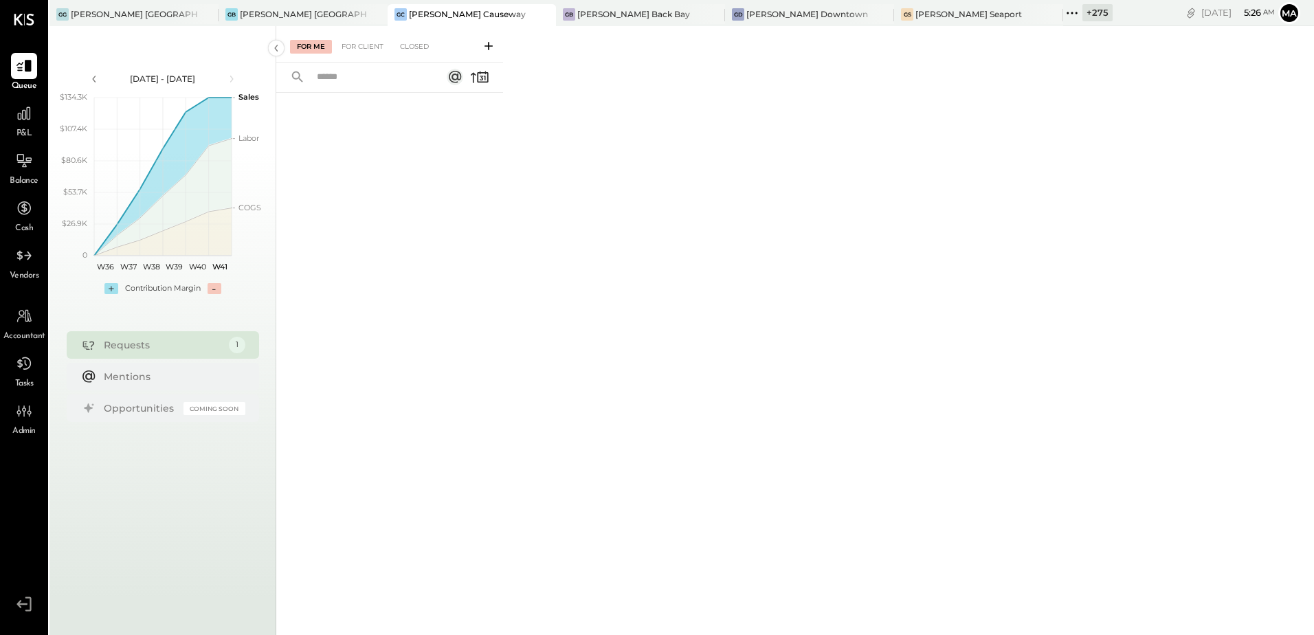
click at [27, 130] on span "P&L" at bounding box center [24, 134] width 16 height 12
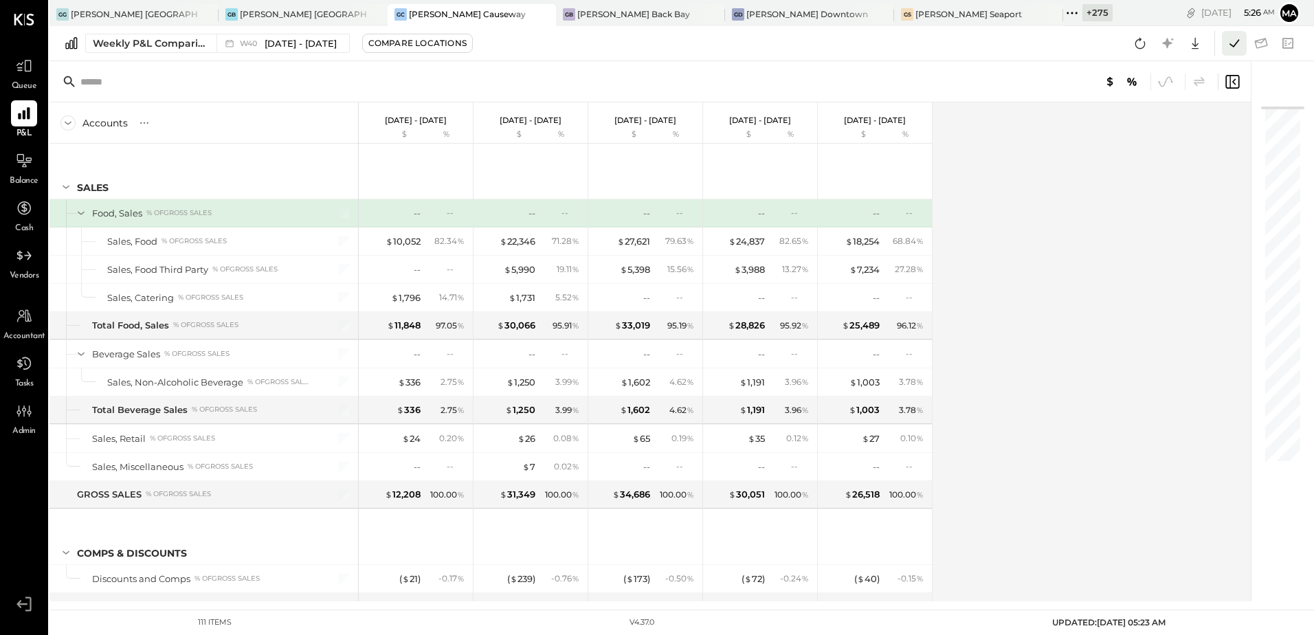
click at [1234, 42] on icon at bounding box center [1234, 43] width 18 height 18
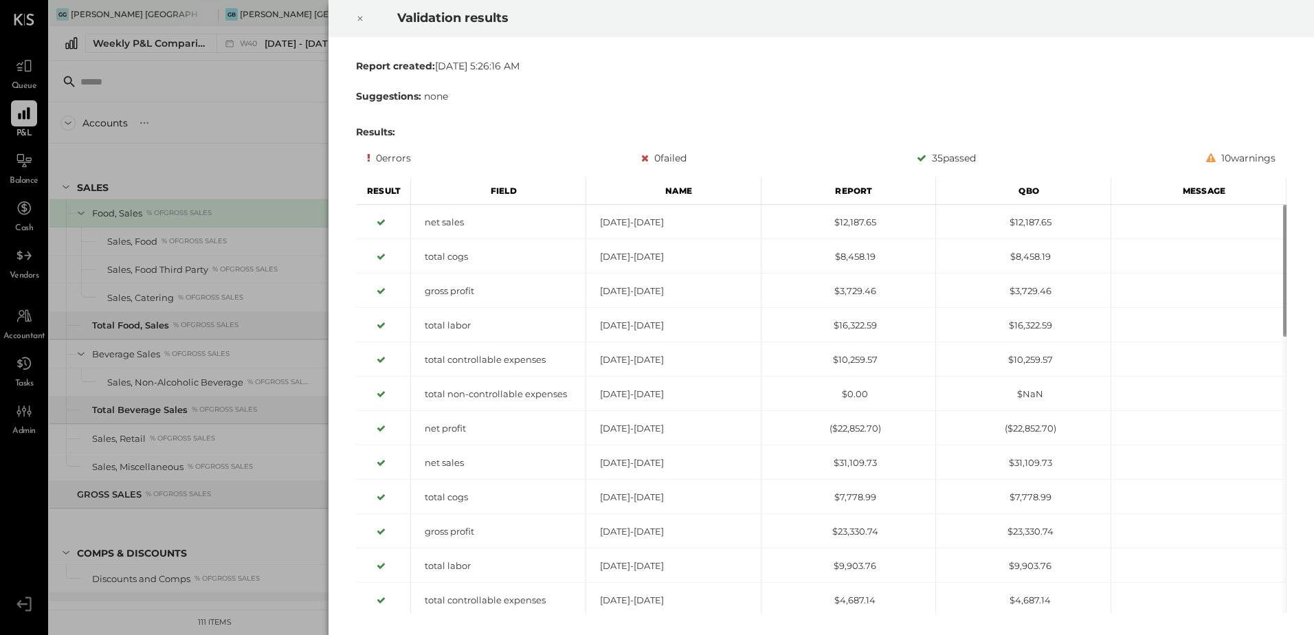
click at [356, 23] on icon at bounding box center [360, 18] width 8 height 16
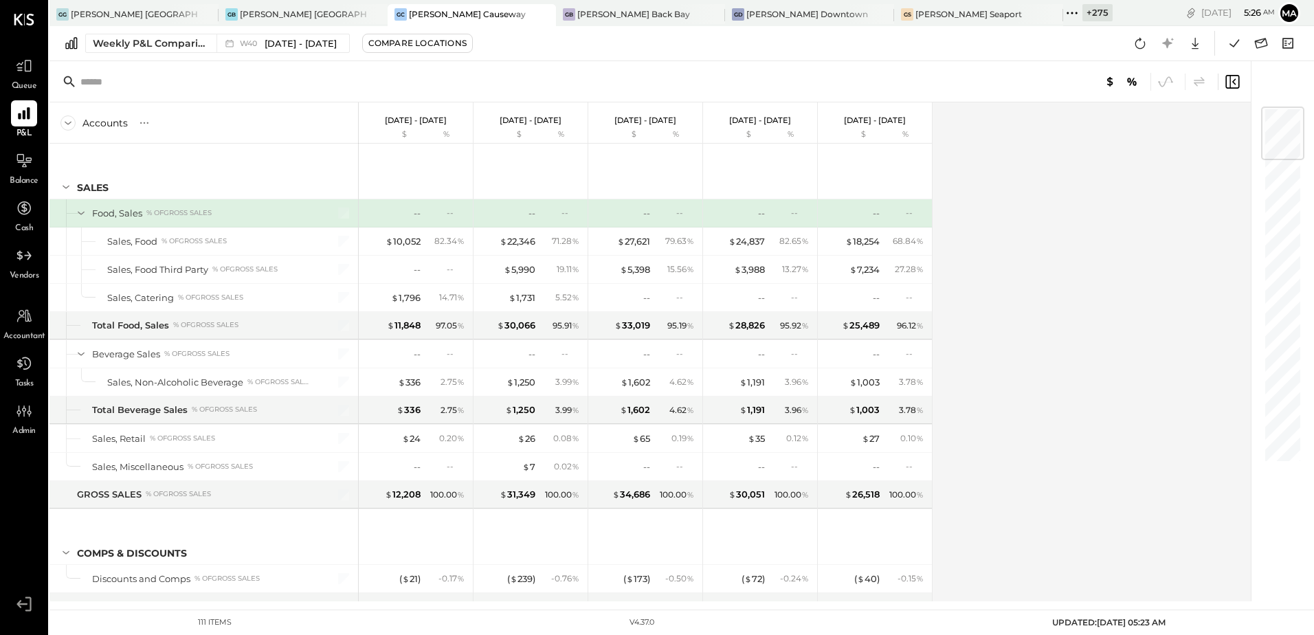
click at [1075, 230] on div "Accounts S % GL [DATE] - [DATE] $ % [DATE] - [DATE] $ % [DATE] - [DATE] $ % [DA…" at bounding box center [650, 351] width 1203 height 499
click at [1139, 38] on icon at bounding box center [1140, 43] width 10 height 11
click at [1005, 340] on div "Accounts S % GL [DATE] - [DATE] $ % [DATE] - [DATE] $ % [DATE] - [DATE] $ % [DA…" at bounding box center [650, 351] width 1203 height 499
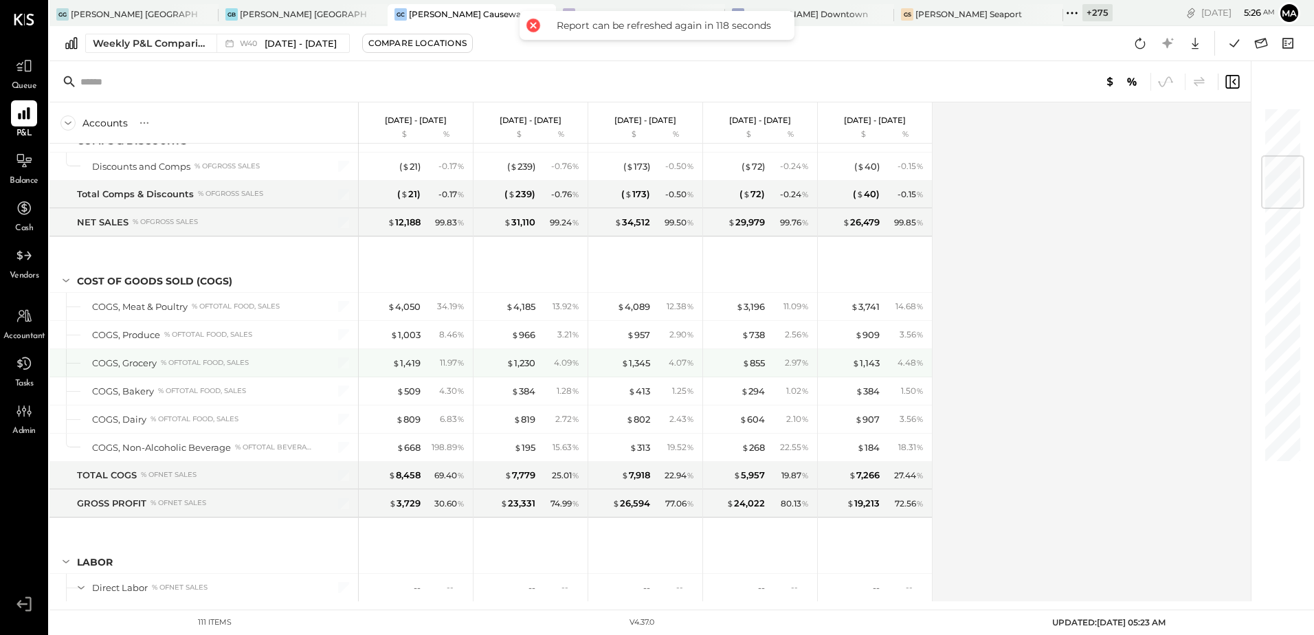
scroll to position [756, 0]
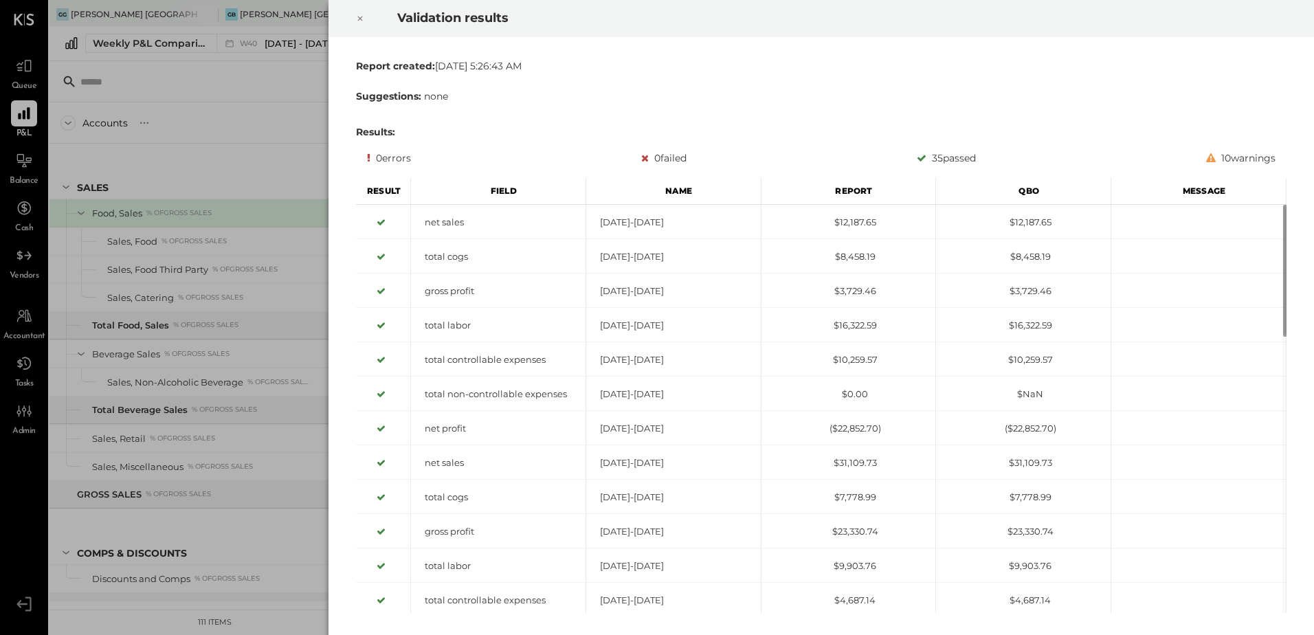
click at [360, 14] on icon at bounding box center [360, 18] width 8 height 16
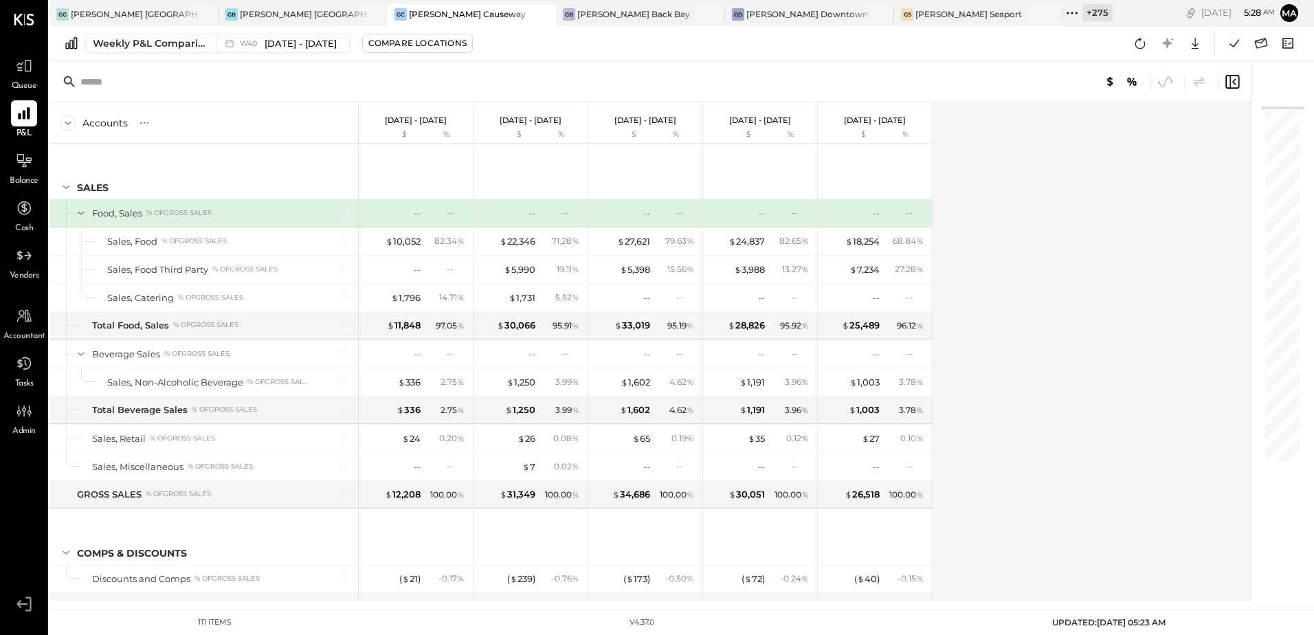
click at [1119, 243] on div "Accounts S % GL Sep 29 - Oct 5, 2025 $ % Sep 22 - 28, 2025 $ % Sep 15 - 21, 202…" at bounding box center [650, 351] width 1203 height 499
click at [1229, 42] on icon at bounding box center [1234, 43] width 18 height 18
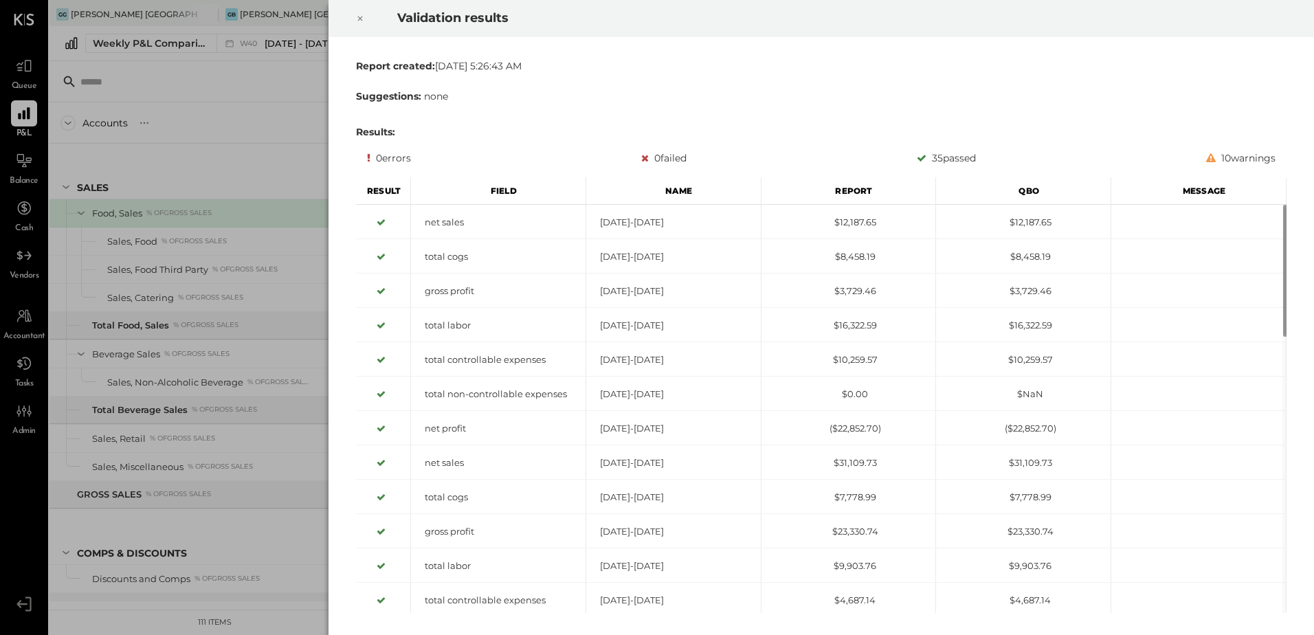
click at [364, 19] on icon at bounding box center [360, 18] width 8 height 16
click at [360, 14] on icon at bounding box center [360, 18] width 8 height 16
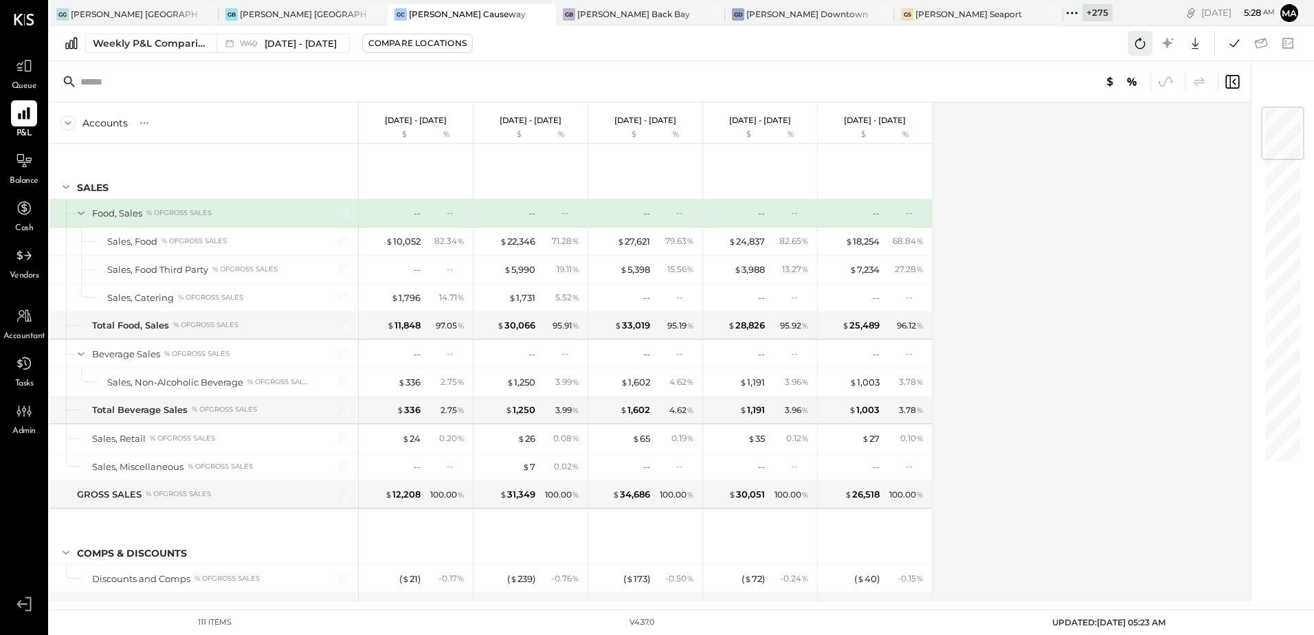
click at [1133, 43] on icon at bounding box center [1140, 43] width 18 height 18
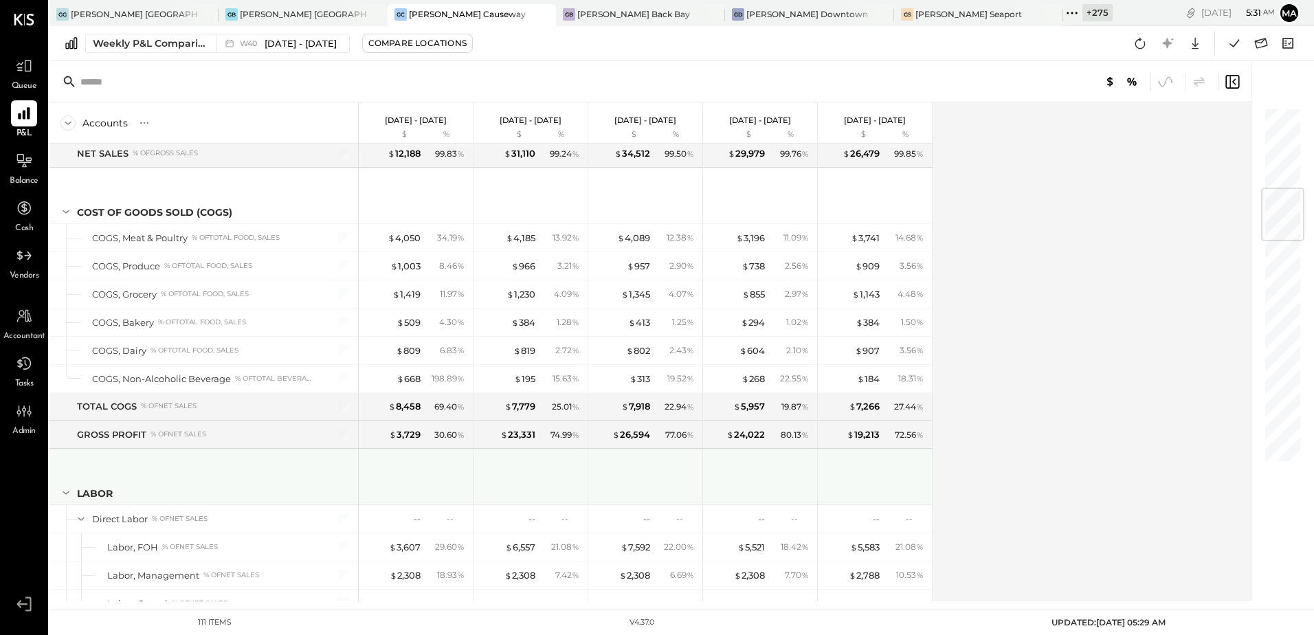
scroll to position [412, 0]
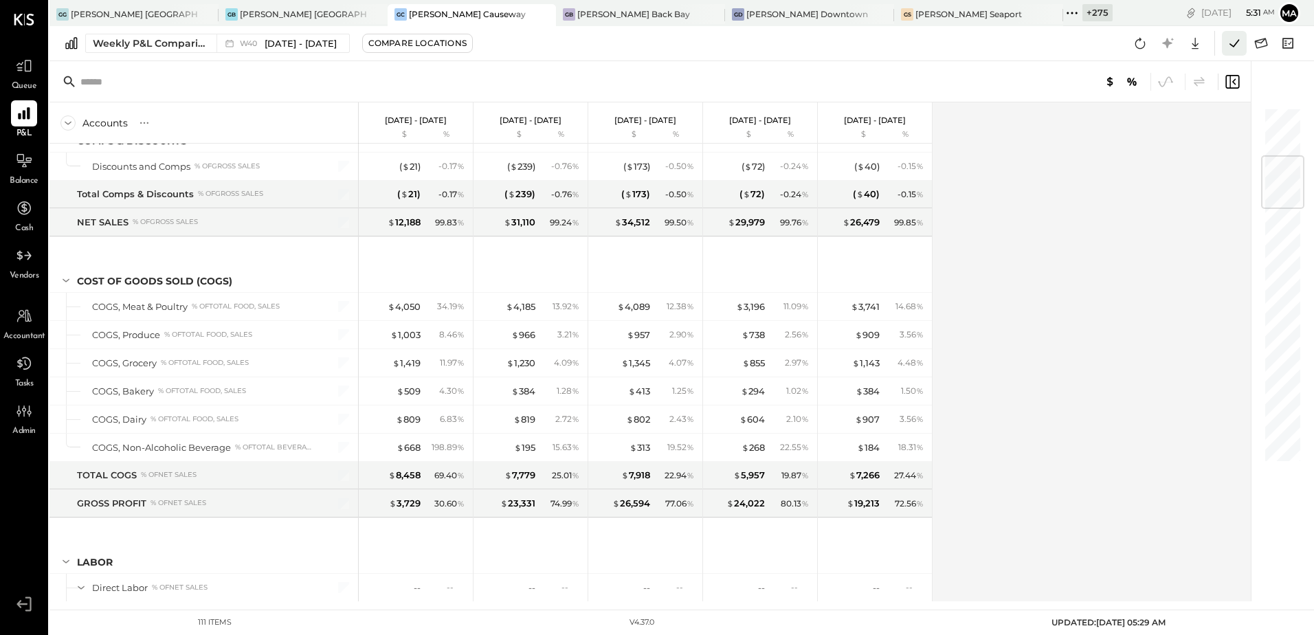
click at [1238, 41] on icon at bounding box center [1234, 43] width 10 height 8
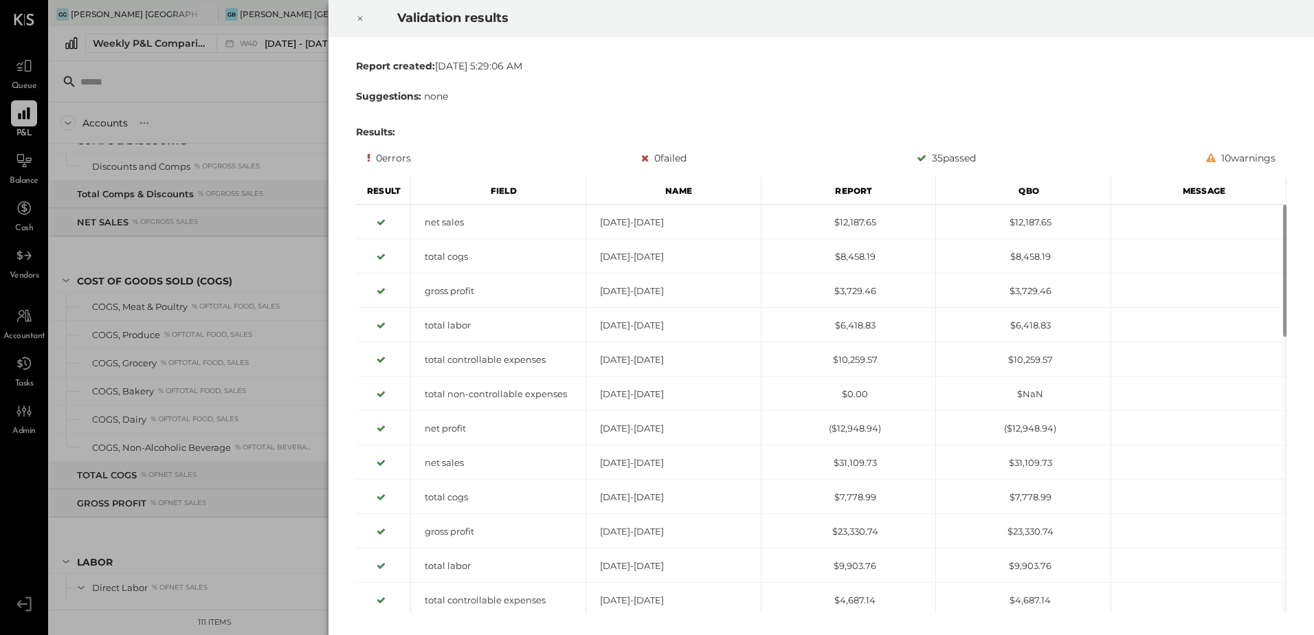
click at [352, 19] on div at bounding box center [360, 18] width 30 height 38
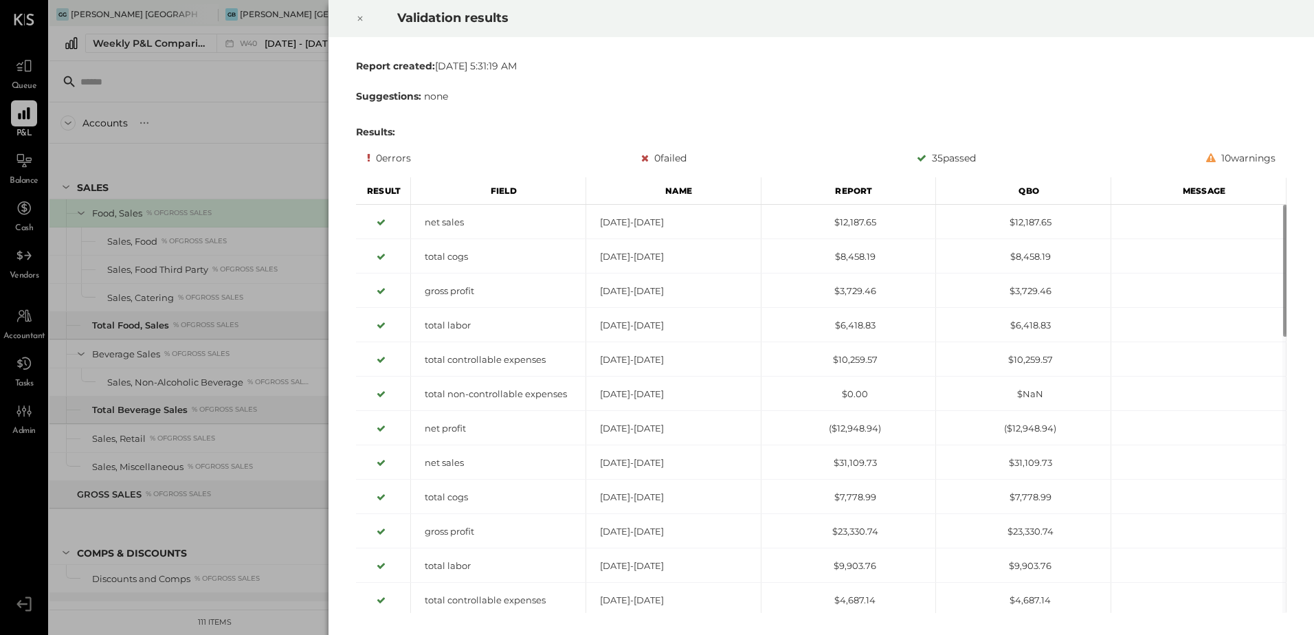
click at [359, 16] on icon at bounding box center [360, 18] width 8 height 16
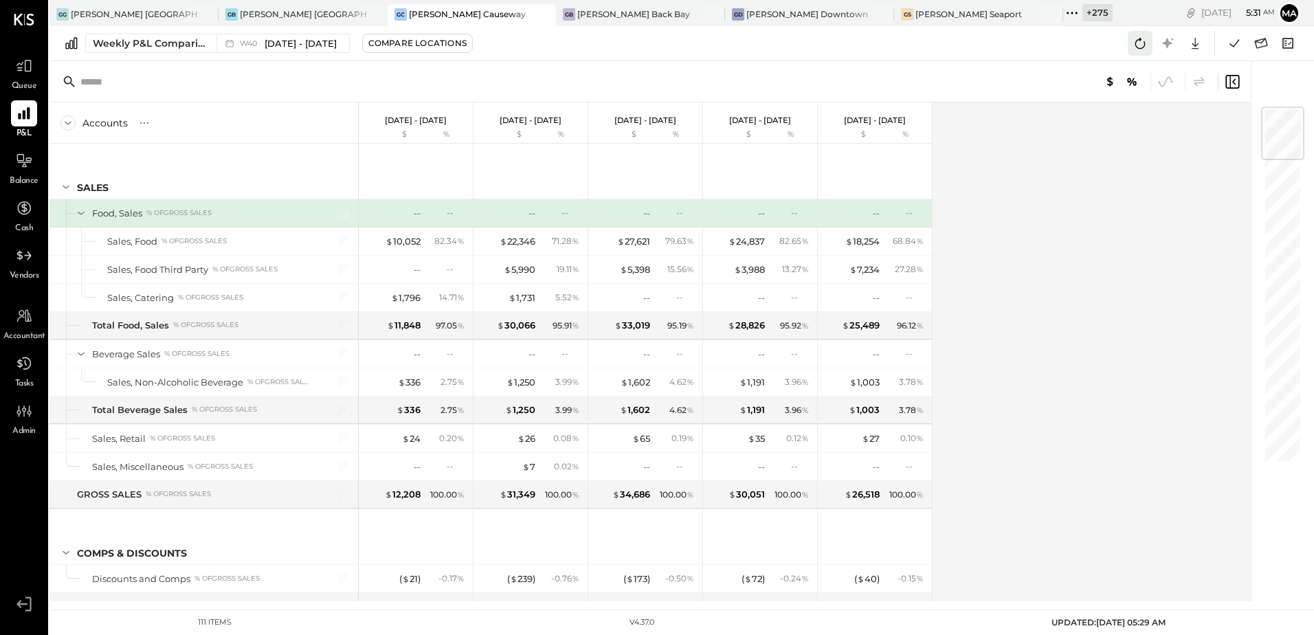
click at [1133, 40] on icon at bounding box center [1140, 43] width 18 height 18
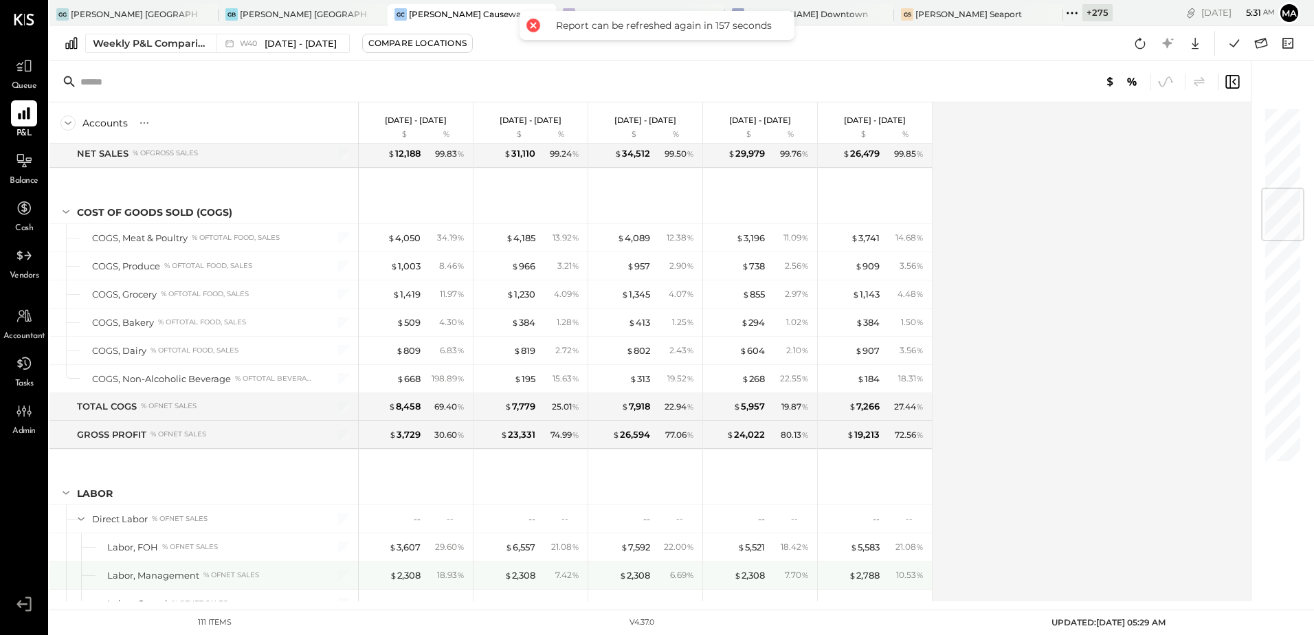
scroll to position [687, 0]
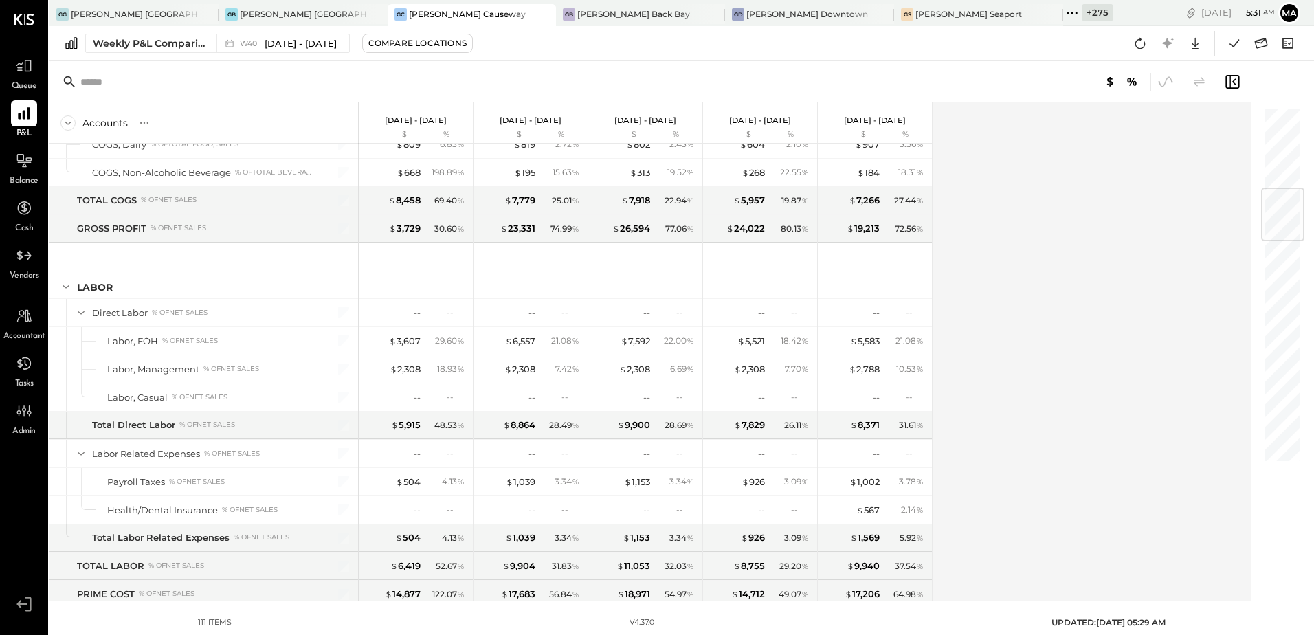
click at [1106, 328] on div "Accounts S % GL [DATE] - [DATE] $ % [DATE] - [DATE] $ % [DATE] - [DATE] $ % [DA…" at bounding box center [650, 351] width 1203 height 499
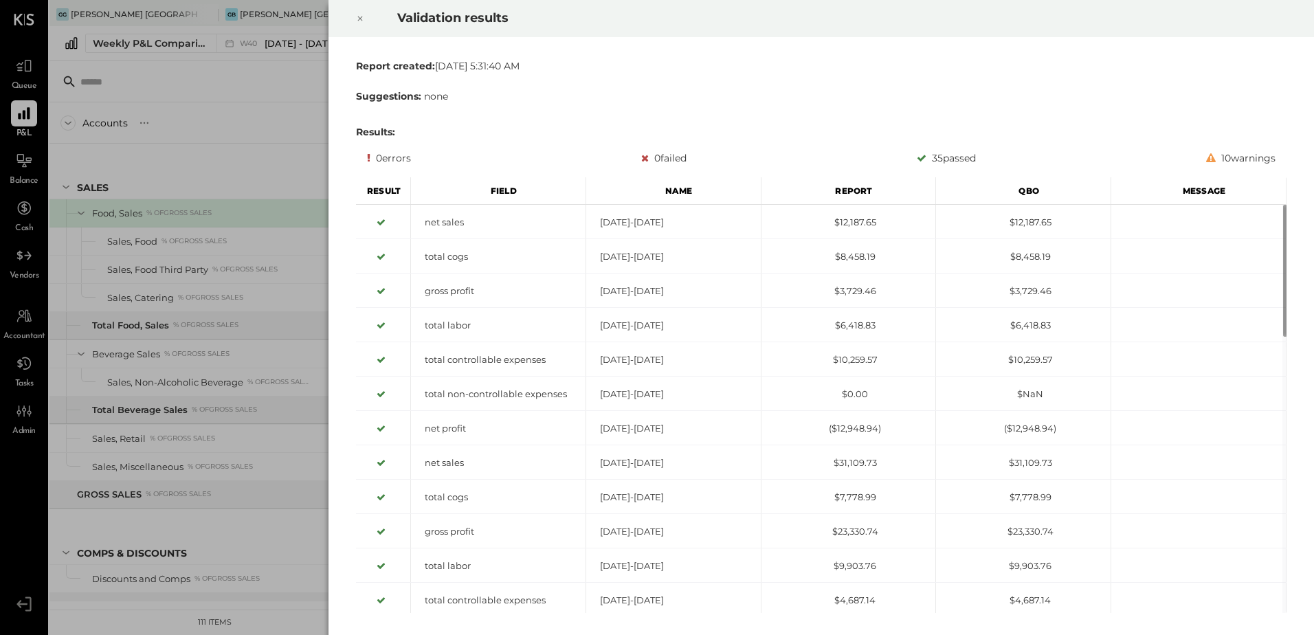
click at [357, 16] on icon at bounding box center [360, 18] width 8 height 16
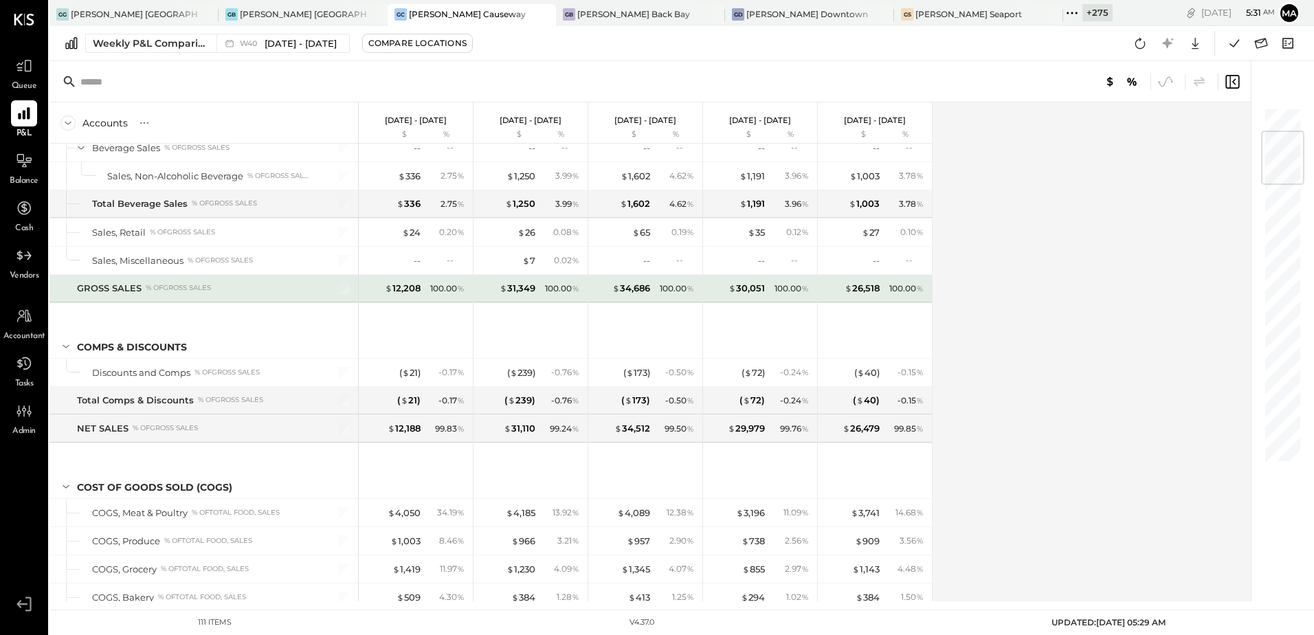
scroll to position [412, 0]
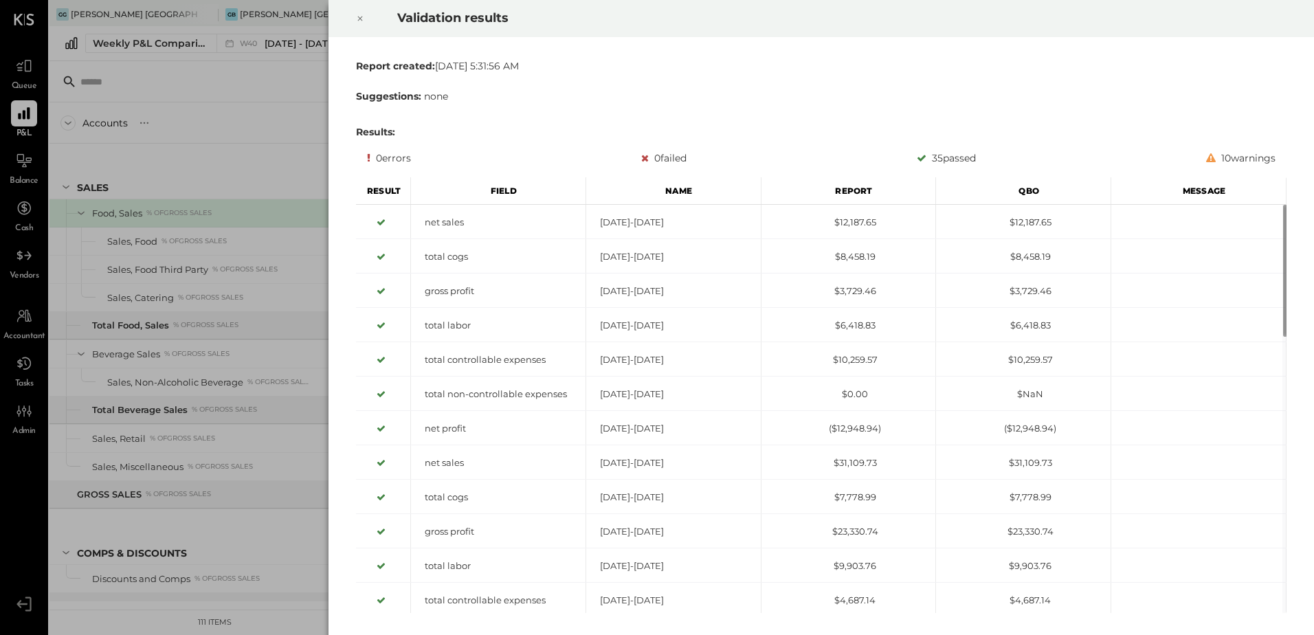
click at [361, 18] on icon at bounding box center [360, 18] width 8 height 16
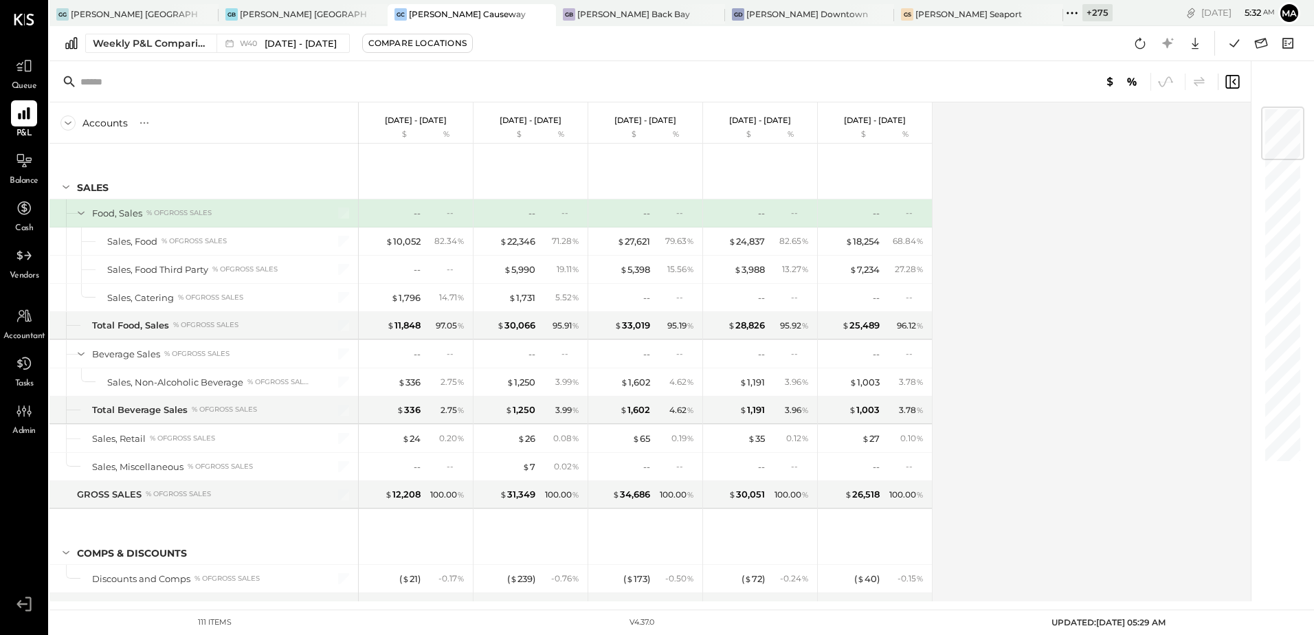
click at [981, 407] on div "Accounts S % GL [DATE] - [DATE] $ % [DATE] - [DATE] $ % [DATE] - [DATE] $ % [DA…" at bounding box center [650, 351] width 1203 height 499
click at [1238, 42] on icon at bounding box center [1234, 43] width 10 height 8
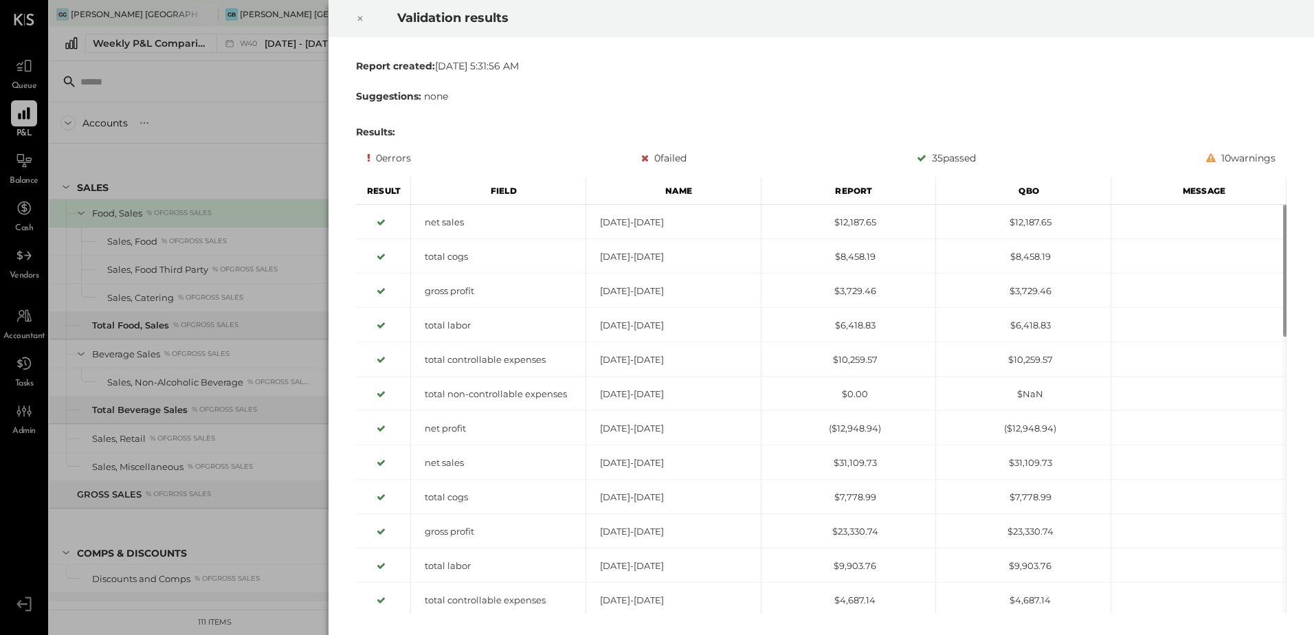
click at [354, 16] on div at bounding box center [360, 18] width 30 height 38
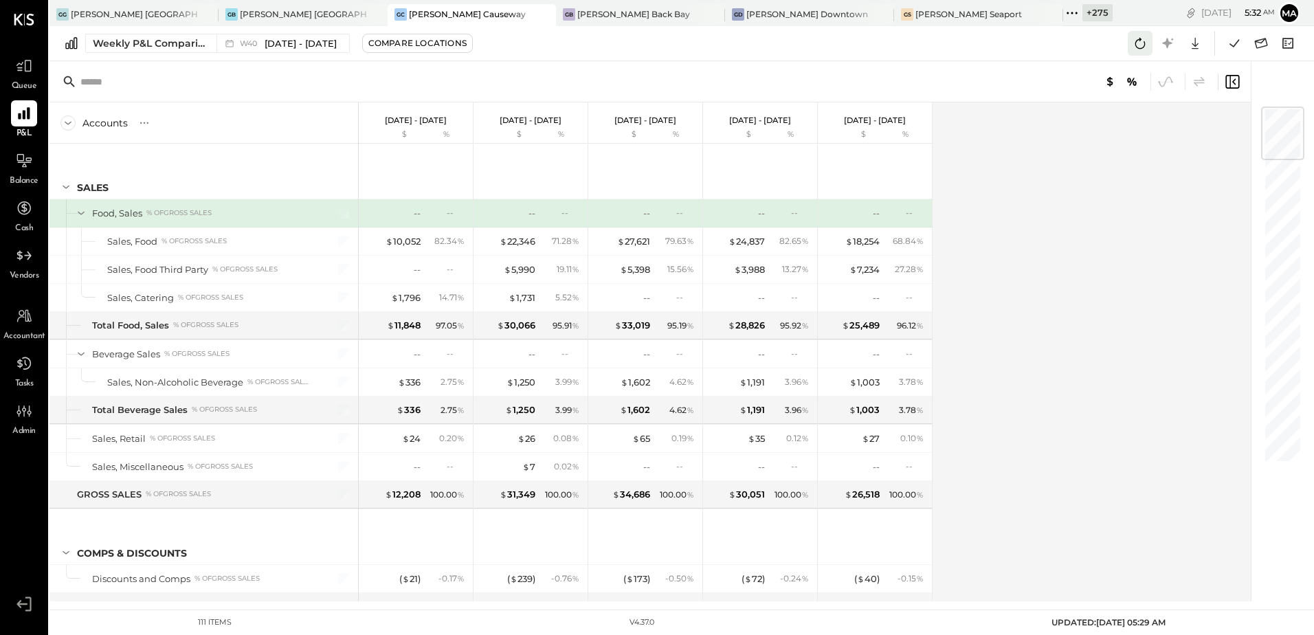
click at [1137, 41] on icon at bounding box center [1140, 43] width 10 height 11
click at [1028, 306] on div "Accounts S % GL [DATE] - [DATE] $ % [DATE] - [DATE] $ % [DATE] - [DATE] $ % [DA…" at bounding box center [650, 351] width 1203 height 499
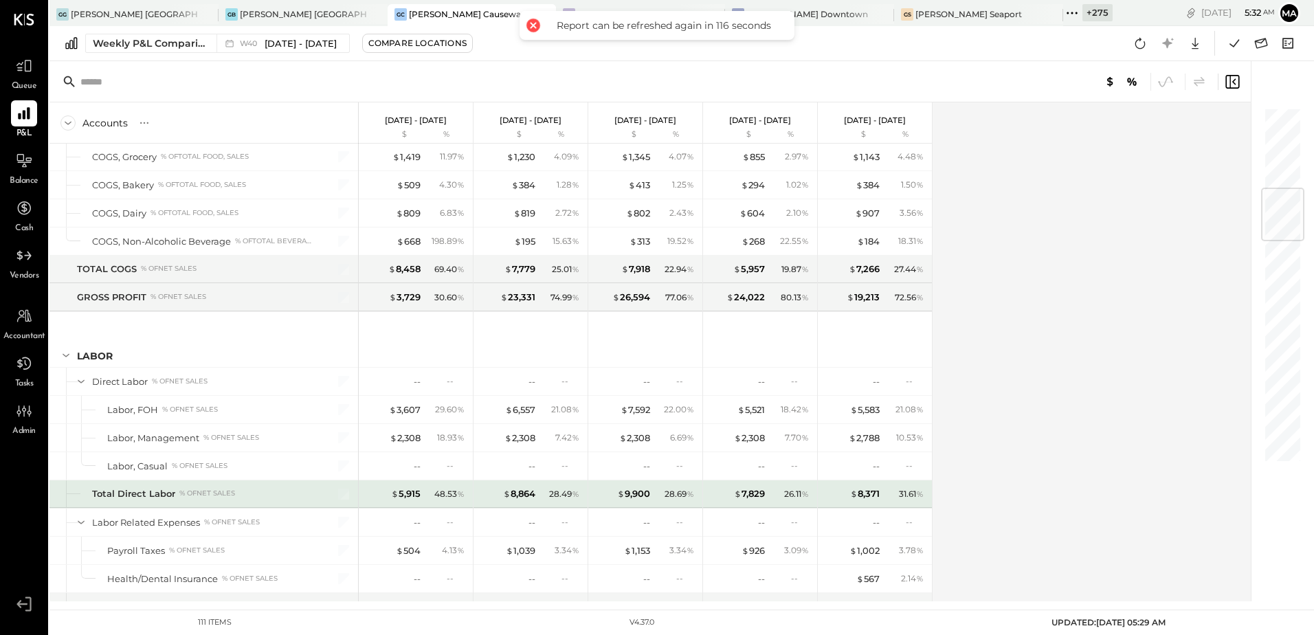
scroll to position [687, 0]
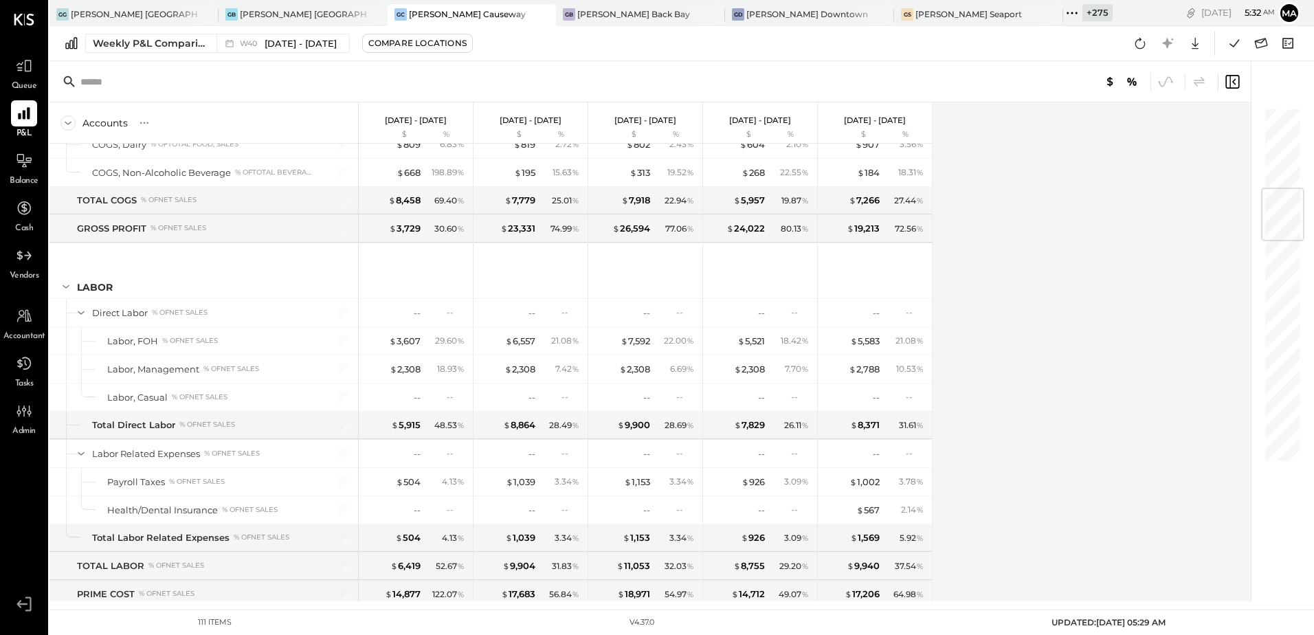
click at [1014, 306] on div "Accounts S % GL [DATE] - [DATE] $ % [DATE] - [DATE] $ % [DATE] - [DATE] $ % [DA…" at bounding box center [650, 351] width 1203 height 499
click at [577, 18] on div "[PERSON_NAME] Back Bay" at bounding box center [633, 14] width 113 height 12
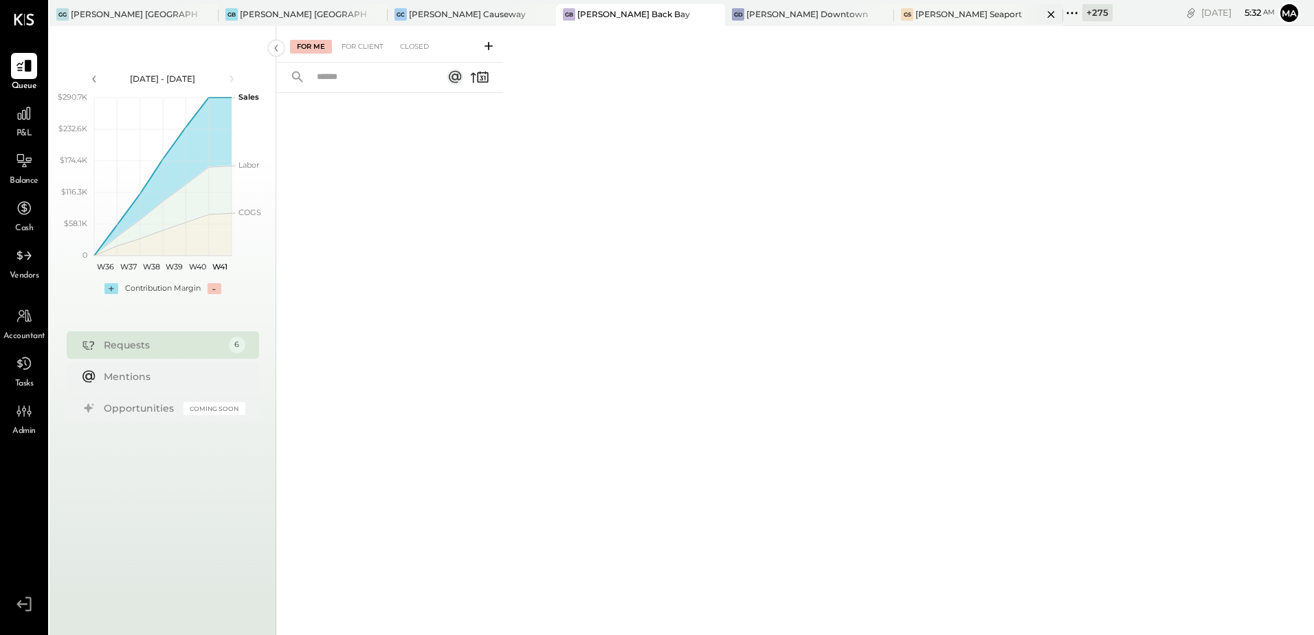
click at [915, 15] on div "[PERSON_NAME] Seaport" at bounding box center [968, 14] width 107 height 12
click at [24, 124] on div at bounding box center [24, 113] width 26 height 26
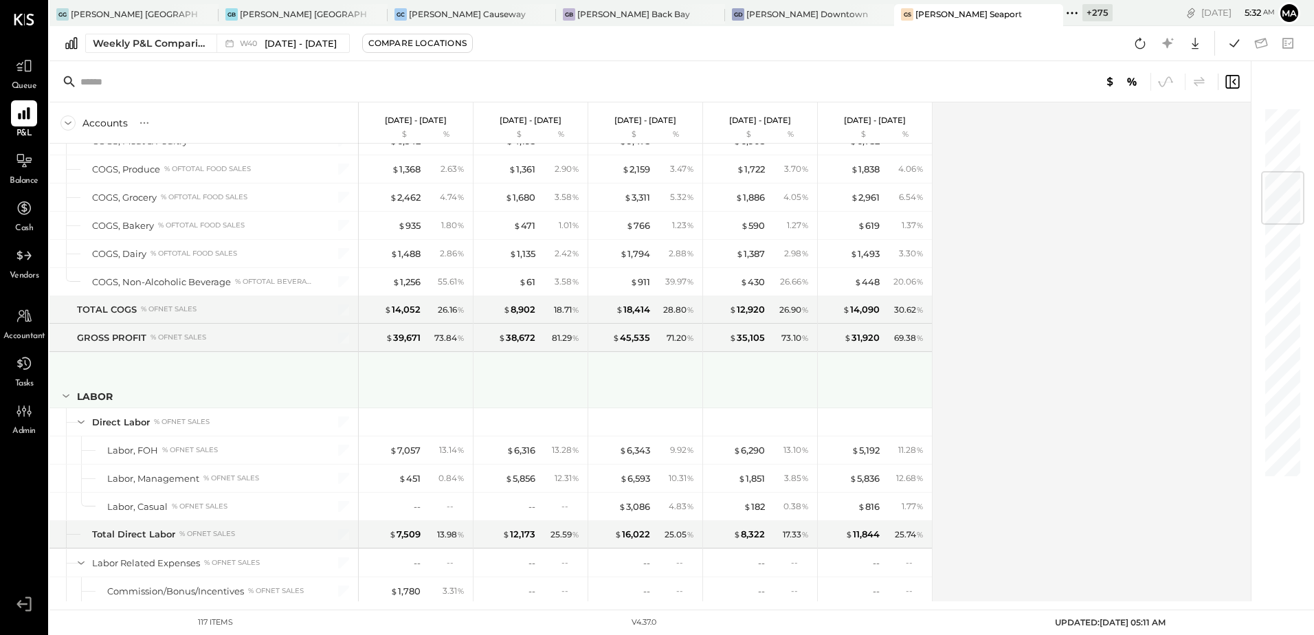
scroll to position [756, 0]
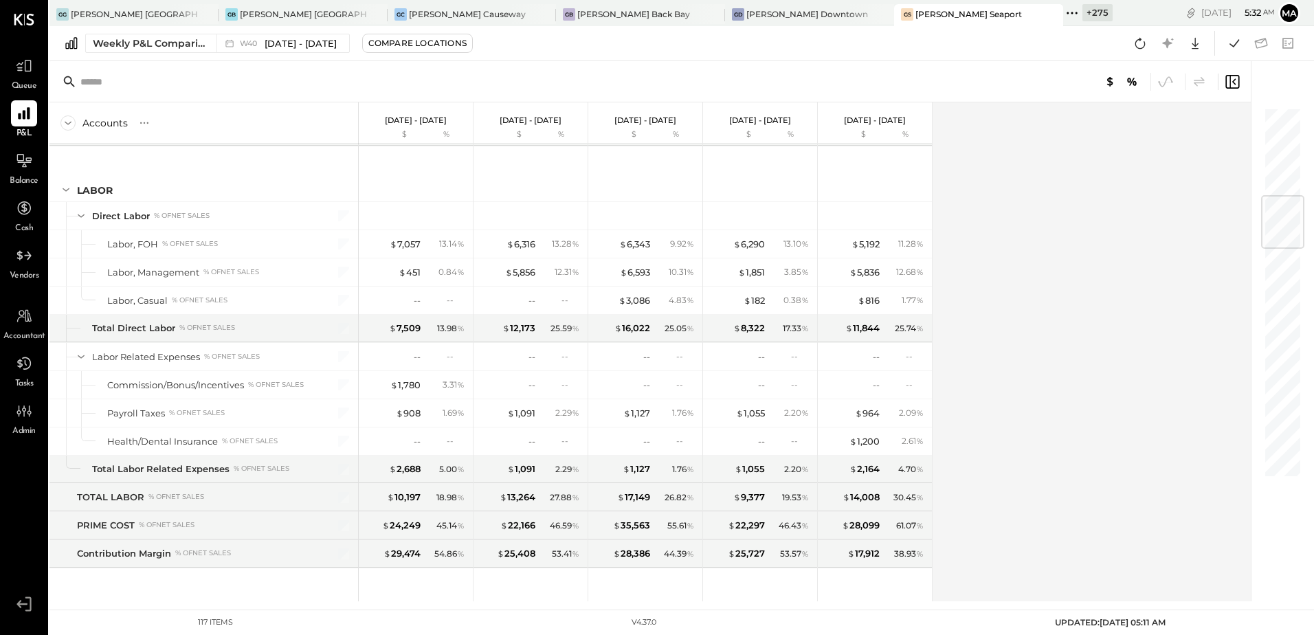
click at [998, 276] on div "Accounts S % GL [DATE] - [DATE] $ % [DATE] - [DATE] $ % [DATE] - [DATE] $ % [DA…" at bounding box center [650, 351] width 1203 height 499
click at [411, 268] on div "$ 451" at bounding box center [410, 272] width 22 height 13
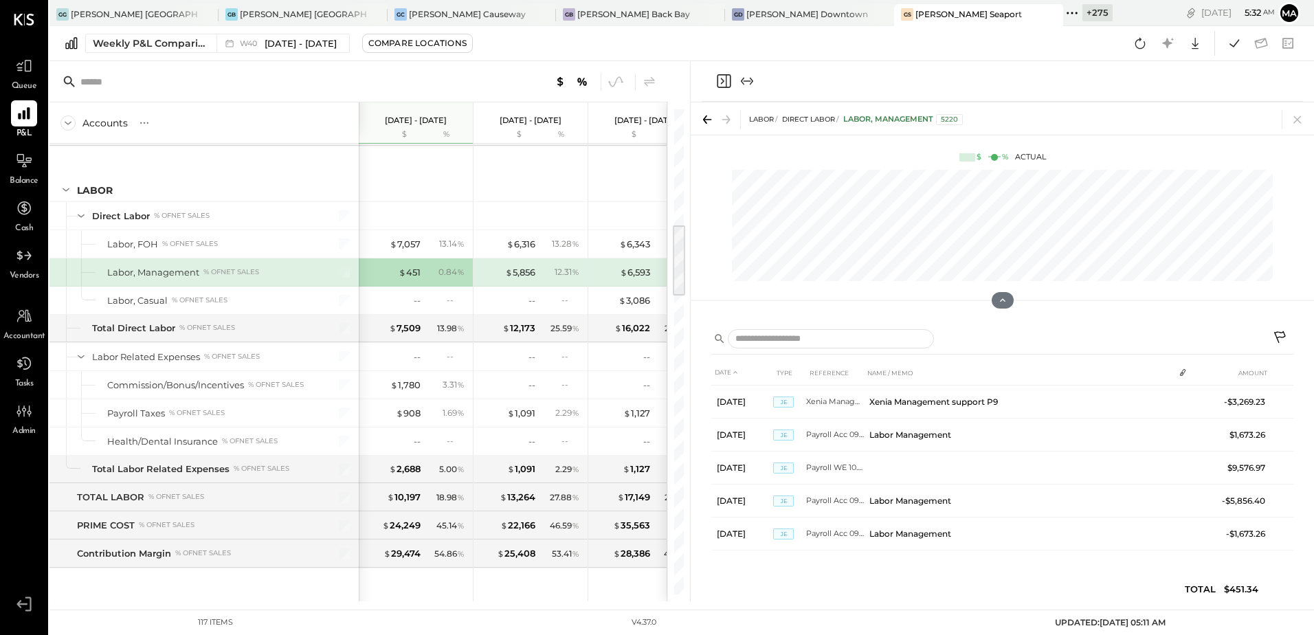
click at [727, 78] on icon "Close panel" at bounding box center [723, 81] width 16 height 16
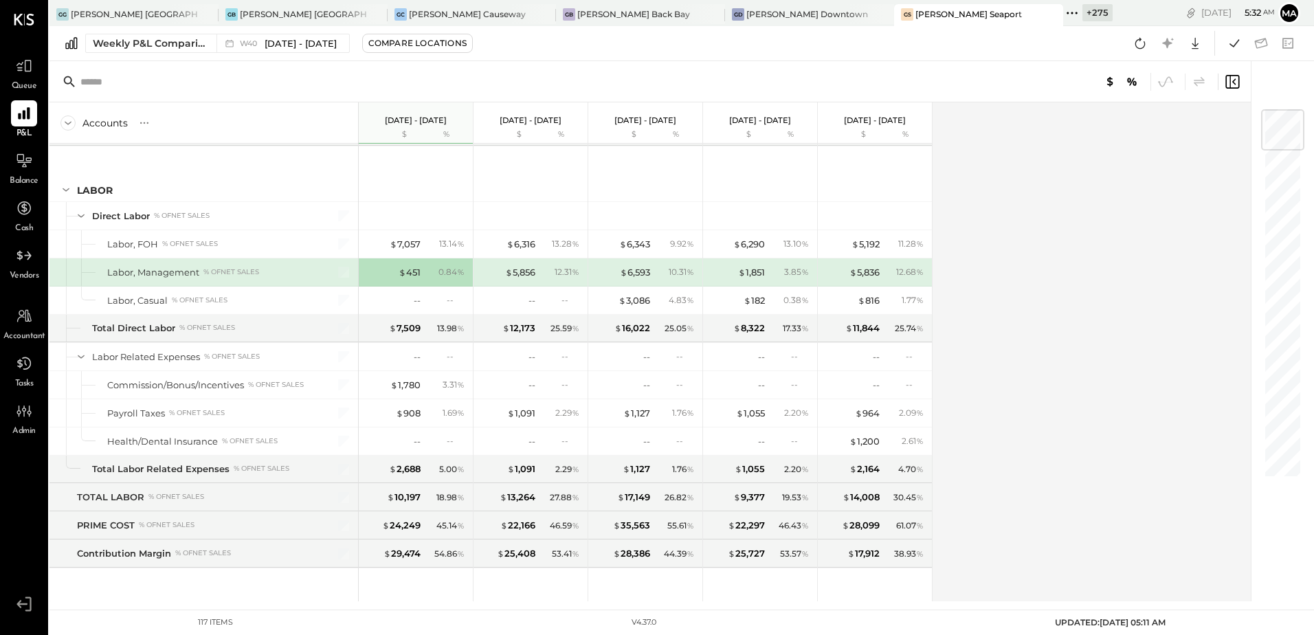
click at [1207, 337] on div "Accounts S % GL [DATE] - [DATE] $ % [DATE] - [DATE] $ % [DATE] - [DATE] $ % [DA…" at bounding box center [650, 351] width 1203 height 499
click at [409, 10] on div "[PERSON_NAME] Causeway" at bounding box center [467, 14] width 117 height 12
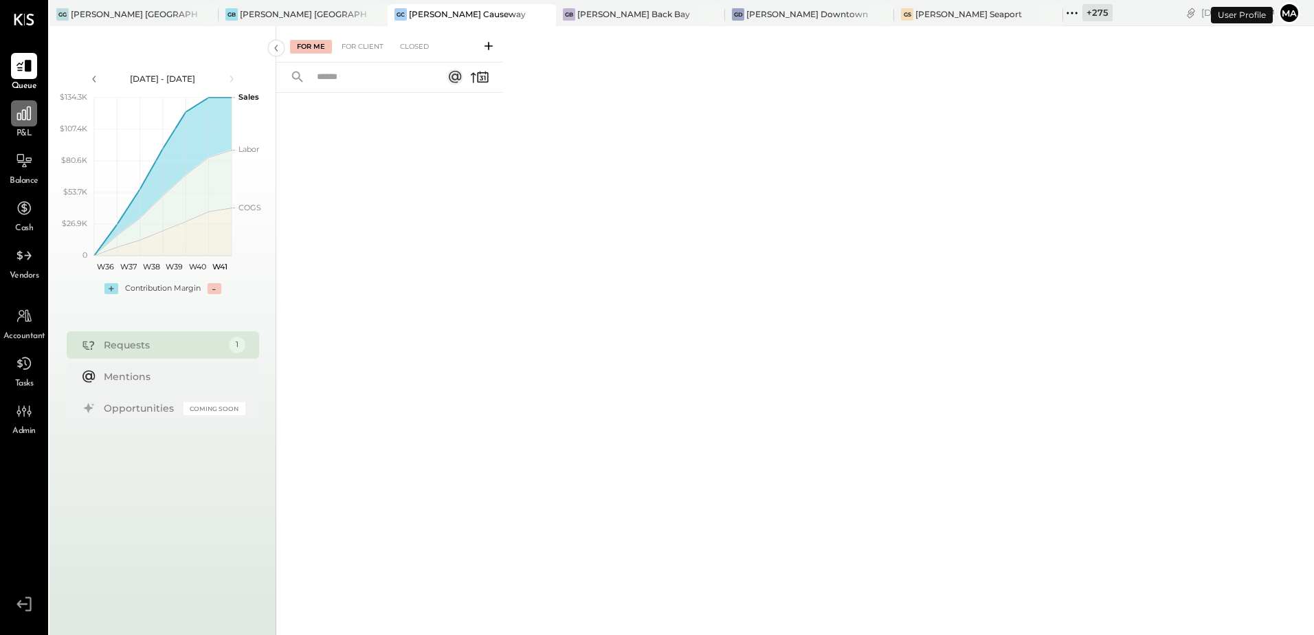
click at [34, 122] on div at bounding box center [24, 113] width 26 height 26
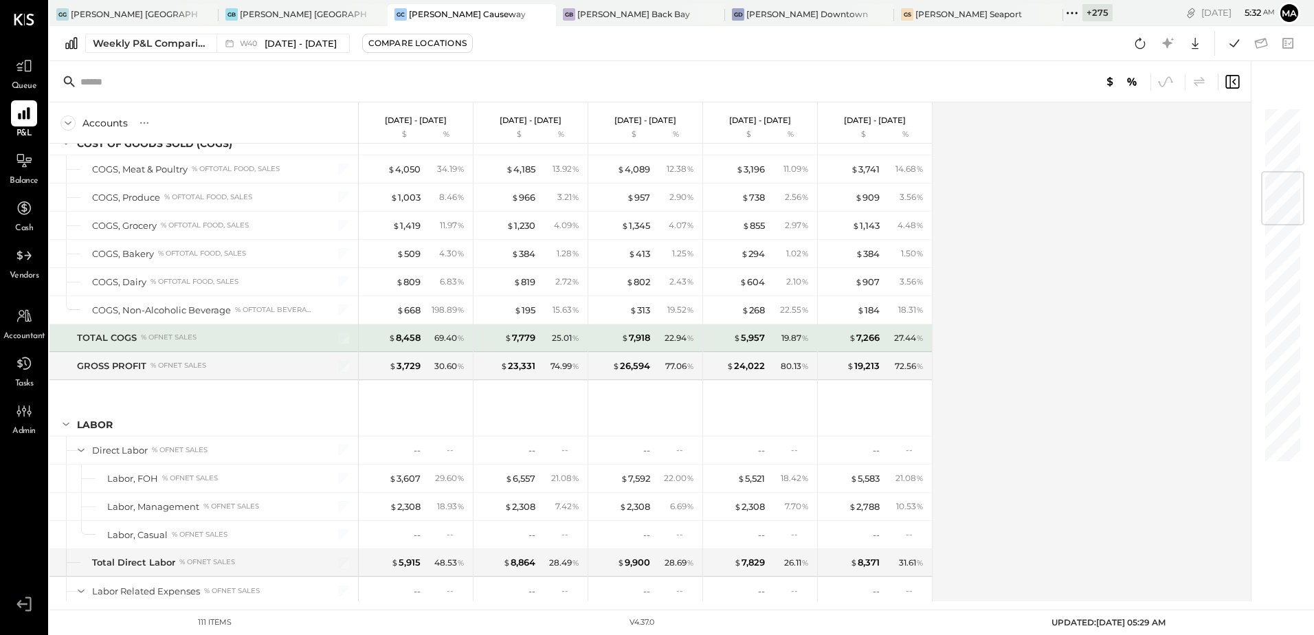
scroll to position [756, 0]
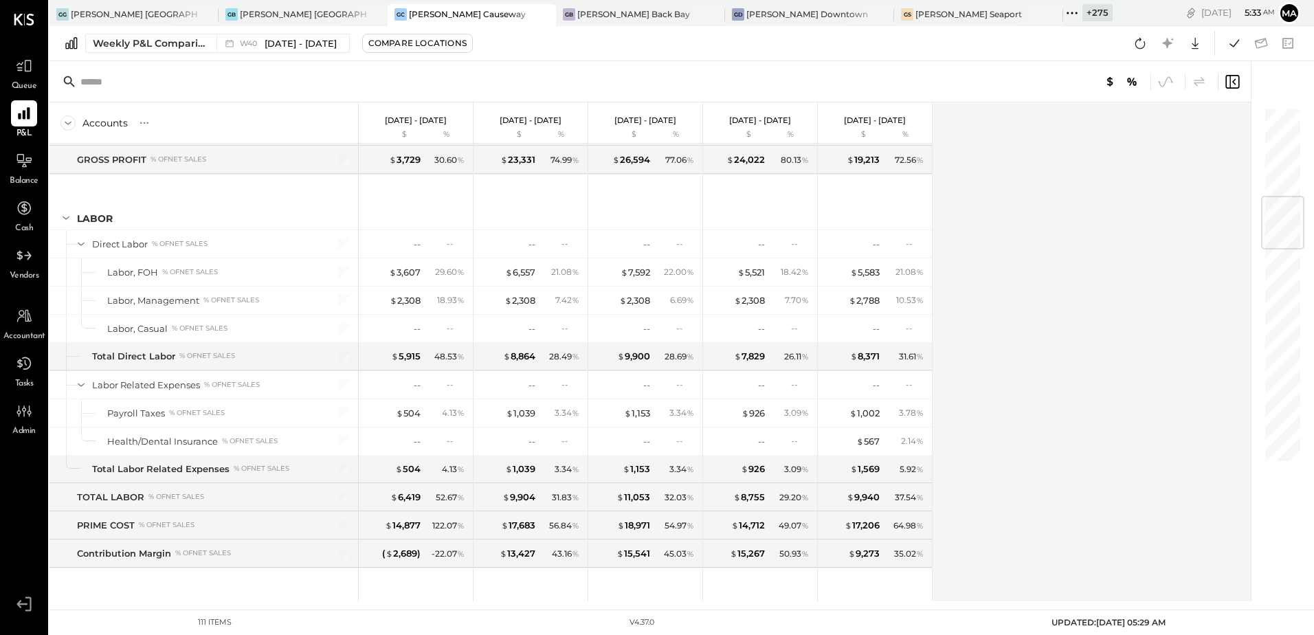
click at [1168, 291] on div "Accounts S % GL [DATE] - [DATE] $ % [DATE] - [DATE] $ % [DATE] - [DATE] $ % [DA…" at bounding box center [650, 351] width 1203 height 499
click at [1234, 49] on icon at bounding box center [1234, 43] width 18 height 18
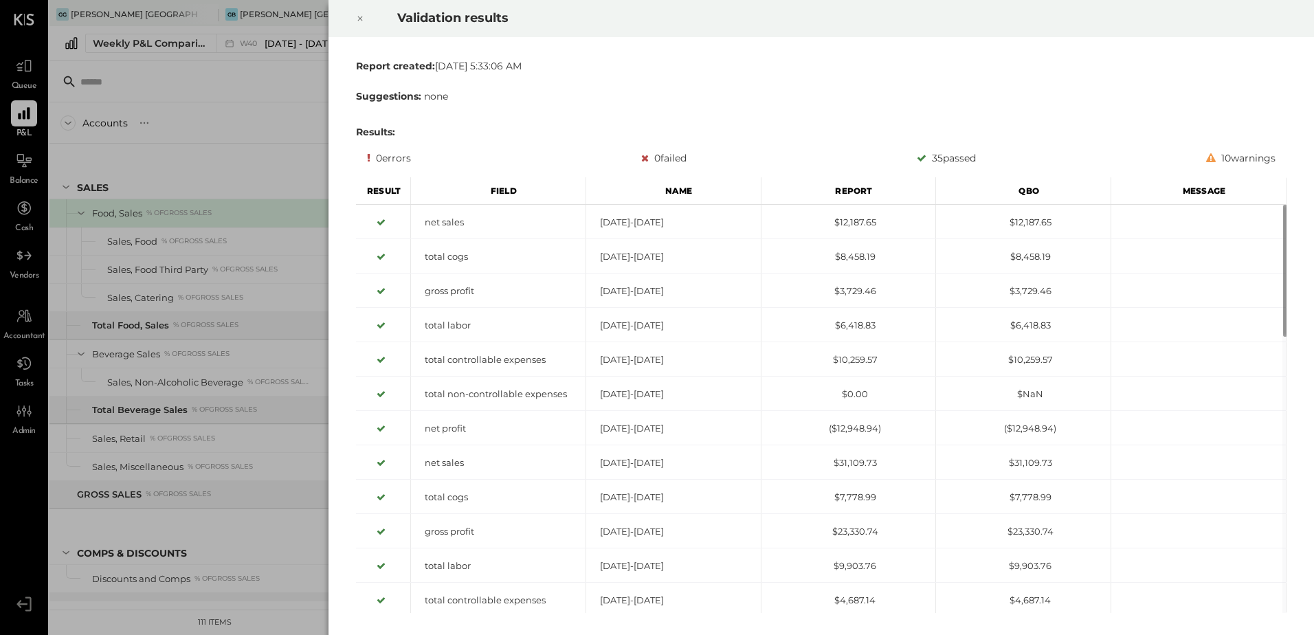
click at [359, 16] on icon at bounding box center [360, 18] width 8 height 16
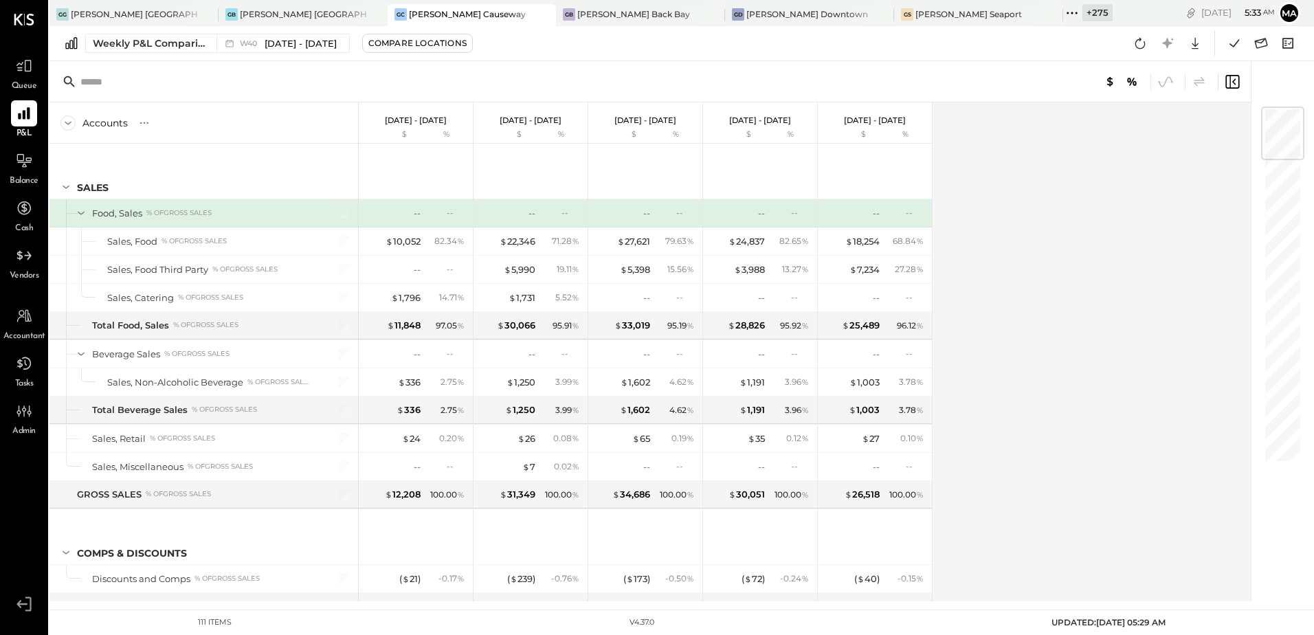
click at [1065, 462] on div "Accounts S % GL [DATE] - [DATE] $ % [DATE] - [DATE] $ % [DATE] - [DATE] $ % [DA…" at bounding box center [650, 351] width 1203 height 499
click at [1093, 624] on span "UPDATED: [DATE] 05:29 AM" at bounding box center [1108, 622] width 114 height 10
drag, startPoint x: 1093, startPoint y: 624, endPoint x: 1136, endPoint y: 438, distance: 190.4
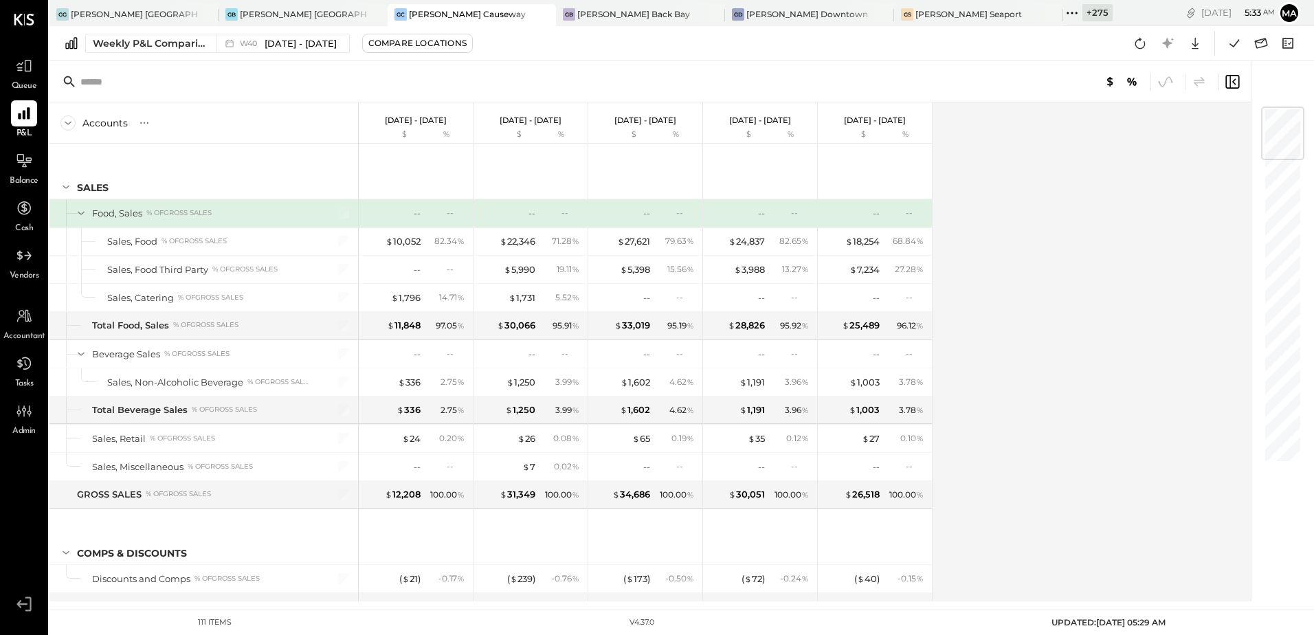
click at [1138, 620] on span "UPDATED: [DATE] 05:29 AM" at bounding box center [1108, 622] width 114 height 10
drag, startPoint x: 1150, startPoint y: 30, endPoint x: 1144, endPoint y: 43, distance: 14.2
click at [1150, 30] on div "Weekly P&L Comparison W40 [DATE] - [DATE] Compare Locations Google Sheets Excel" at bounding box center [681, 43] width 1264 height 35
click at [1142, 44] on icon at bounding box center [1140, 43] width 18 height 18
click at [1095, 333] on div "Accounts S % GL [DATE] - [DATE] $ % [DATE] - [DATE] $ % [DATE] - [DATE] $ % [DA…" at bounding box center [650, 351] width 1203 height 499
